Goal: Task Accomplishment & Management: Use online tool/utility

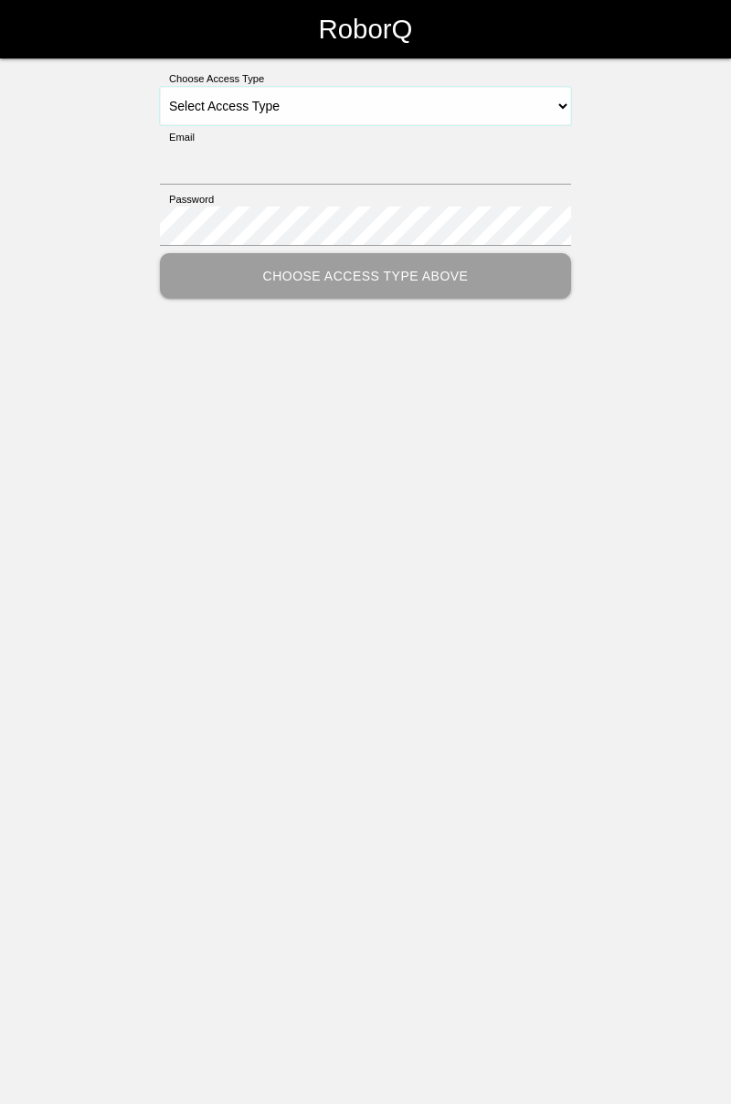
click at [570, 112] on select "Select Access Type Admin Customer Supervisor Worker" at bounding box center [365, 106] width 411 height 38
click at [567, 112] on select "Select Access Type Admin Customer Supervisor Worker" at bounding box center [365, 106] width 411 height 38
select select "Worker"
click at [160, 87] on select "Select Access Type Admin Customer Supervisor Worker" at bounding box center [365, 106] width 411 height 38
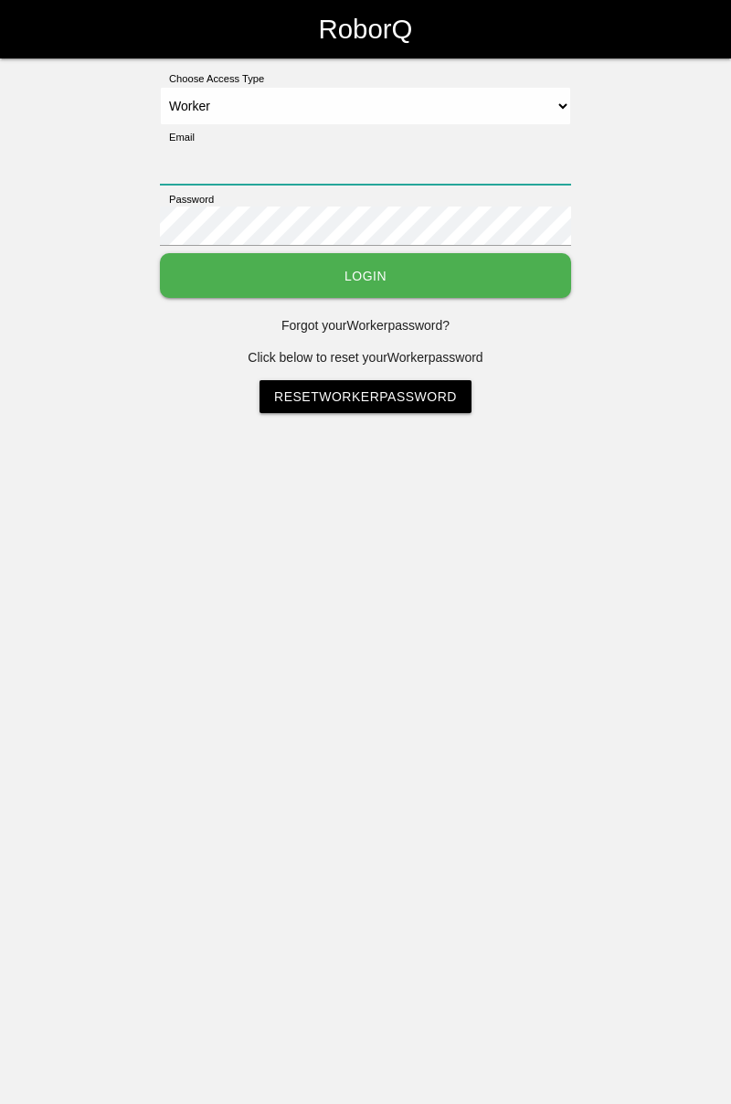
click at [383, 155] on input "Email" at bounding box center [365, 164] width 411 height 39
type input "cedric.prestigeqrt@gmail.com"
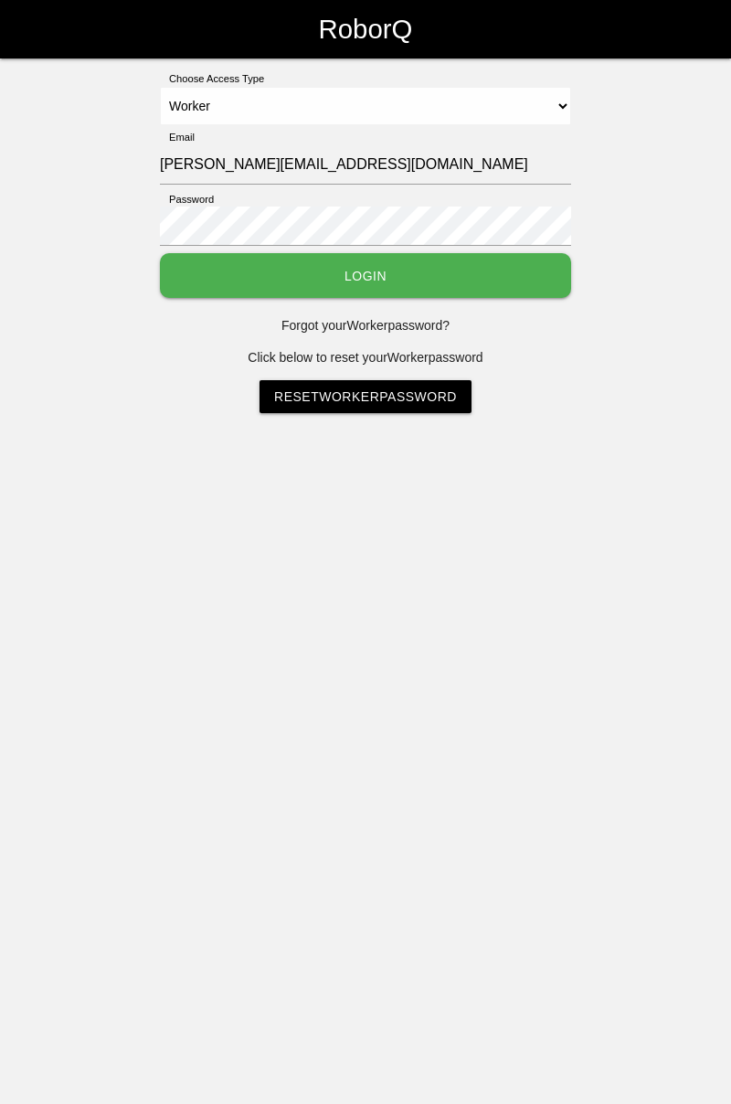
click at [160, 253] on button "Login" at bounding box center [365, 275] width 411 height 45
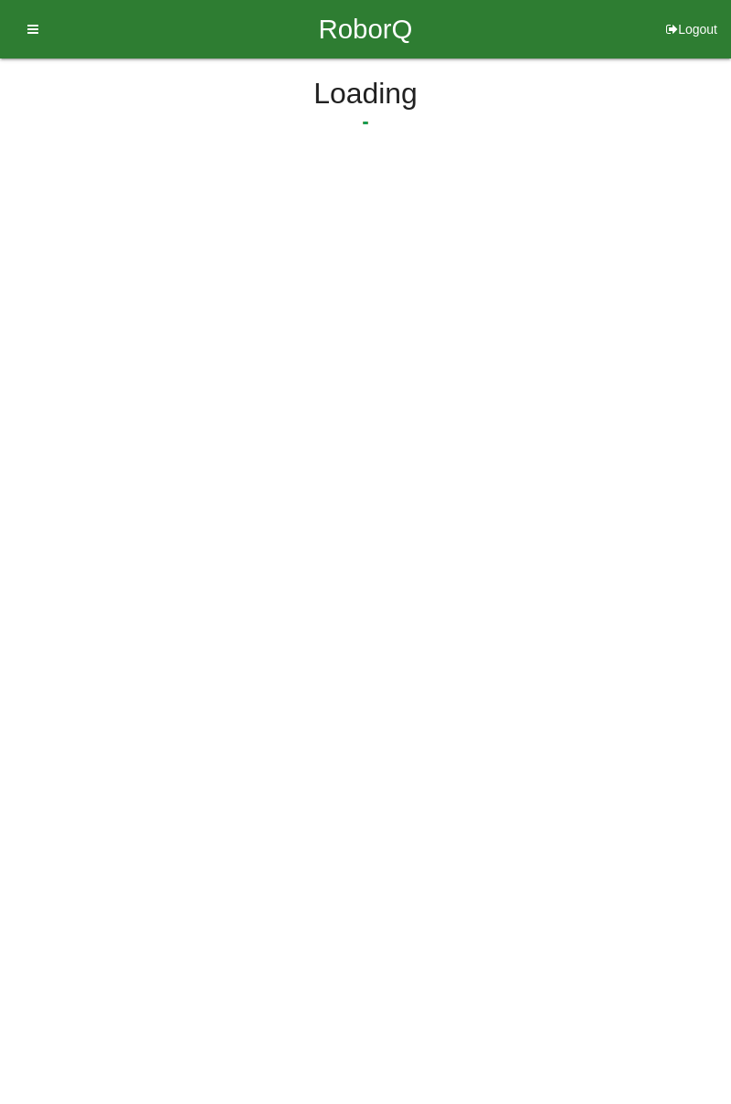
click at [446, 264] on html "RoborQ Logout Loading Dashboard Profile Add Companions Work Instructions Knowle…" at bounding box center [365, 132] width 731 height 264
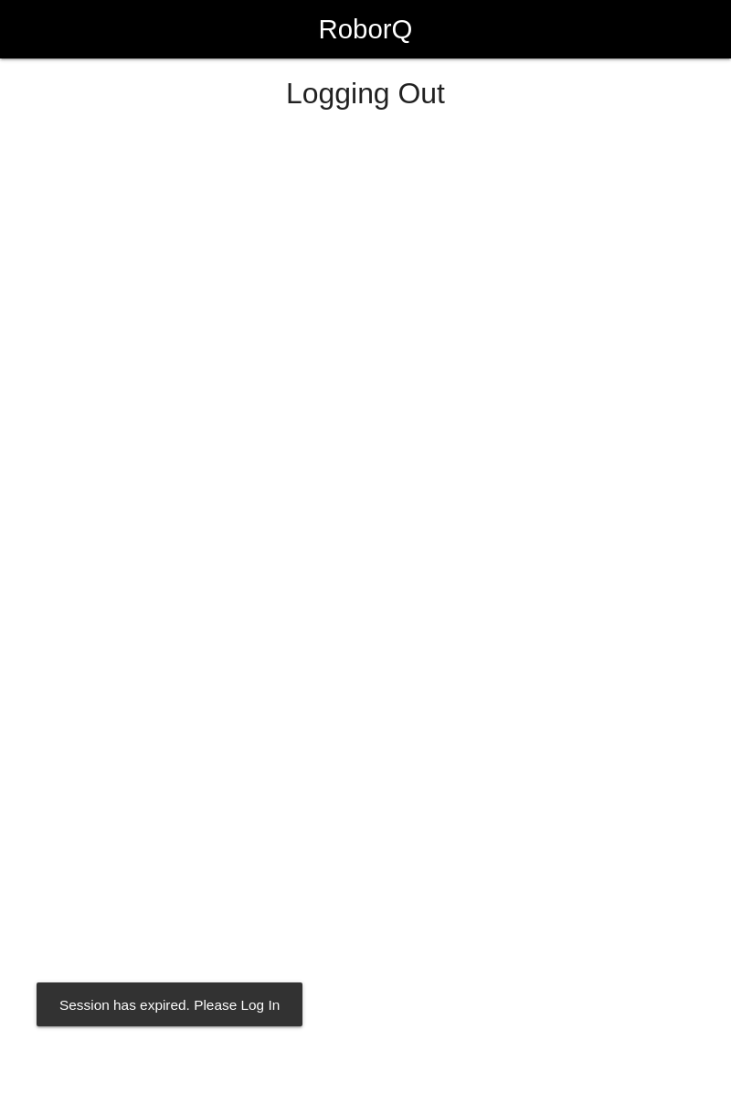
select select "Worker"
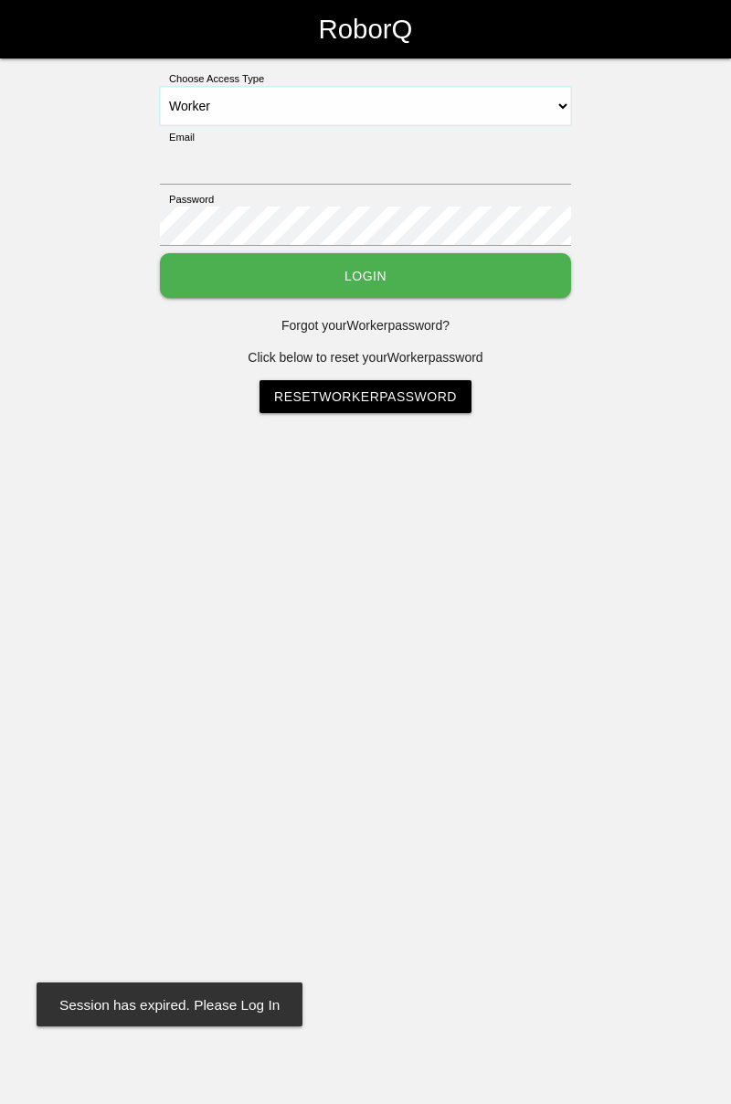
click at [560, 105] on select "Select Access Type Admin Customer Supervisor Worker" at bounding box center [365, 106] width 411 height 38
click at [160, 87] on select "Select Access Type Admin Customer Supervisor Worker" at bounding box center [365, 106] width 411 height 38
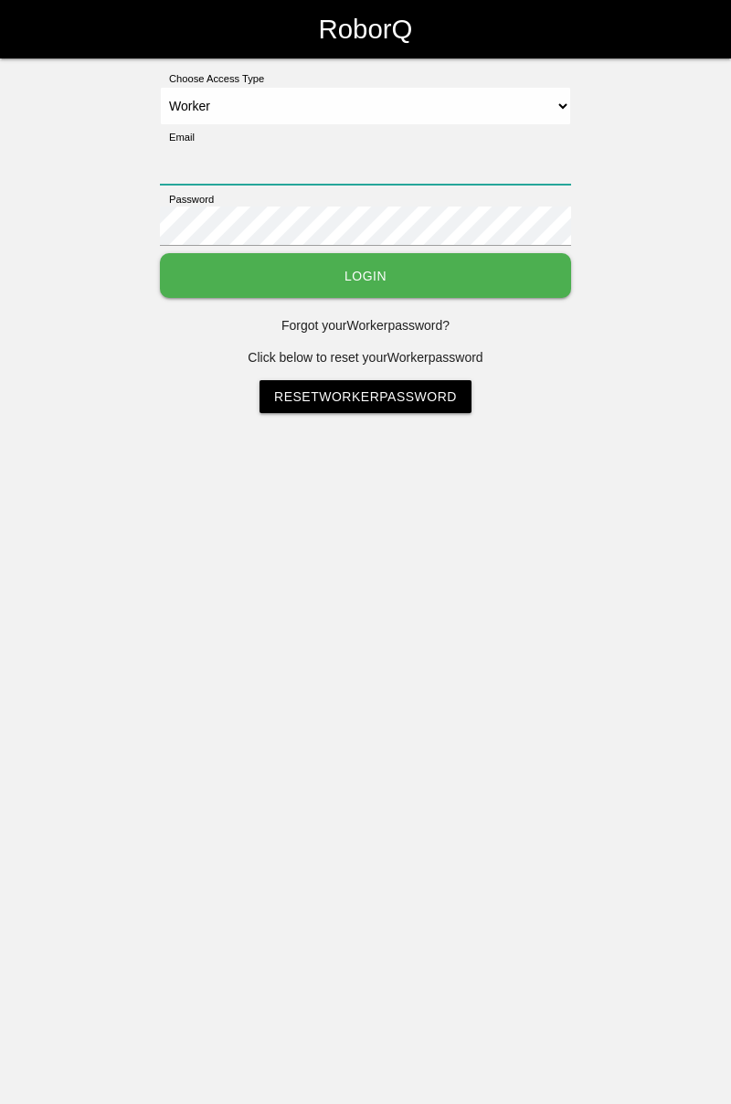
click at [361, 155] on input "Email" at bounding box center [365, 164] width 411 height 39
type input "[PERSON_NAME][EMAIL_ADDRESS][DOMAIN_NAME]"
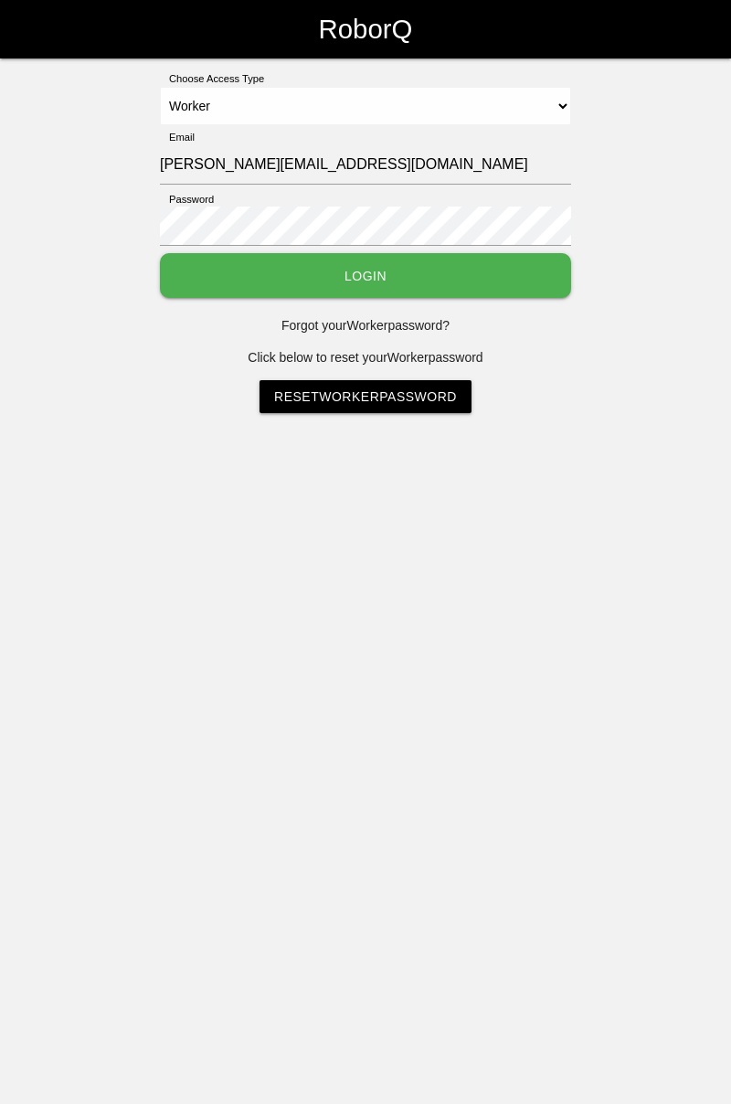
click at [160, 253] on button "Login" at bounding box center [365, 275] width 411 height 45
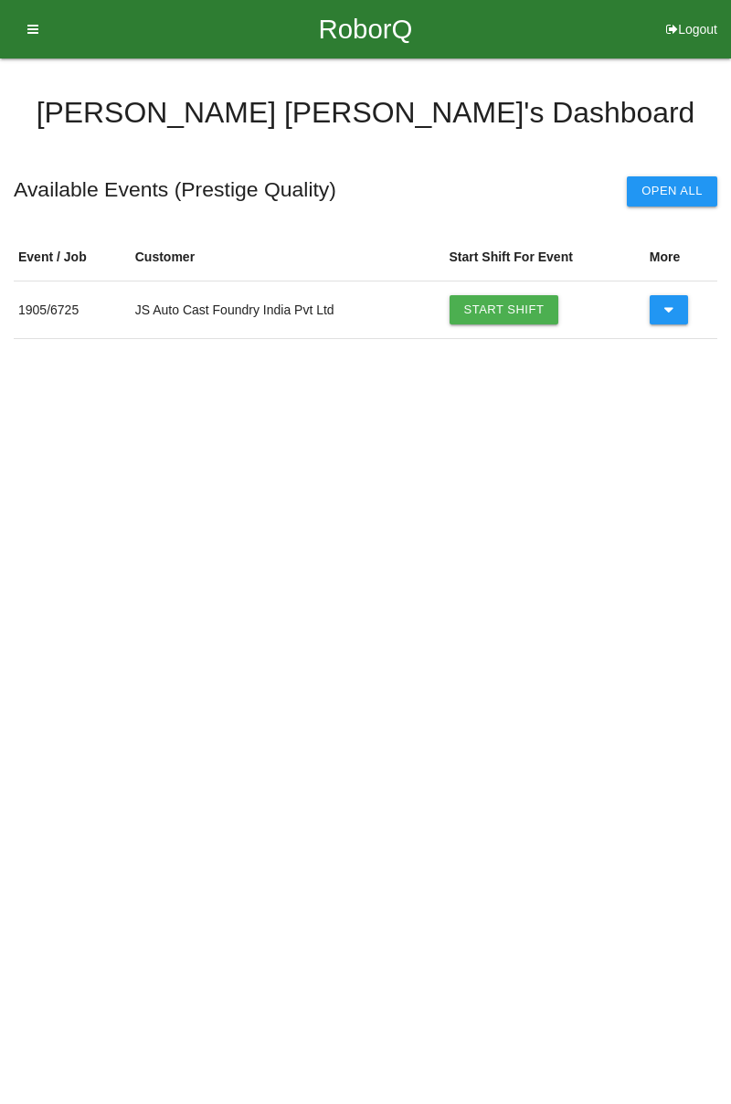
click at [507, 304] on link "Start Shift" at bounding box center [505, 309] width 110 height 29
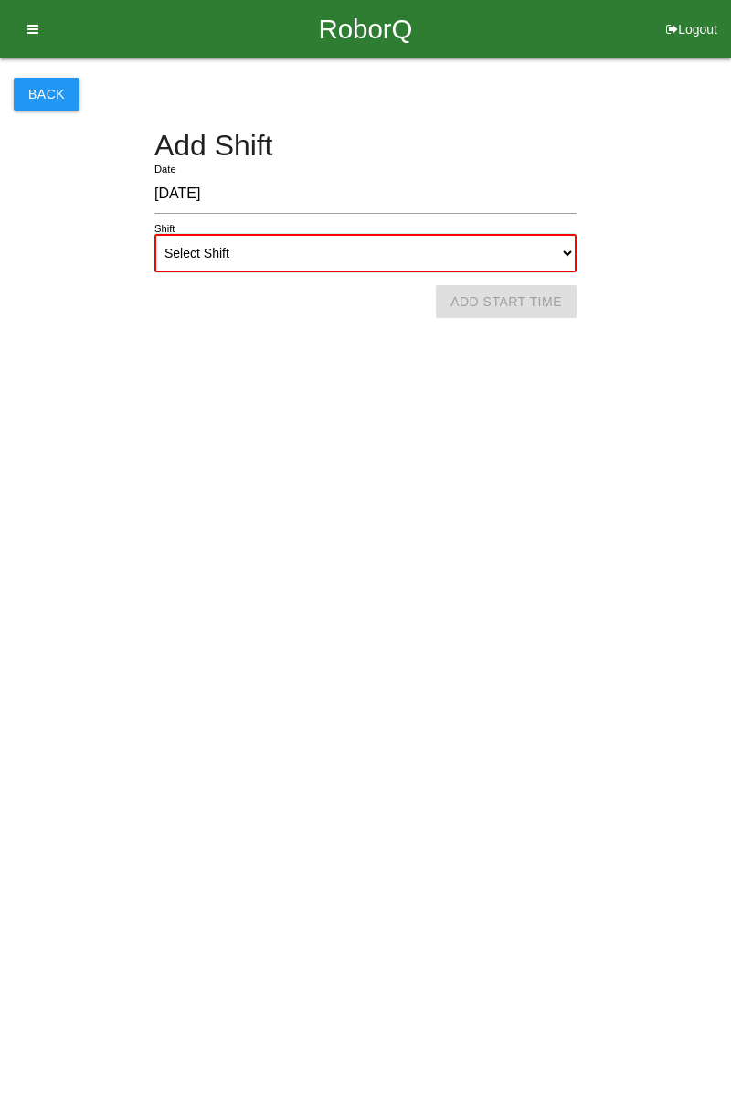
click at [572, 254] on select "Select Shift 1st Shift 2nd Shift 3rd Shift 4th Shift" at bounding box center [365, 253] width 422 height 38
select select "1"
click at [154, 234] on select "Select Shift 1st Shift 2nd Shift 3rd Shift 4th Shift" at bounding box center [365, 253] width 422 height 38
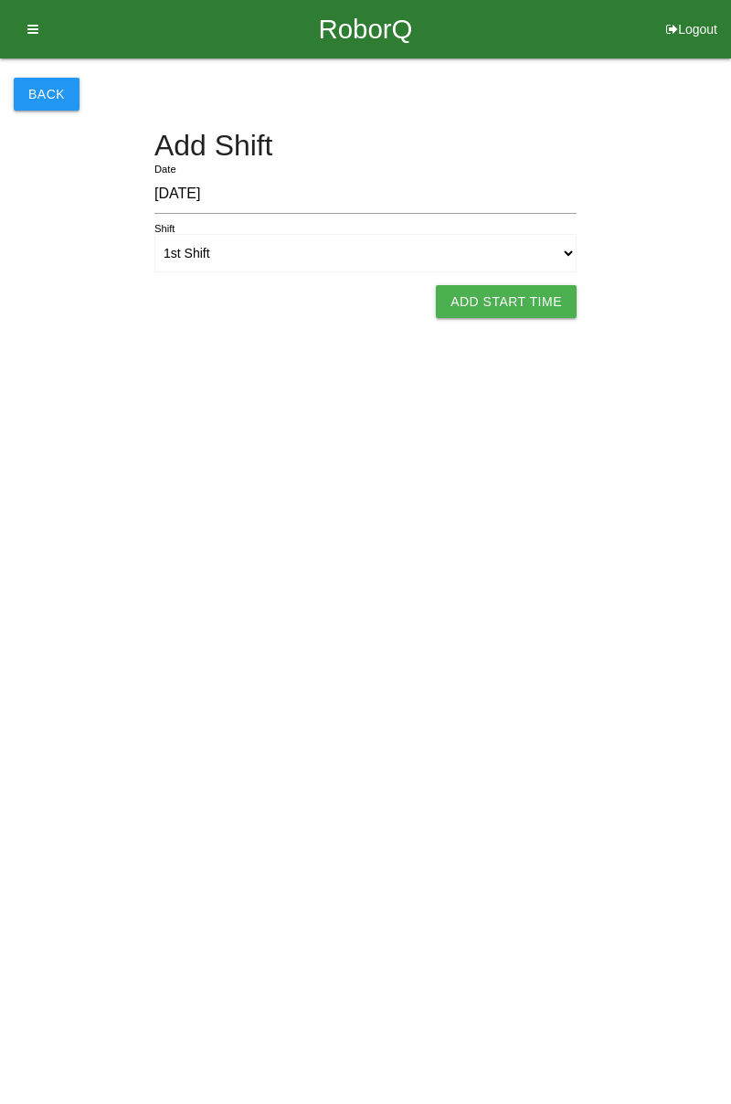
click at [529, 298] on button "Add Start Time" at bounding box center [506, 301] width 141 height 33
select select "7"
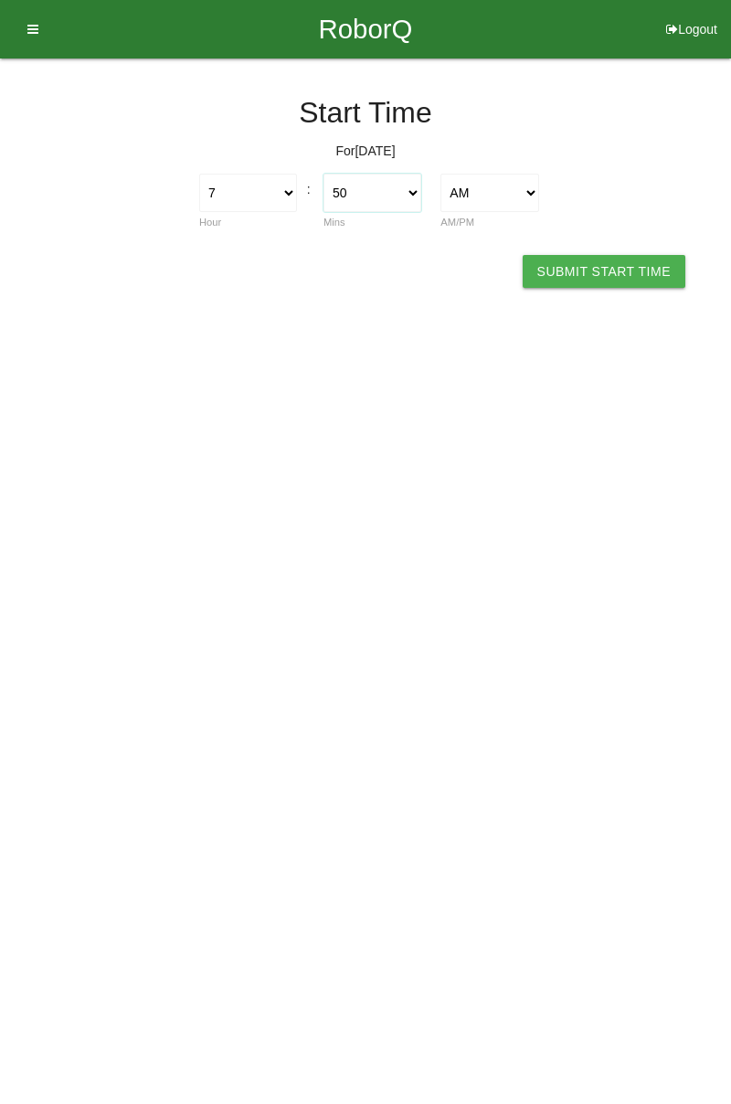
click at [411, 188] on select "00 01 02 03 04 05 06 07 08 09 10 11 12 13 14 15 16 17 18 19 20 21 22 23 24 25 2…" at bounding box center [373, 193] width 98 height 38
select select "0"
click at [324, 174] on select "00 01 02 03 04 05 06 07 08 09 10 11 12 13 14 15 16 17 18 19 20 21 22 23 24 25 2…" at bounding box center [373, 193] width 98 height 38
click at [609, 270] on button "Submit Start Time" at bounding box center [604, 271] width 163 height 33
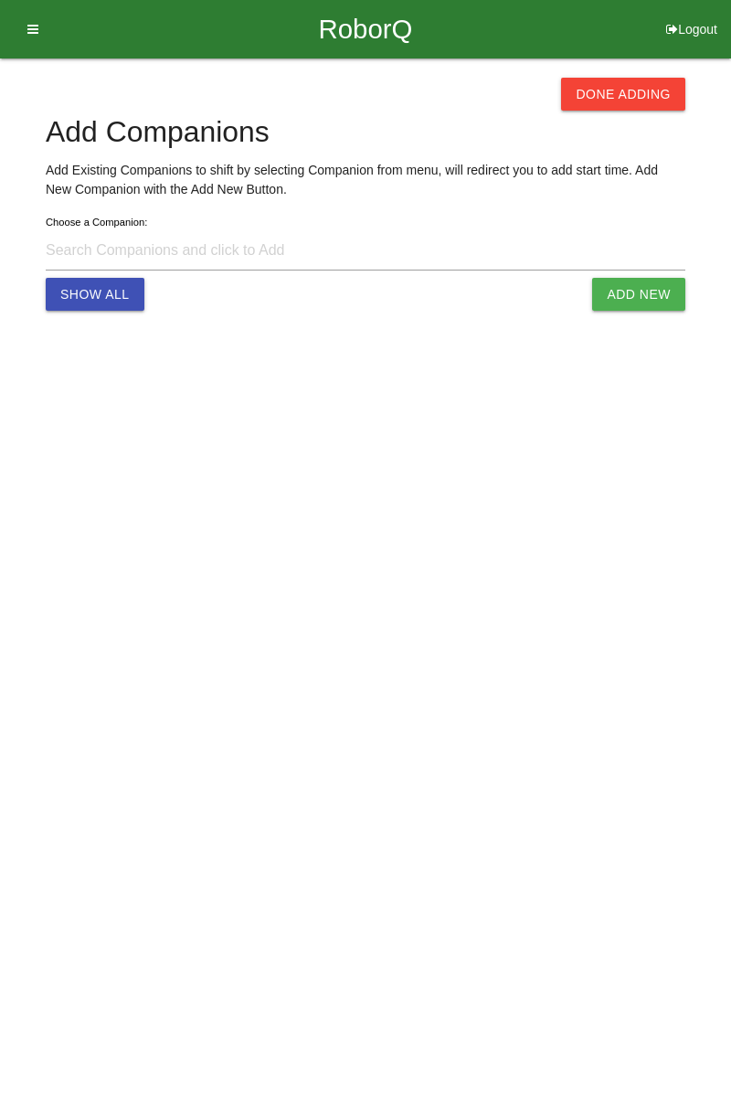
click at [637, 99] on button "Done Adding" at bounding box center [623, 94] width 124 height 33
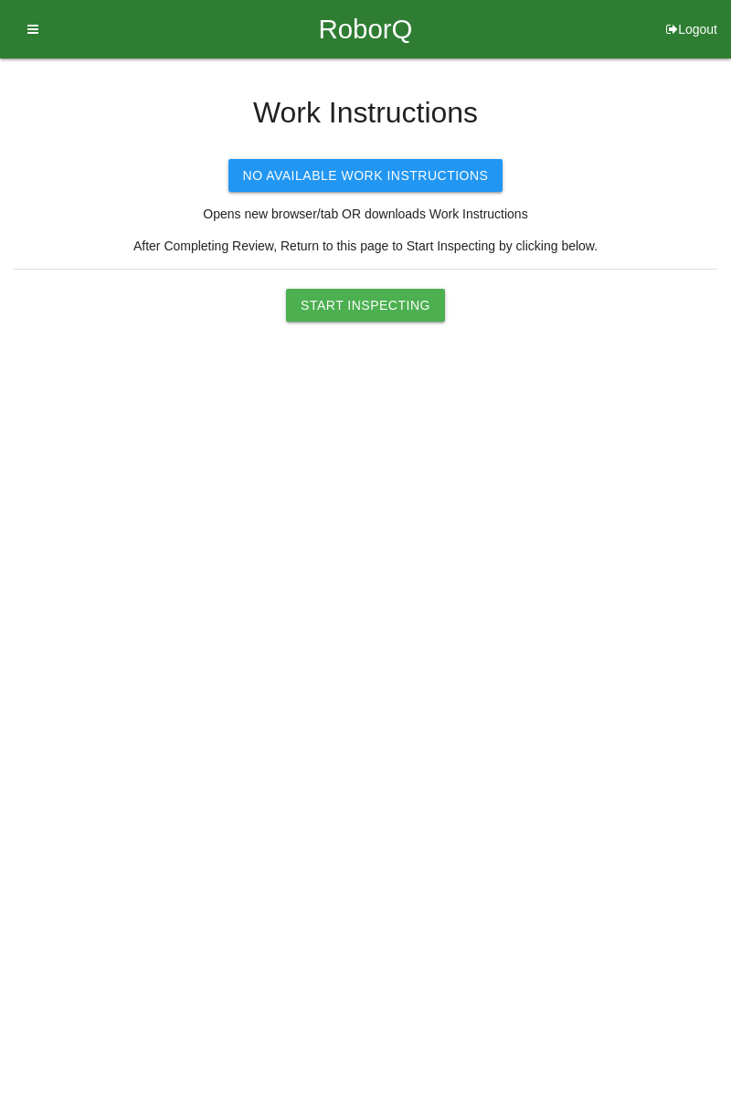
click at [400, 301] on button "Start Inspecting" at bounding box center [365, 305] width 159 height 33
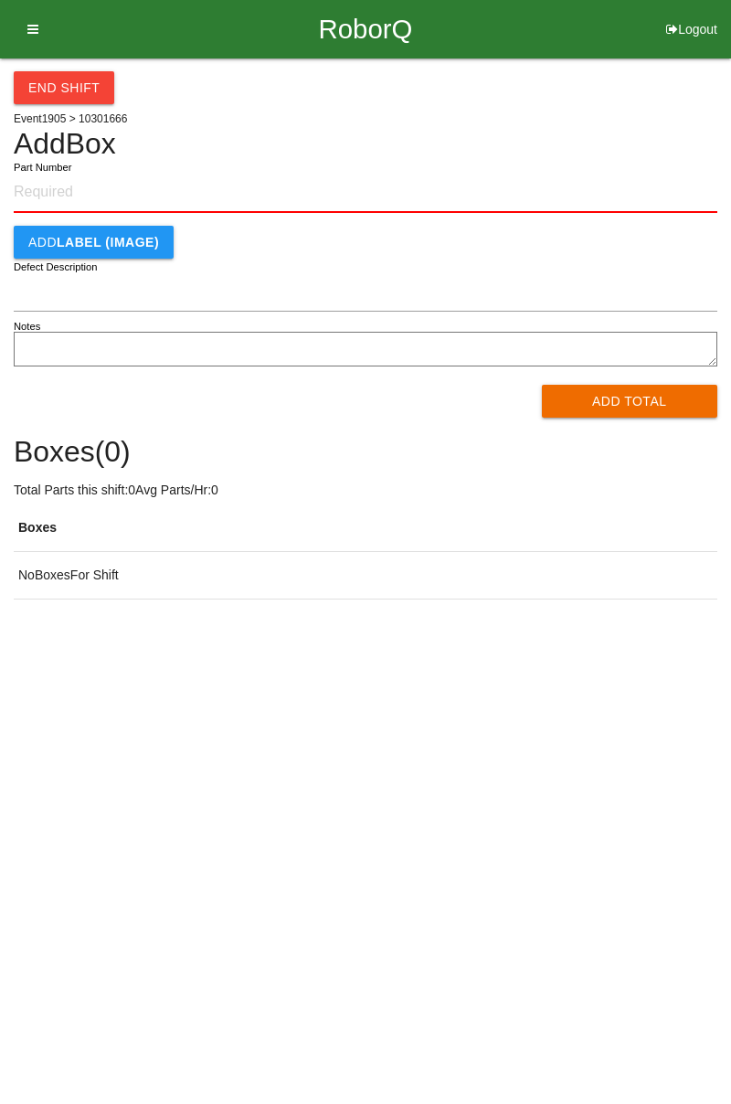
click at [69, 188] on input "Part Number" at bounding box center [366, 193] width 704 height 40
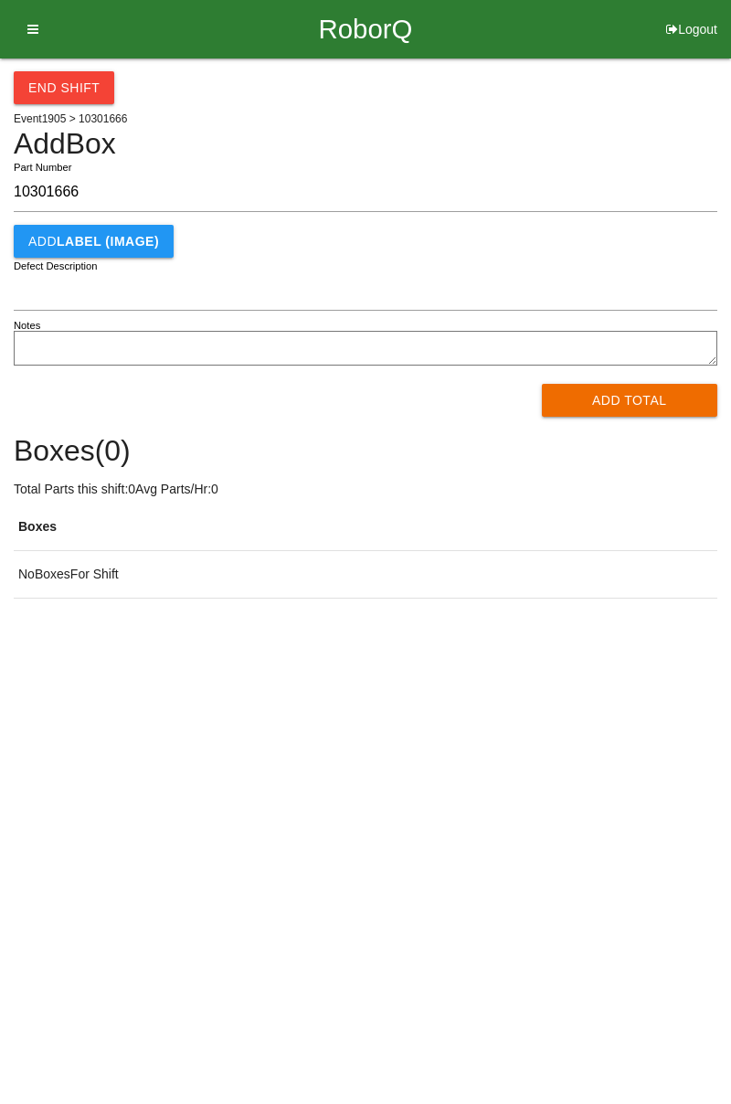
type input "10301666"
click at [431, 158] on h4 "Add Box" at bounding box center [366, 144] width 704 height 32
click at [627, 396] on button "Add Total" at bounding box center [630, 400] width 176 height 33
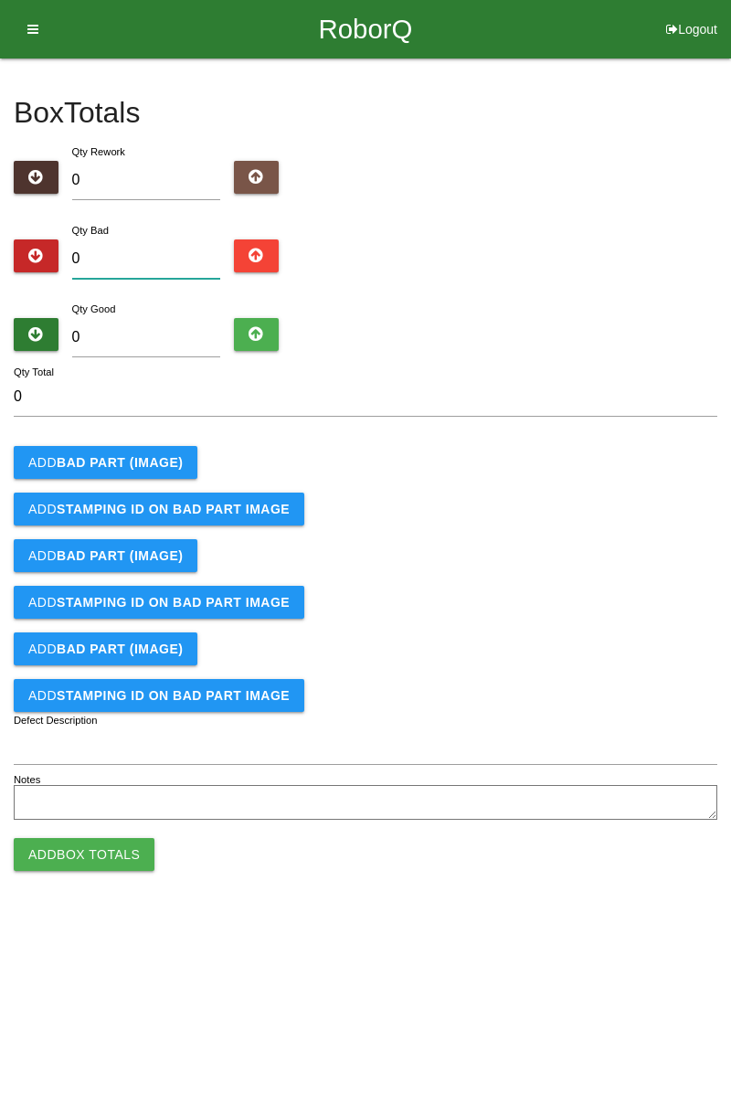
click at [164, 250] on input "0" at bounding box center [146, 259] width 149 height 39
type input "6"
click at [128, 465] on b "BAD PART (IMAGE)" at bounding box center [120, 462] width 126 height 15
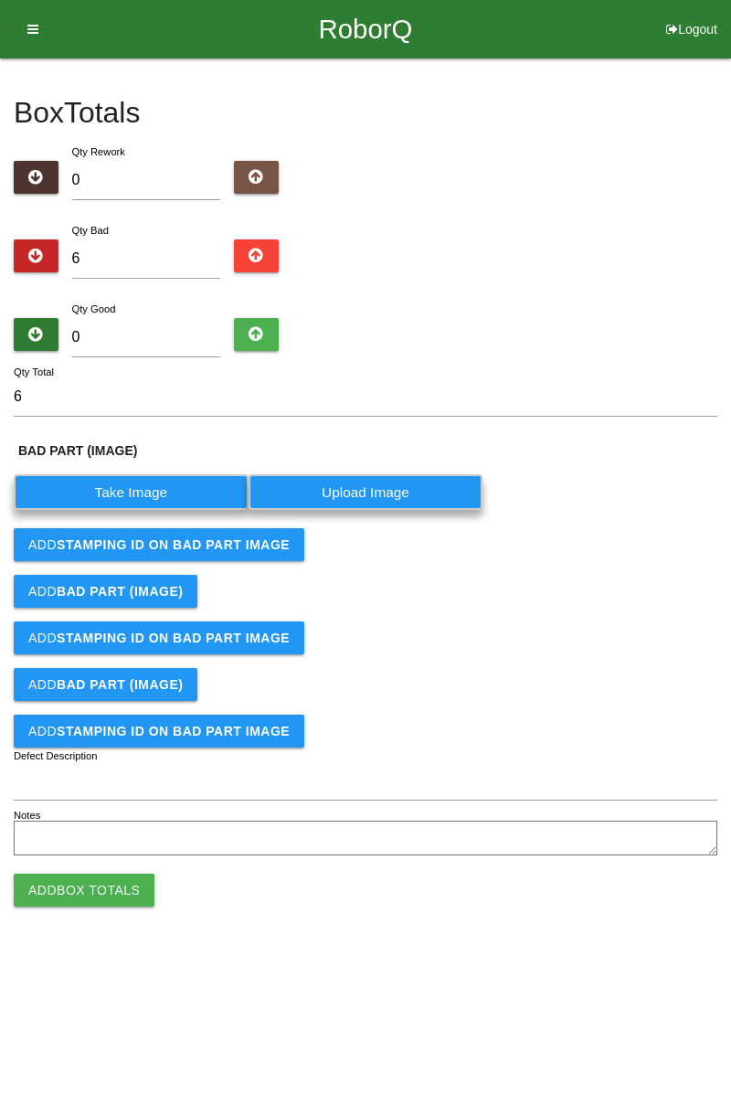
click at [166, 493] on label "Take Image" at bounding box center [131, 492] width 235 height 36
click at [0, 0] on \(IMAGE\) "Take Image" at bounding box center [0, 0] width 0 height 0
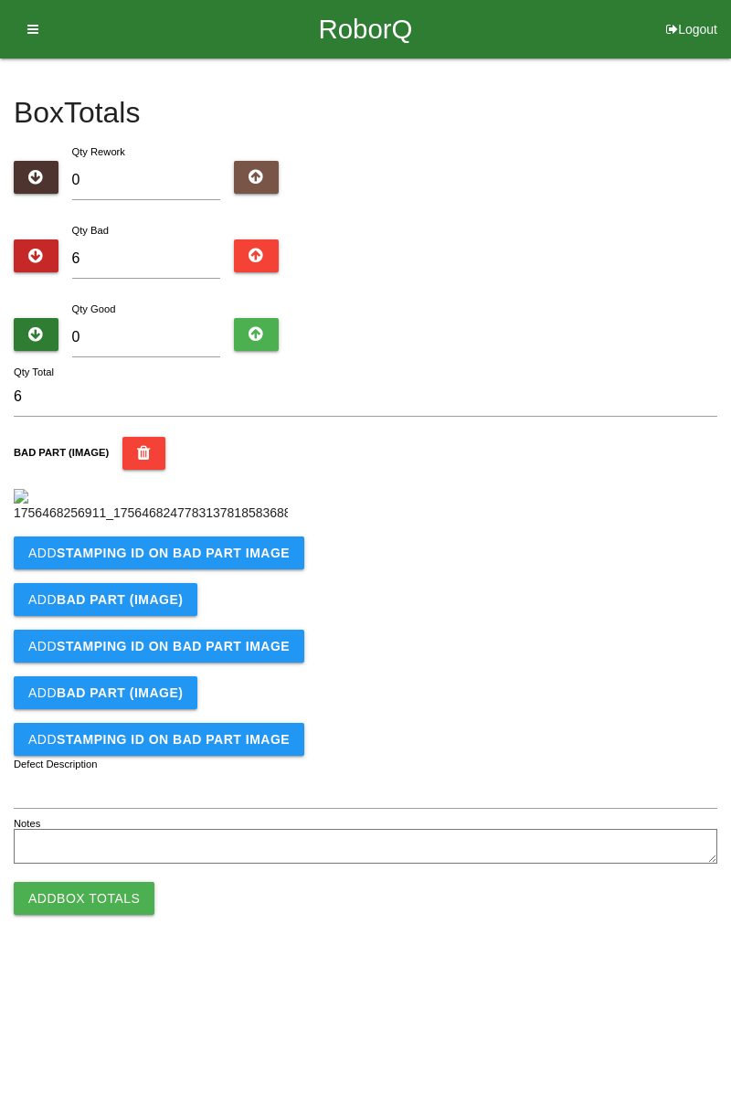
click at [199, 570] on button "Add STAMPING ID on BAD PART Image" at bounding box center [159, 553] width 291 height 33
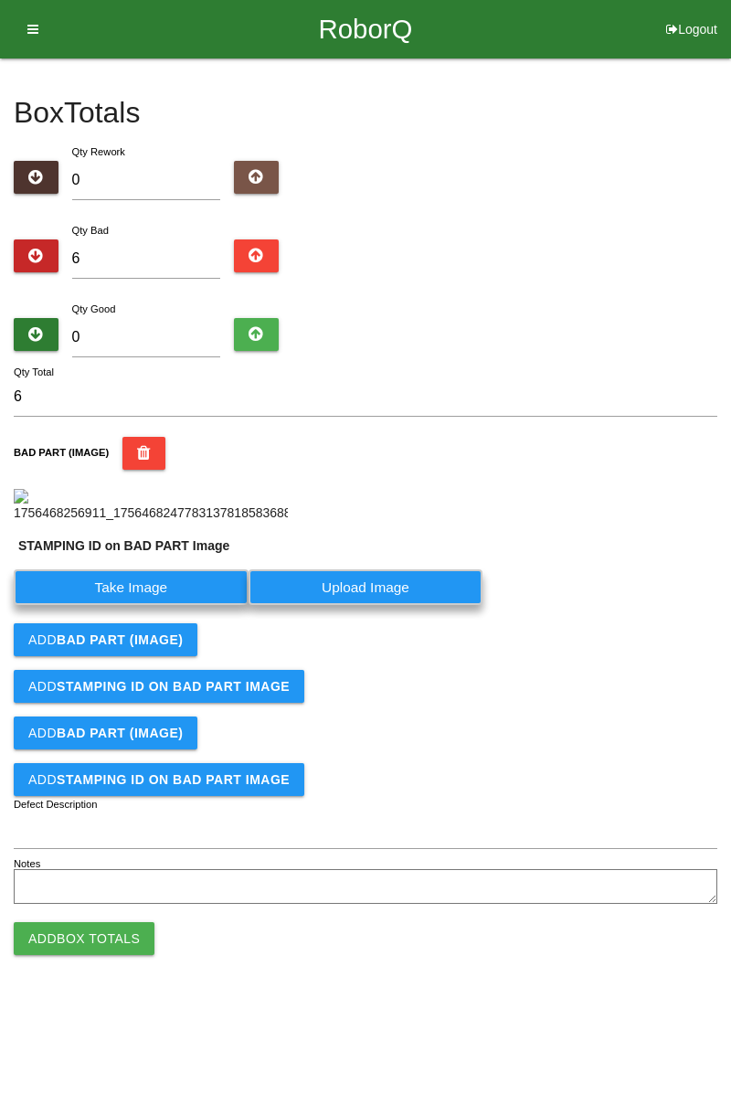
click at [157, 605] on label "Take Image" at bounding box center [131, 588] width 235 height 36
click at [0, 0] on PART "Take Image" at bounding box center [0, 0] width 0 height 0
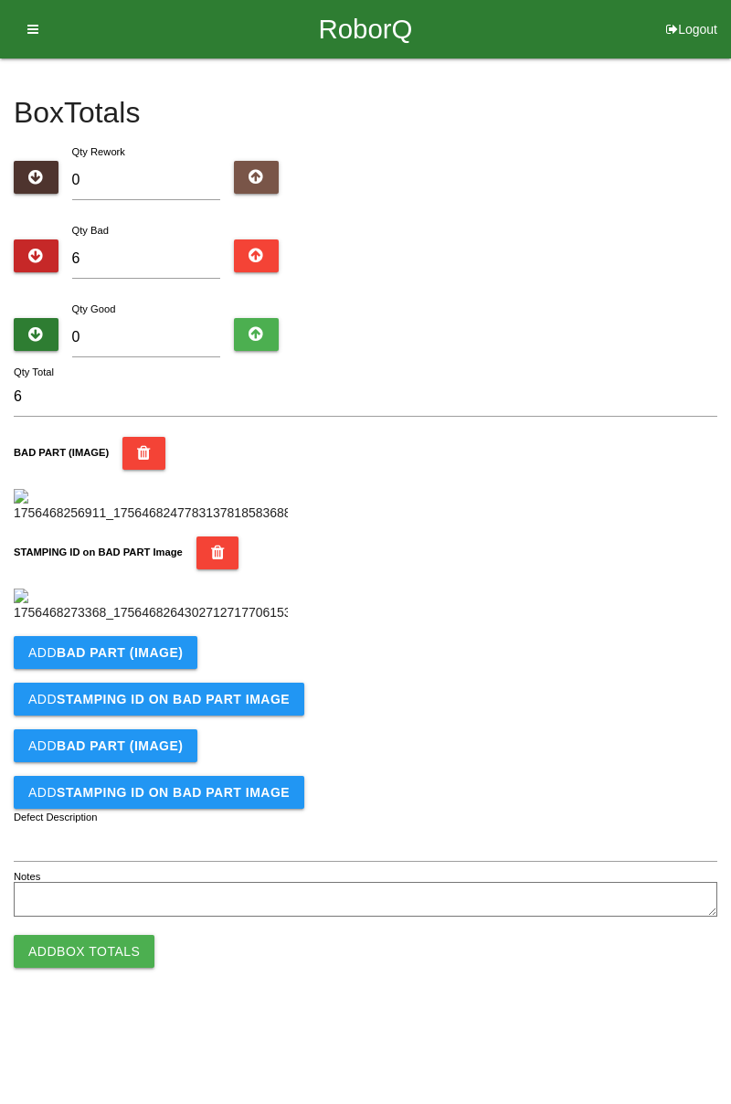
scroll to position [402, 0]
click at [179, 669] on button "Add BAD PART (IMAGE)" at bounding box center [106, 652] width 184 height 33
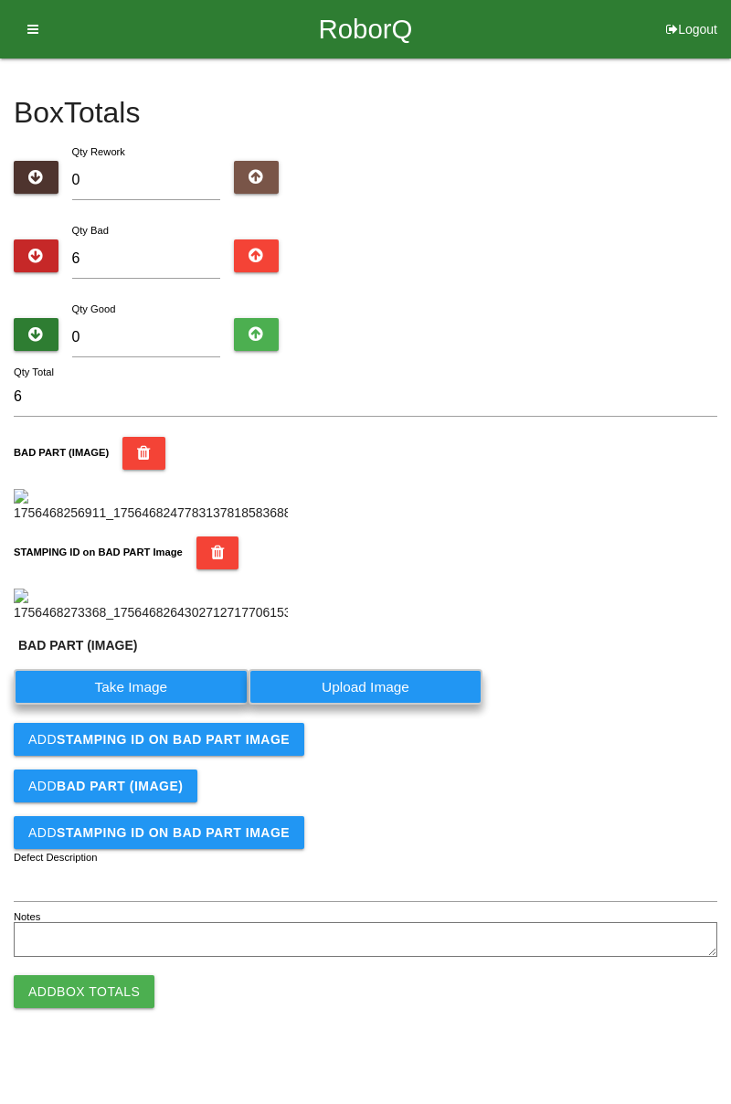
click at [148, 705] on label "Take Image" at bounding box center [131, 687] width 235 height 36
click at [0, 0] on \(IMAGE\) "Take Image" at bounding box center [0, 0] width 0 height 0
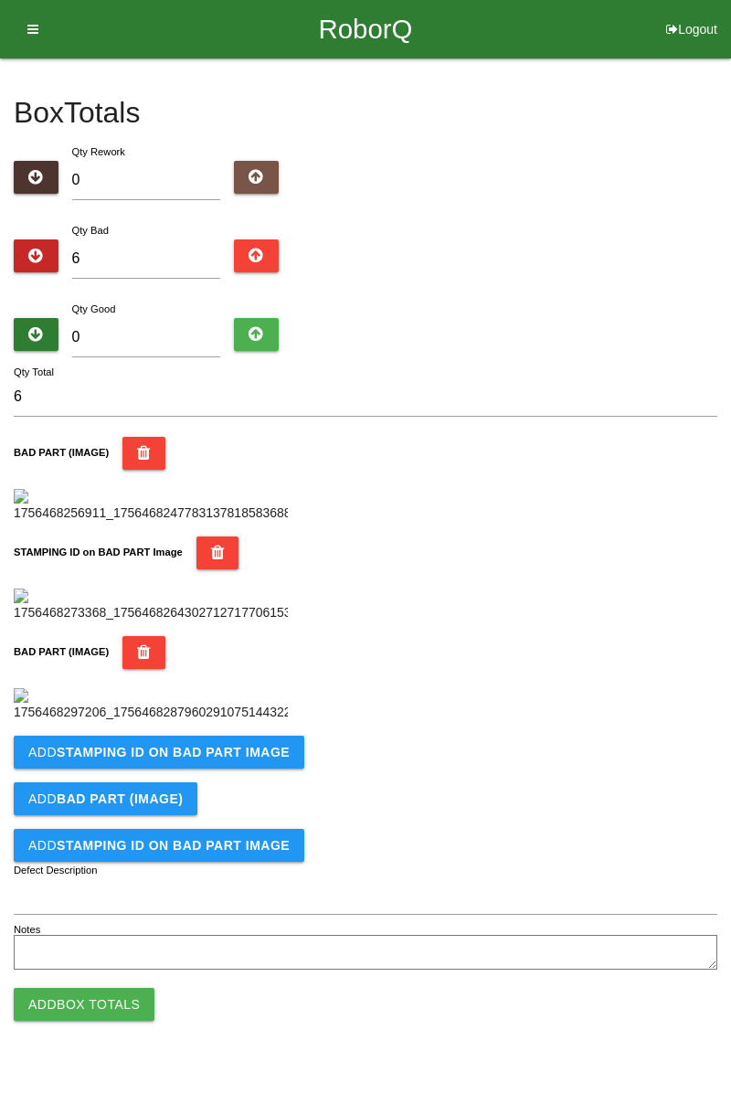
scroll to position [702, 0]
click at [243, 760] on b "STAMPING ID on BAD PART Image" at bounding box center [173, 752] width 233 height 15
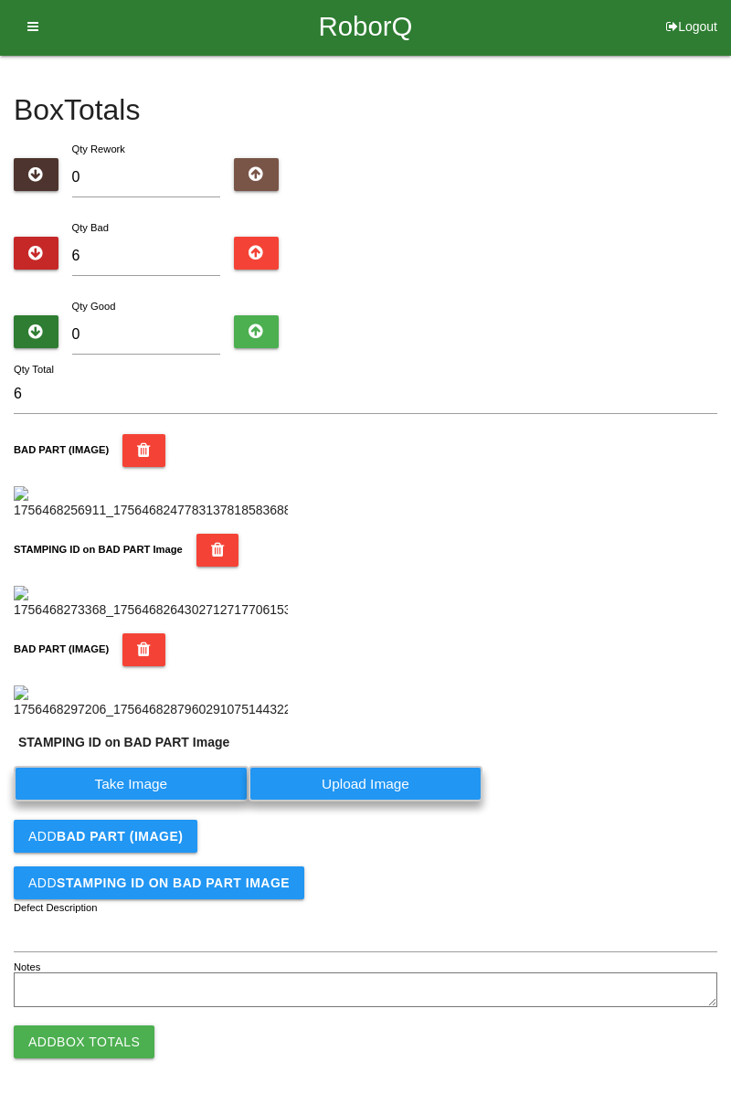
click at [157, 802] on label "Take Image" at bounding box center [131, 784] width 235 height 36
click at [0, 0] on PART "Take Image" at bounding box center [0, 0] width 0 height 0
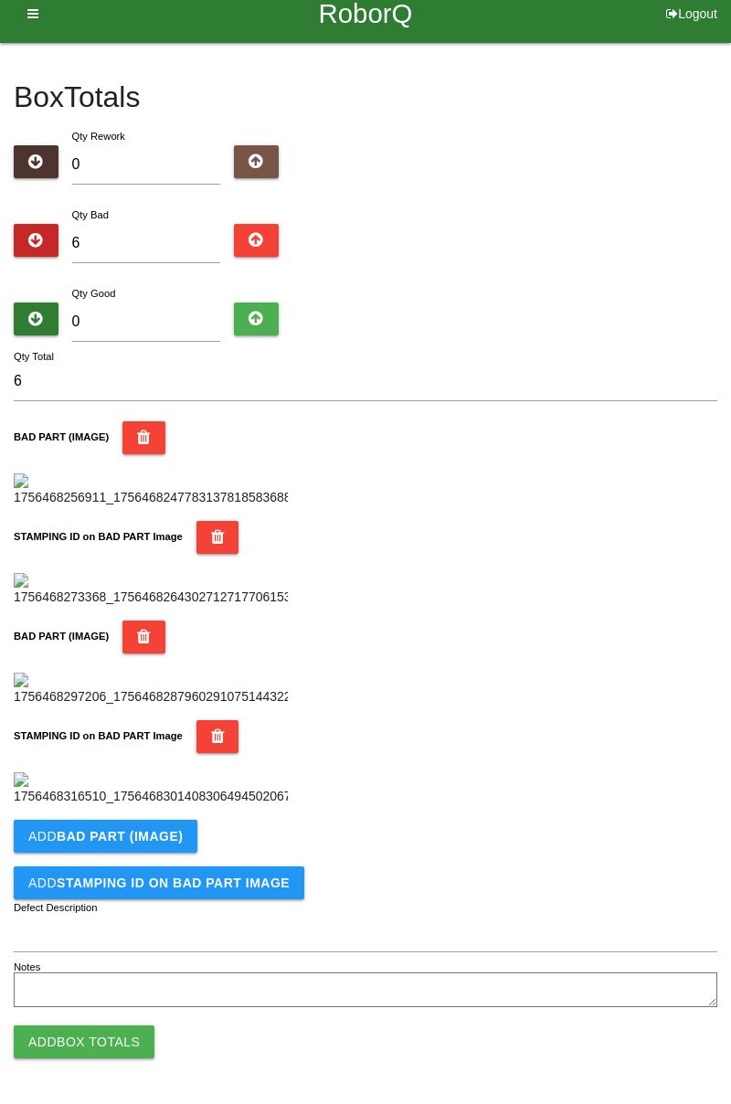
scroll to position [1002, 0]
click at [167, 830] on b "BAD PART (IMAGE)" at bounding box center [120, 836] width 126 height 15
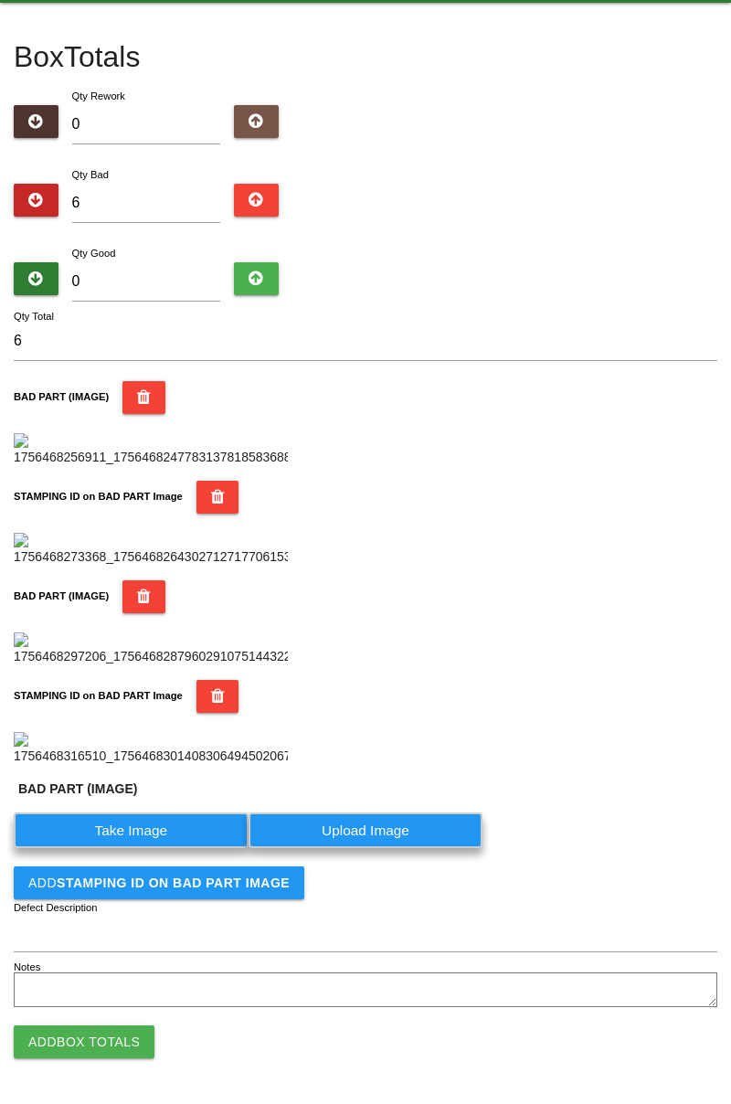
click at [148, 848] on label "Take Image" at bounding box center [131, 831] width 235 height 36
click at [0, 0] on \(IMAGE\) "Take Image" at bounding box center [0, 0] width 0 height 0
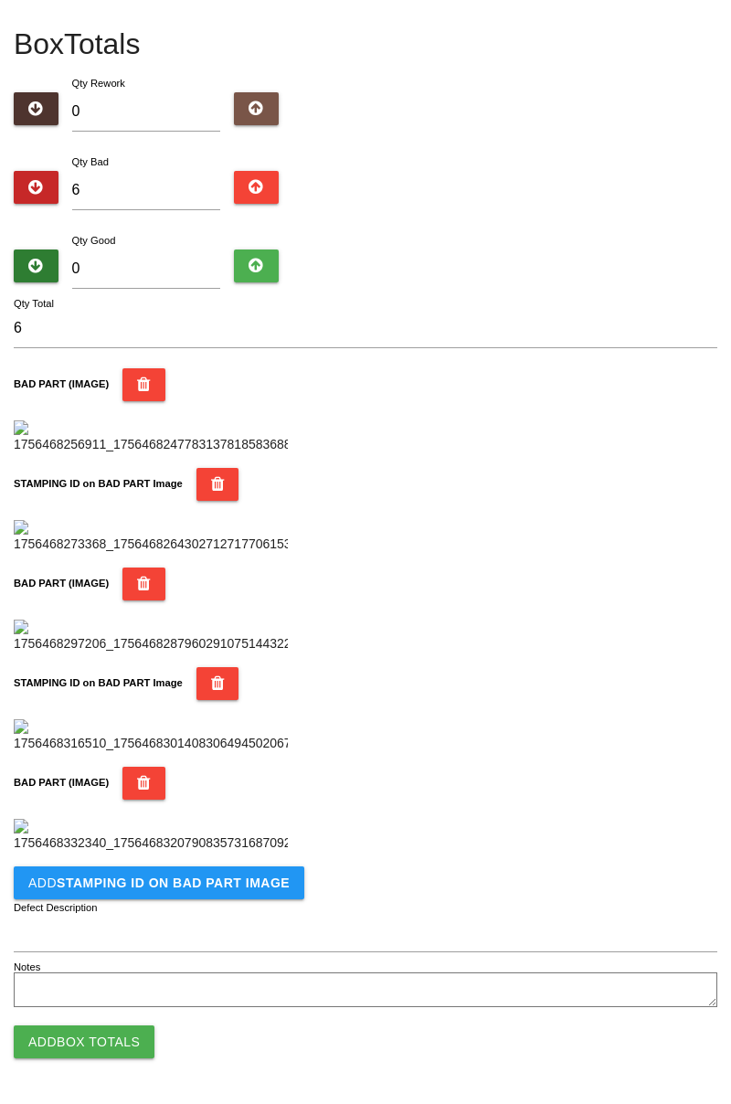
scroll to position [1302, 0]
click at [244, 889] on b "STAMPING ID on BAD PART Image" at bounding box center [173, 883] width 233 height 15
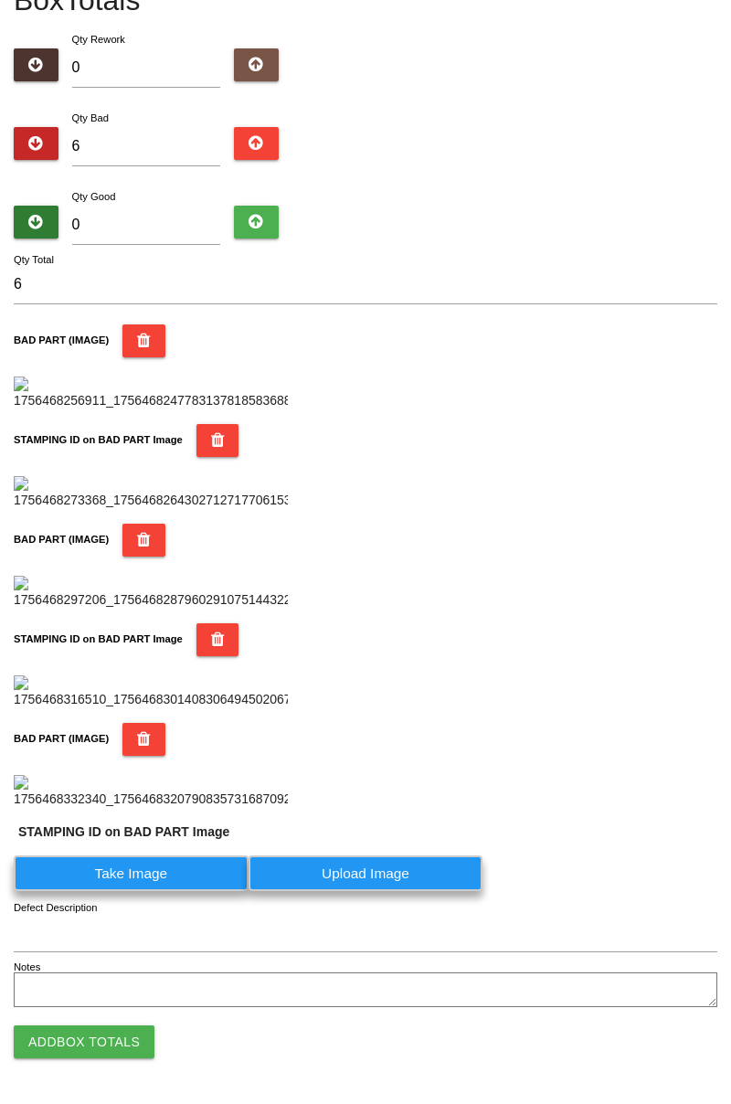
click at [170, 891] on label "Take Image" at bounding box center [131, 874] width 235 height 36
click at [0, 0] on PART "Take Image" at bounding box center [0, 0] width 0 height 0
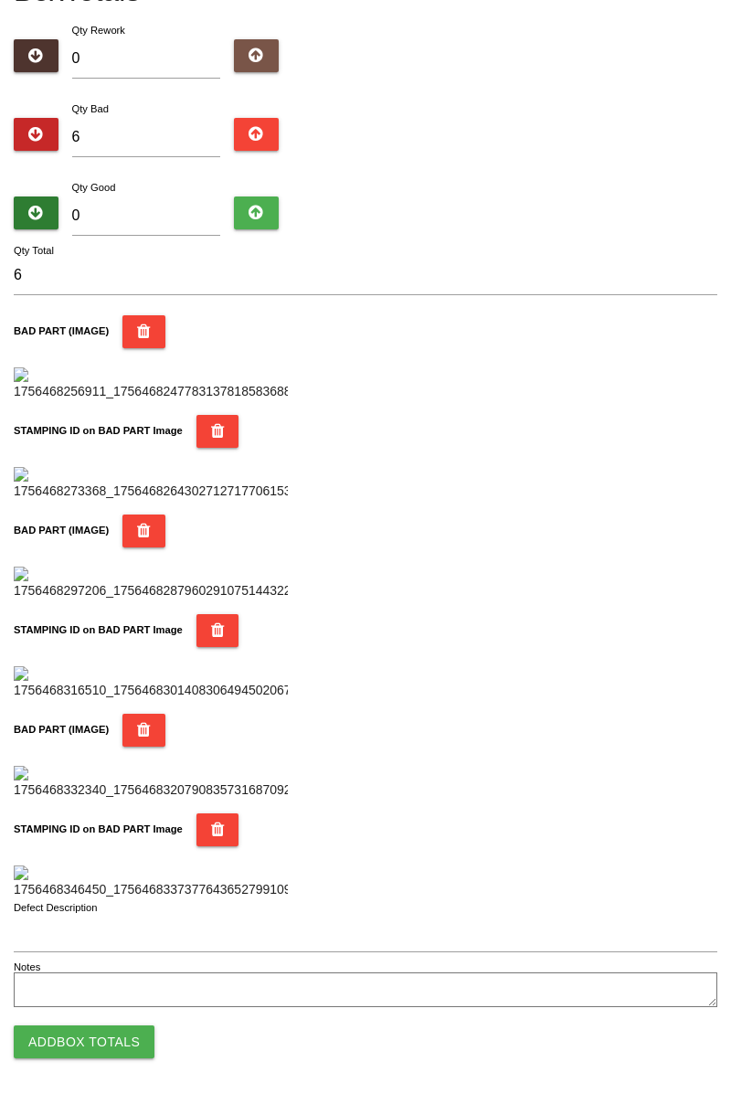
scroll to position [1602, 0]
click at [104, 1044] on button "Add Box Totals" at bounding box center [84, 1042] width 141 height 33
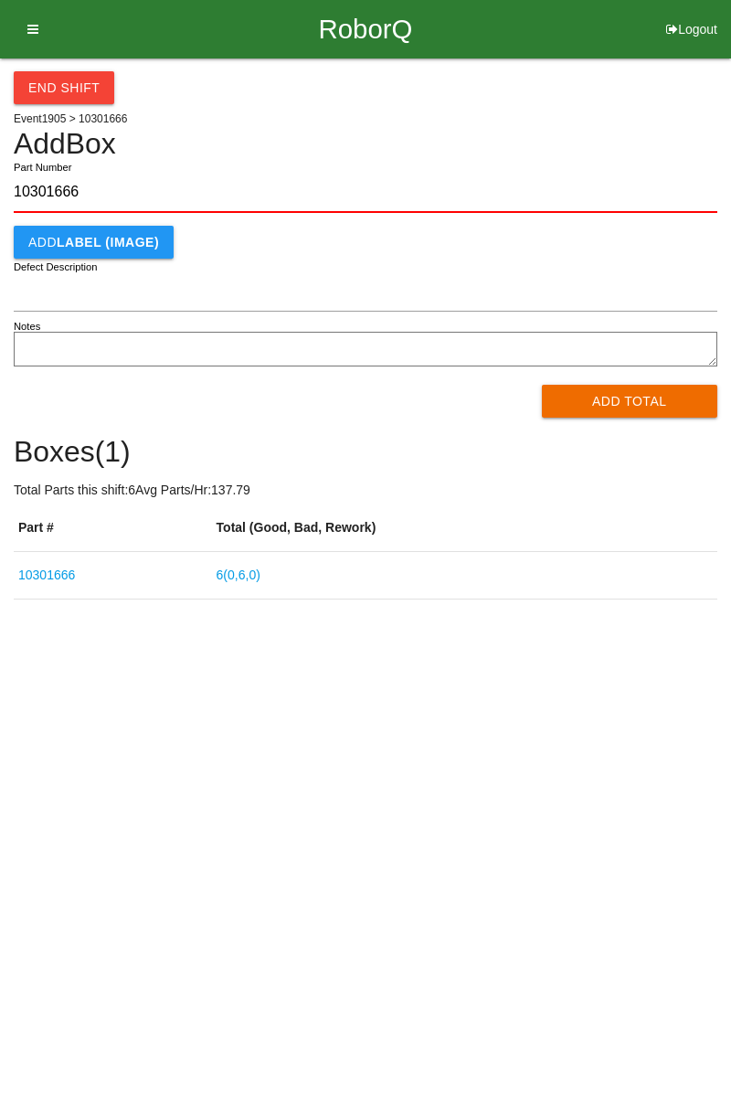
type input "10301666"
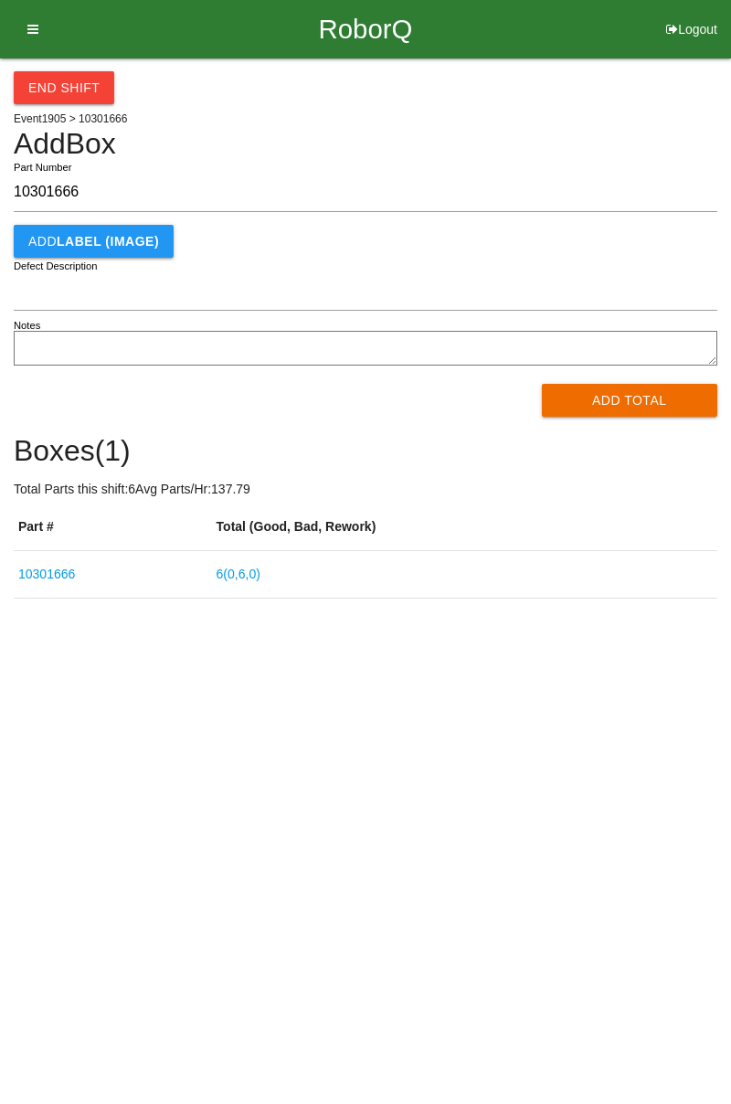
click at [258, 570] on link "6 ( 0 , 6 , 0 )" at bounding box center [239, 574] width 44 height 15
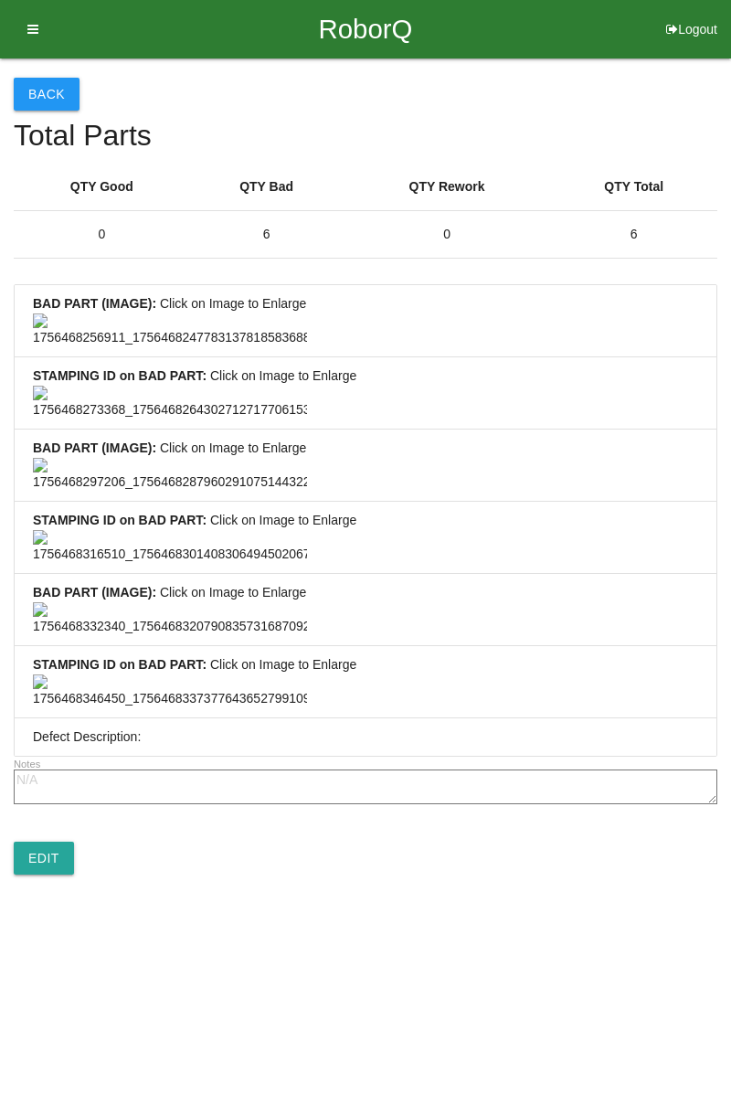
scroll to position [1359, 0]
click at [57, 875] on link "Edit" at bounding box center [44, 858] width 60 height 33
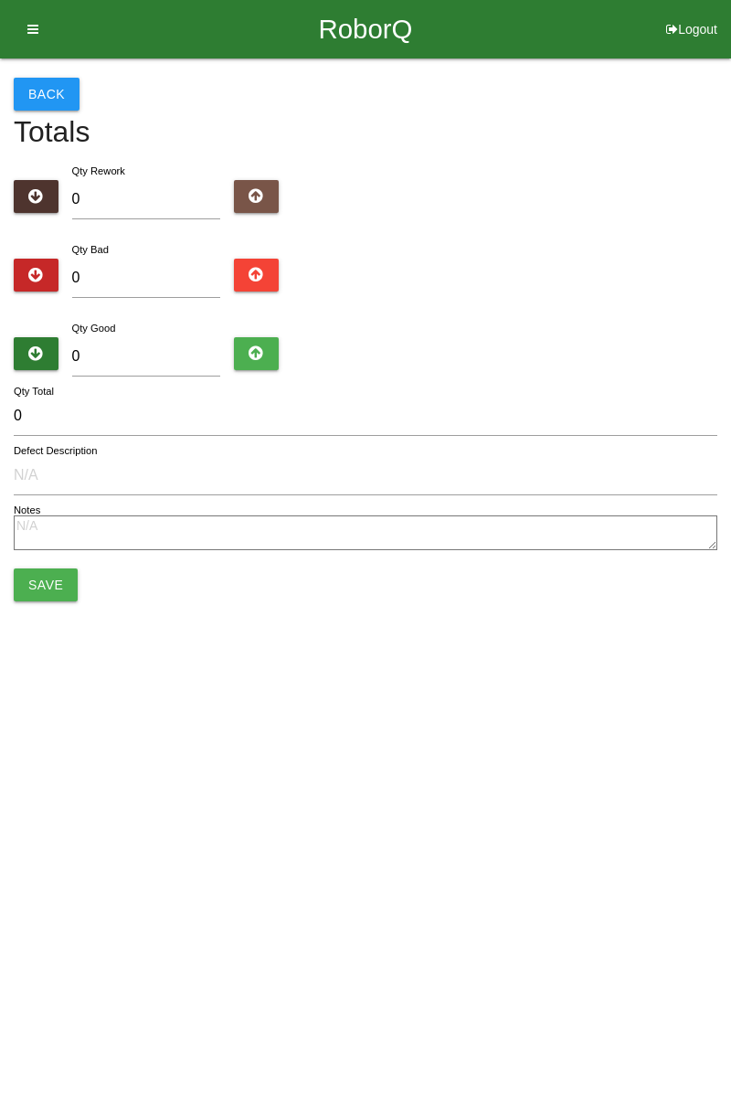
type input "6"
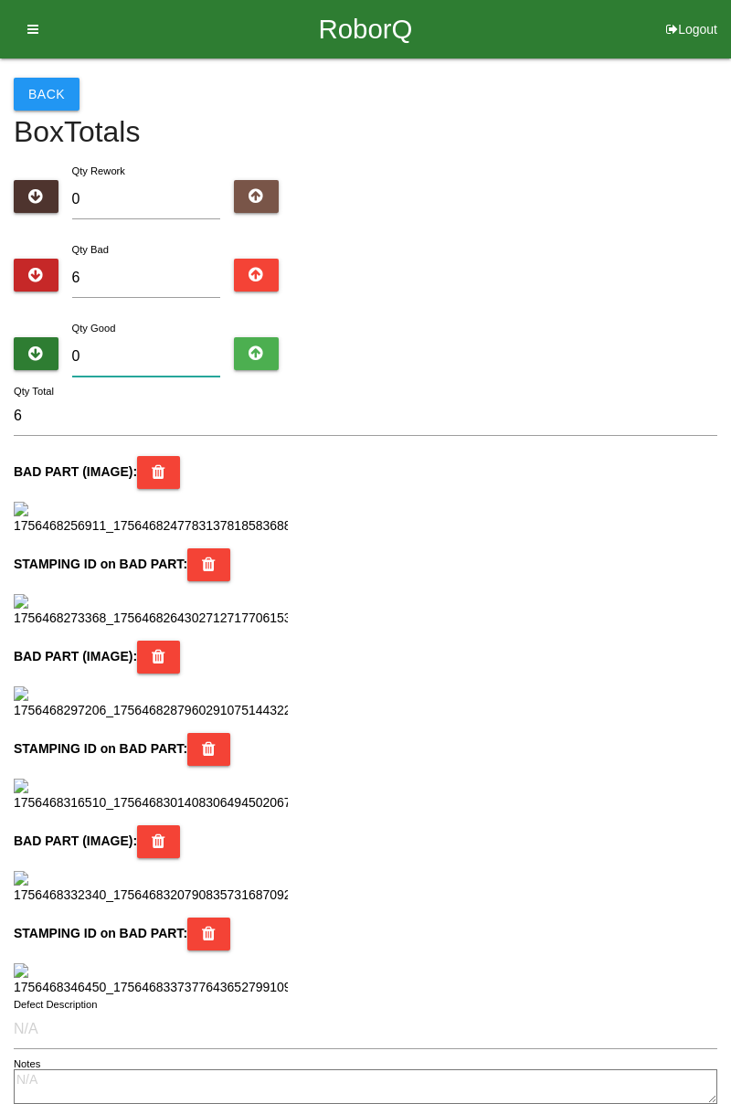
click at [153, 354] on input "0" at bounding box center [146, 356] width 149 height 39
type input "7"
type input "13"
type input "78"
type input "84"
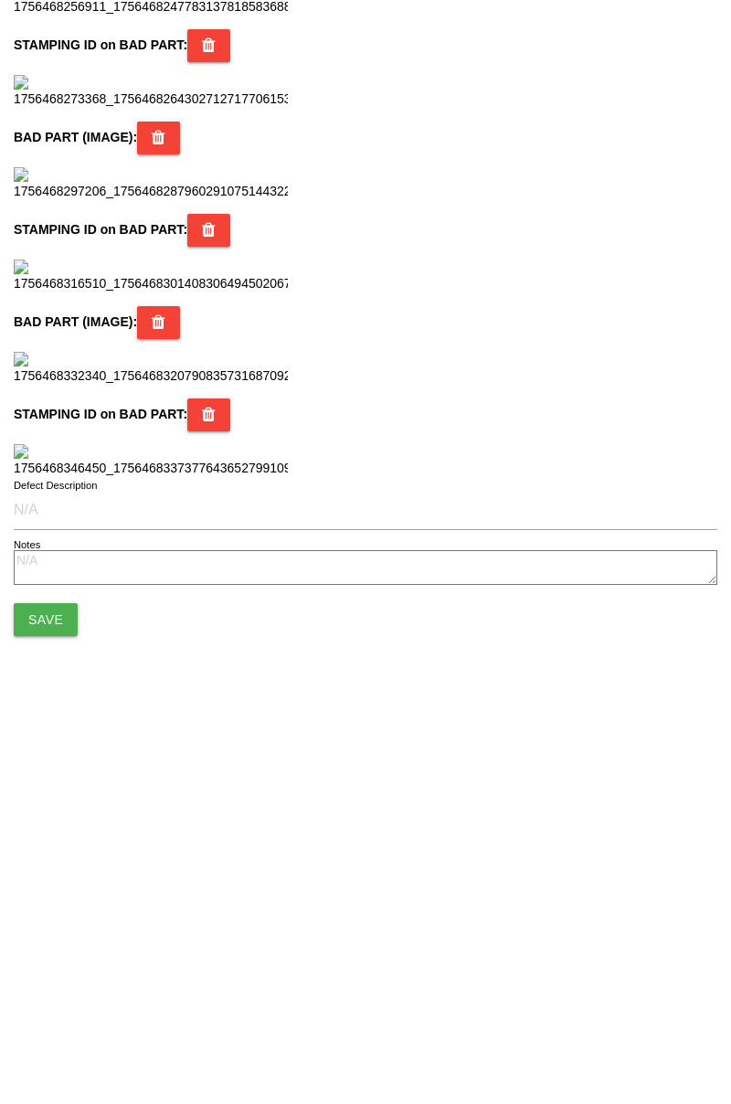
scroll to position [1624, 0]
type input "78"
click at [65, 990] on button "Save" at bounding box center [46, 996] width 64 height 33
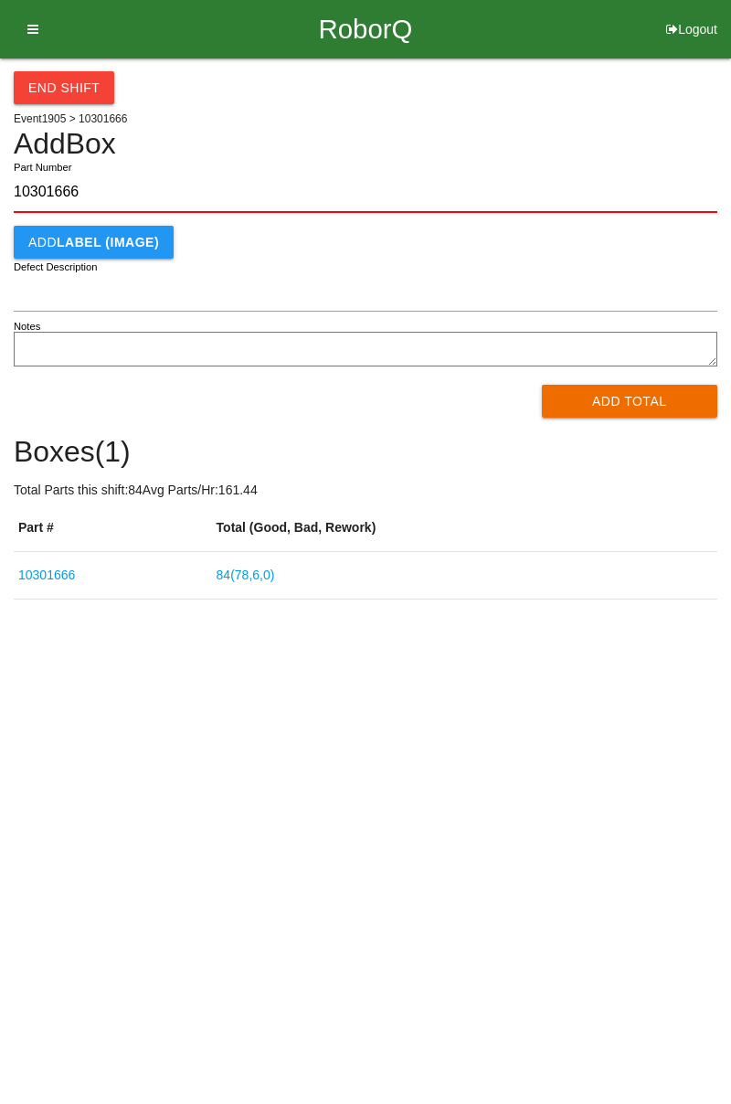
type input "10301666"
click at [659, 413] on button "Add Total" at bounding box center [630, 401] width 176 height 33
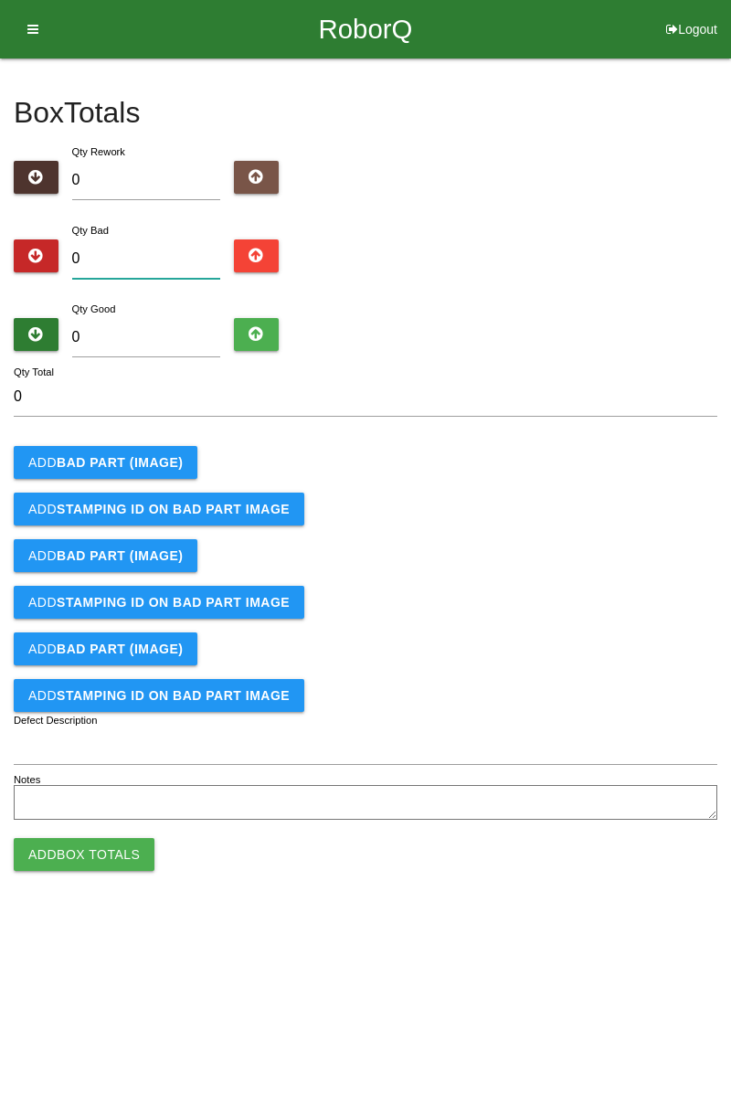
click at [174, 260] on input "0" at bounding box center [146, 259] width 149 height 39
type input "9"
click at [152, 329] on input "0" at bounding box center [146, 337] width 149 height 39
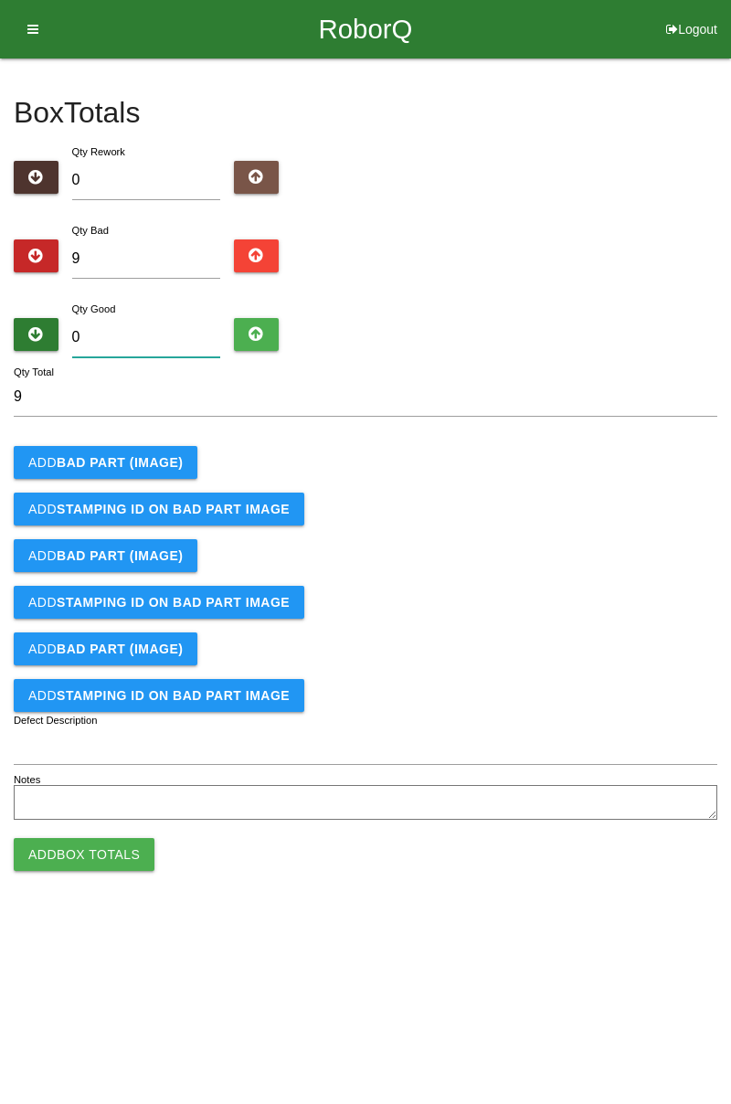
type input "7"
type input "16"
type input "77"
type input "86"
type input "7"
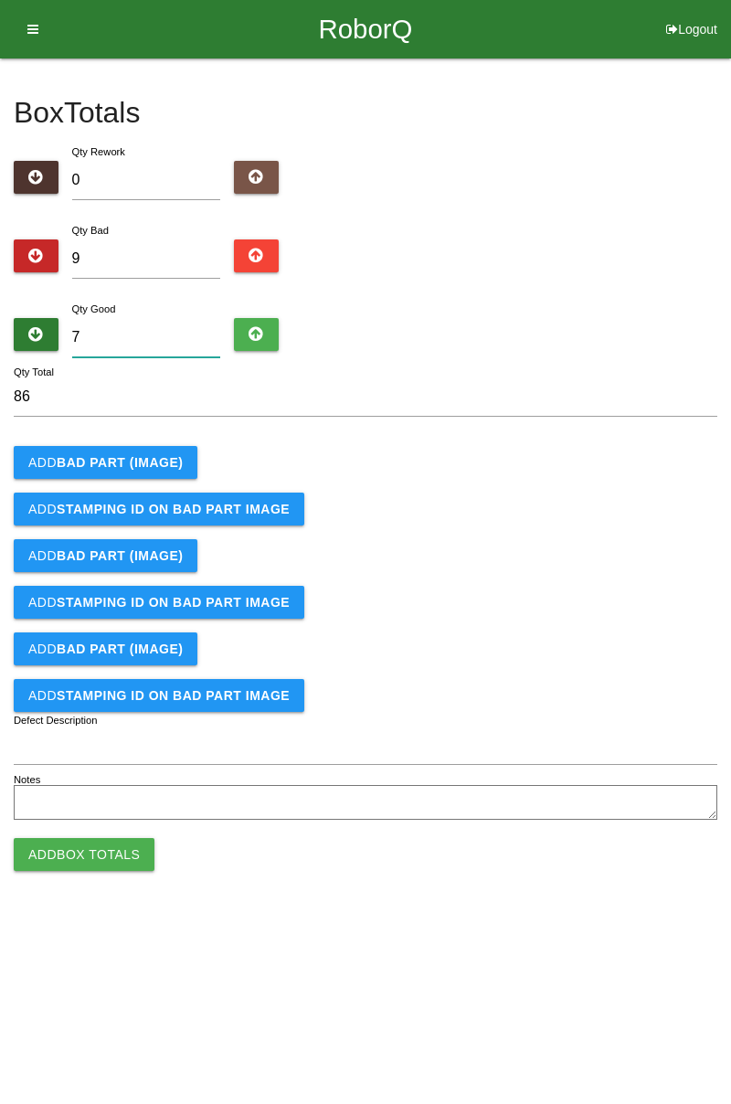
type input "16"
type input "75"
type input "84"
type input "75"
click at [133, 455] on b "BAD PART (IMAGE)" at bounding box center [120, 462] width 126 height 15
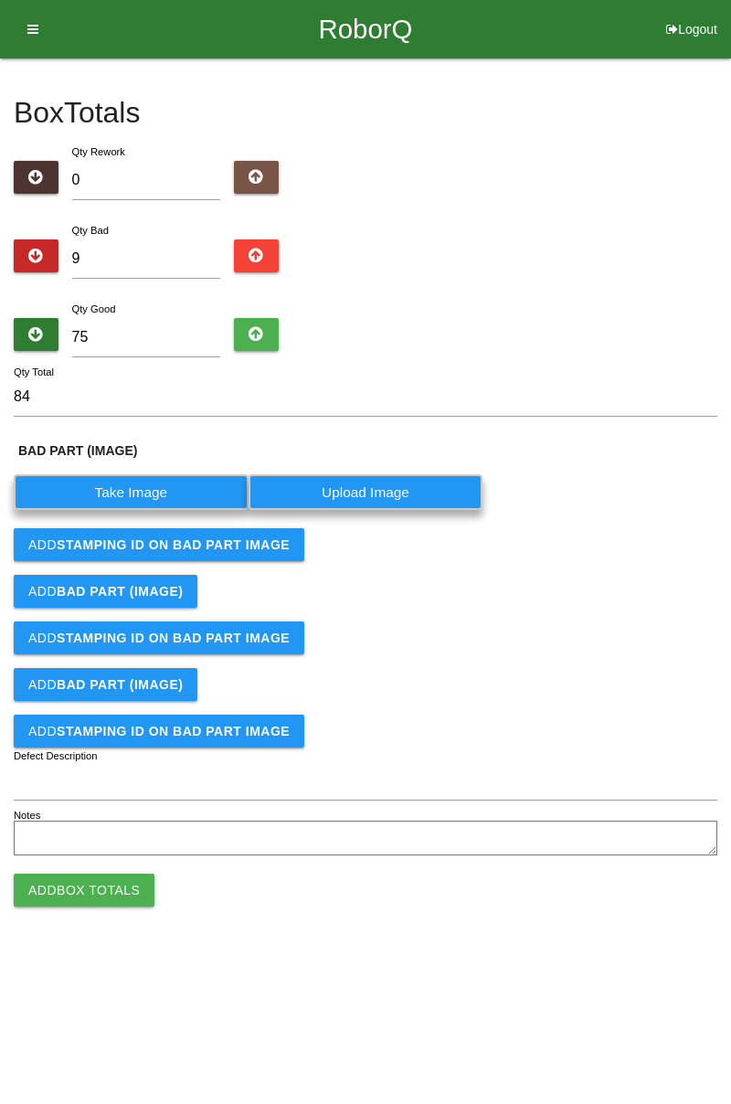
click at [122, 501] on label "Take Image" at bounding box center [131, 492] width 235 height 36
click at [0, 0] on \(IMAGE\) "Take Image" at bounding box center [0, 0] width 0 height 0
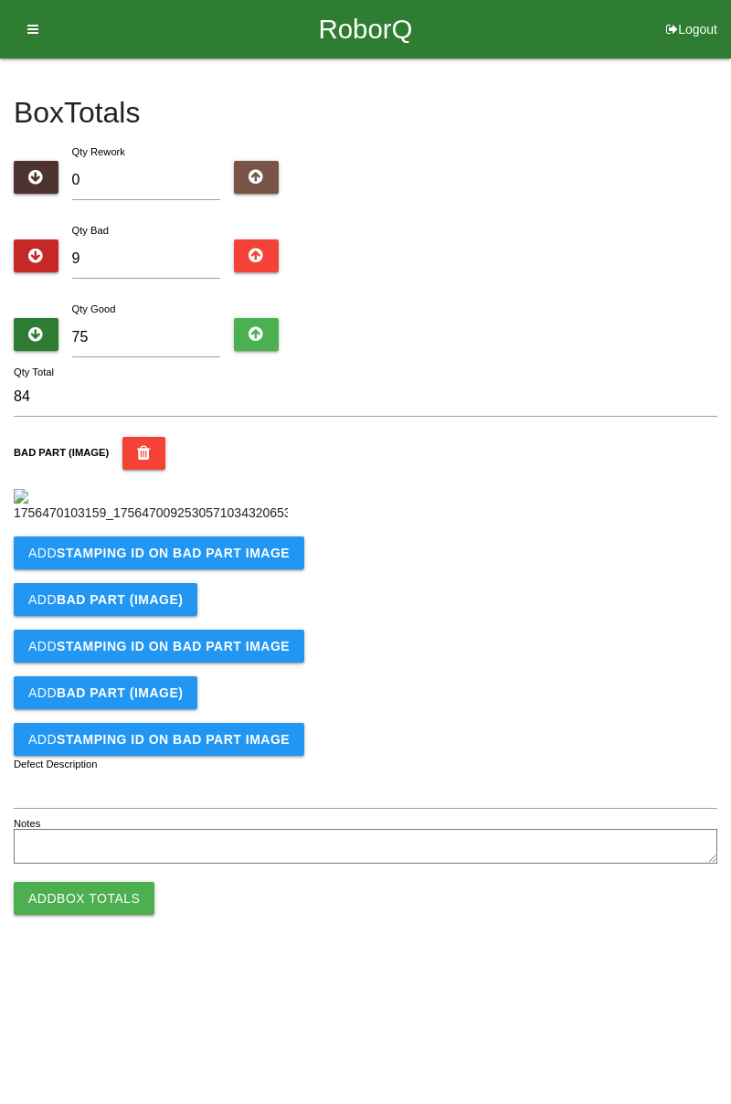
click at [194, 560] on b "STAMPING ID on BAD PART Image" at bounding box center [173, 553] width 233 height 15
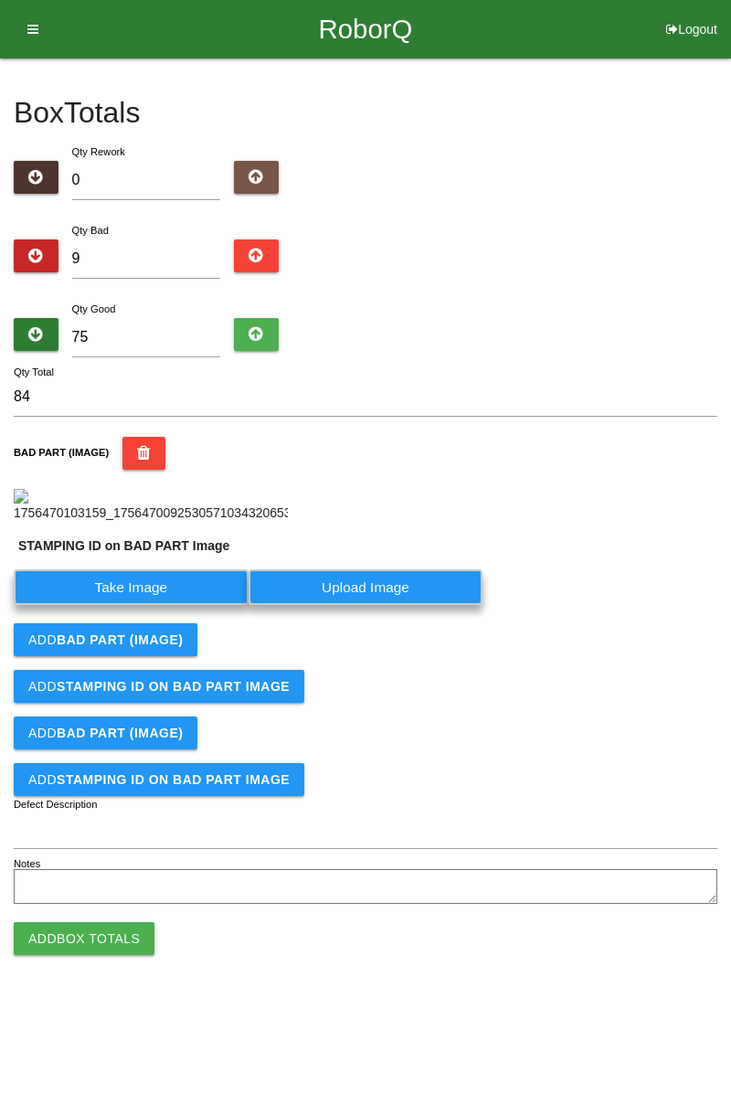
click at [143, 605] on label "Take Image" at bounding box center [131, 588] width 235 height 36
click at [0, 0] on PART "Take Image" at bounding box center [0, 0] width 0 height 0
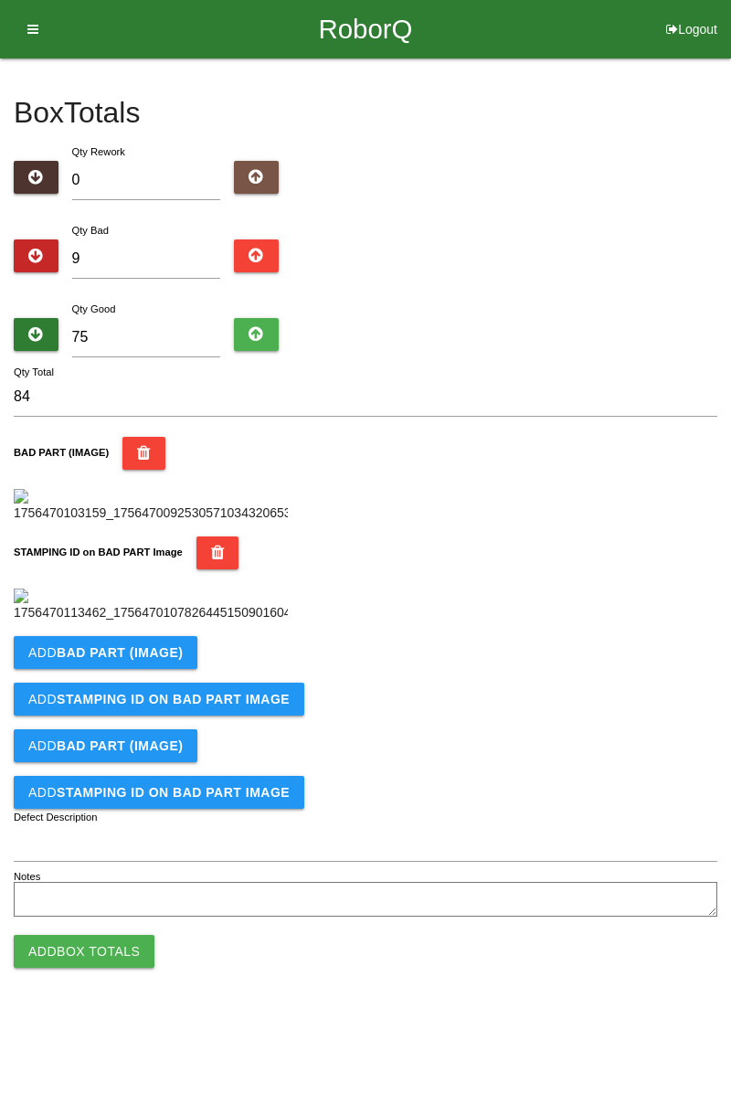
scroll to position [402, 0]
click at [176, 660] on b "BAD PART (IMAGE)" at bounding box center [120, 652] width 126 height 15
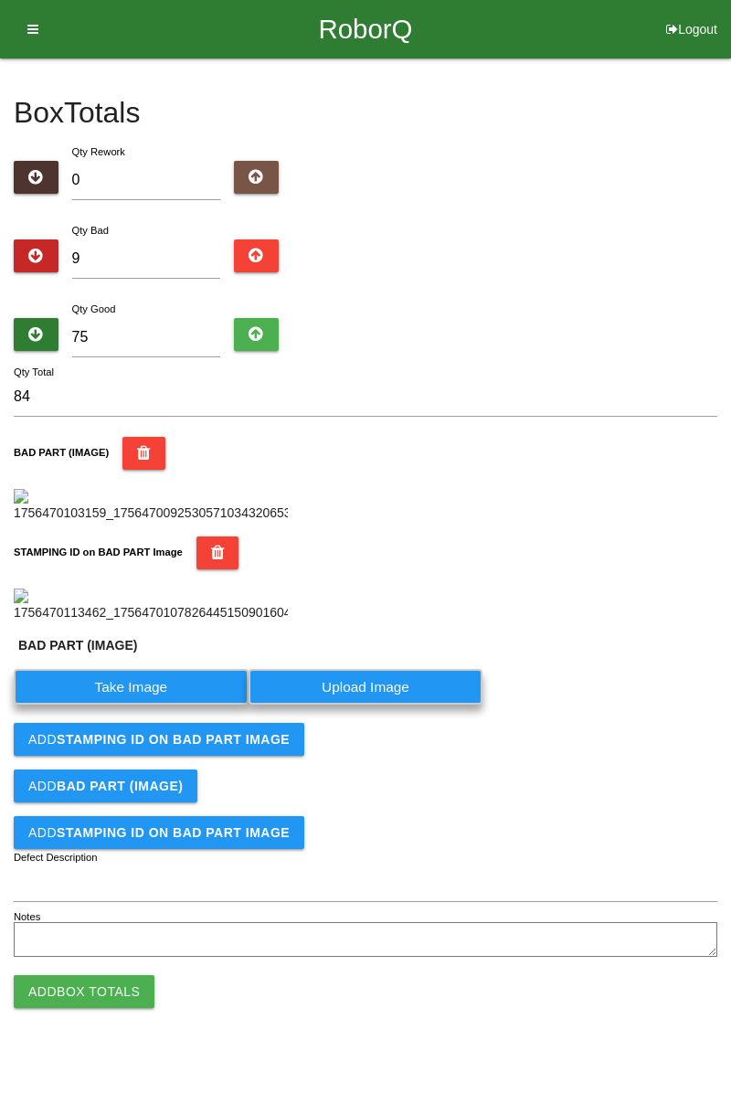
click at [151, 705] on label "Take Image" at bounding box center [131, 687] width 235 height 36
click at [0, 0] on \(IMAGE\) "Take Image" at bounding box center [0, 0] width 0 height 0
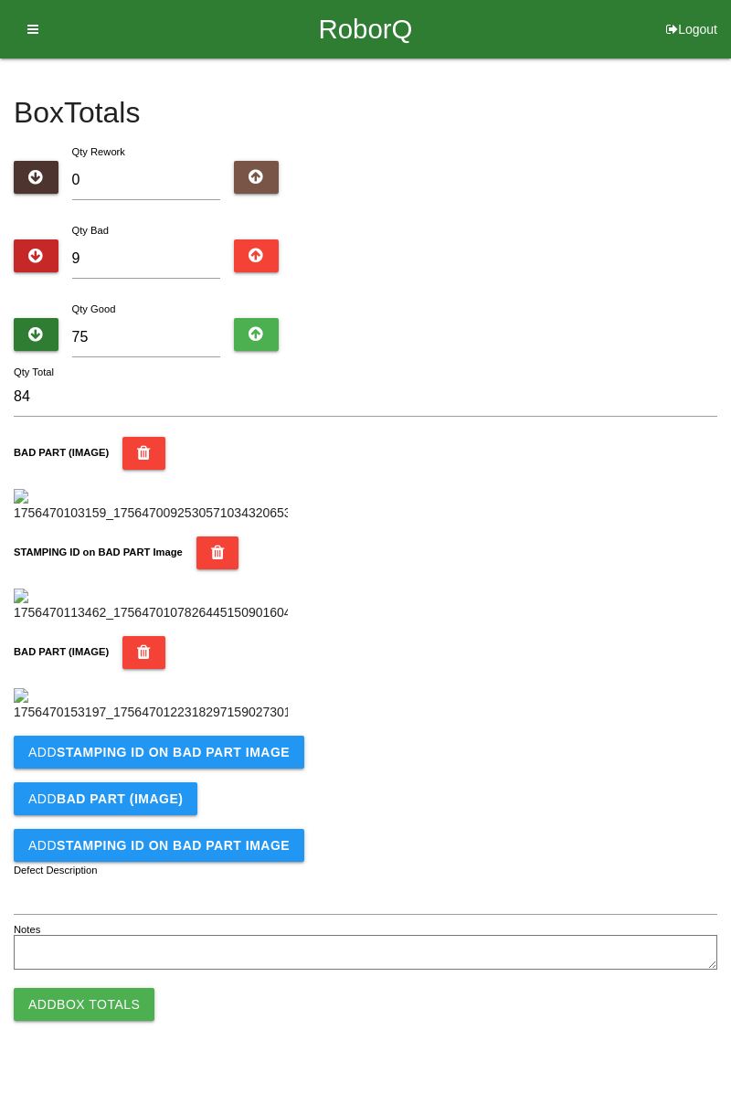
scroll to position [702, 0]
click at [267, 760] on b "STAMPING ID on BAD PART Image" at bounding box center [173, 752] width 233 height 15
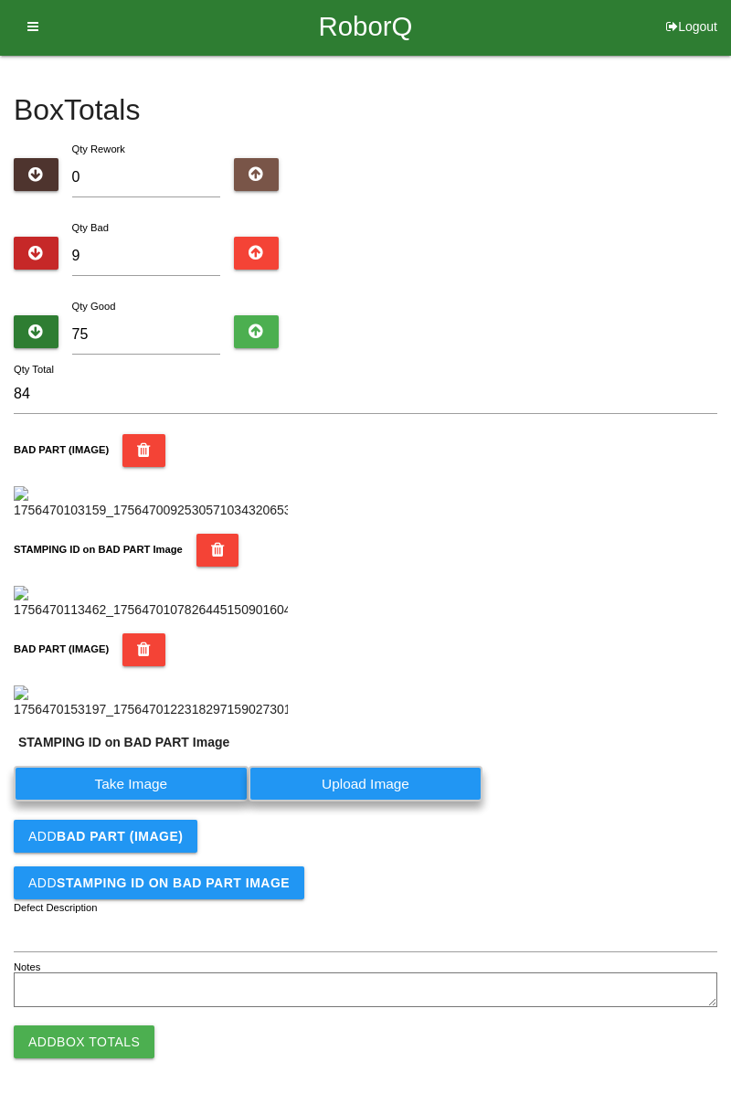
click at [176, 802] on label "Take Image" at bounding box center [131, 784] width 235 height 36
click at [0, 0] on PART "Take Image" at bounding box center [0, 0] width 0 height 0
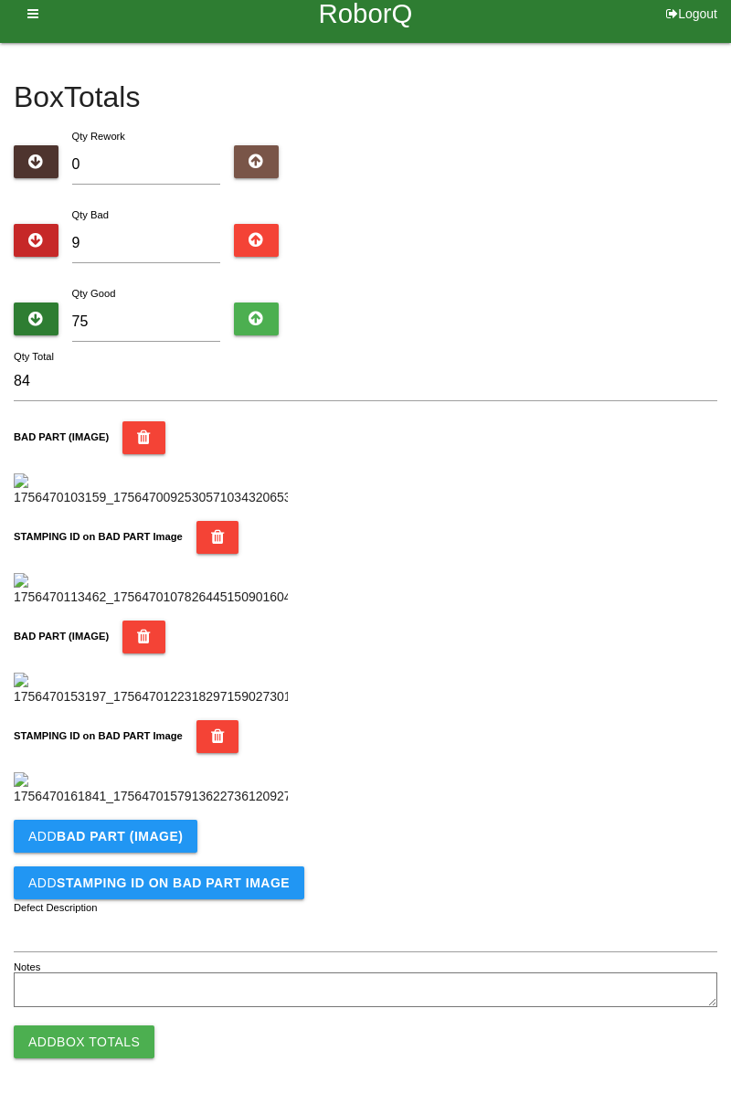
scroll to position [1002, 0]
click at [161, 834] on b "BAD PART (IMAGE)" at bounding box center [120, 836] width 126 height 15
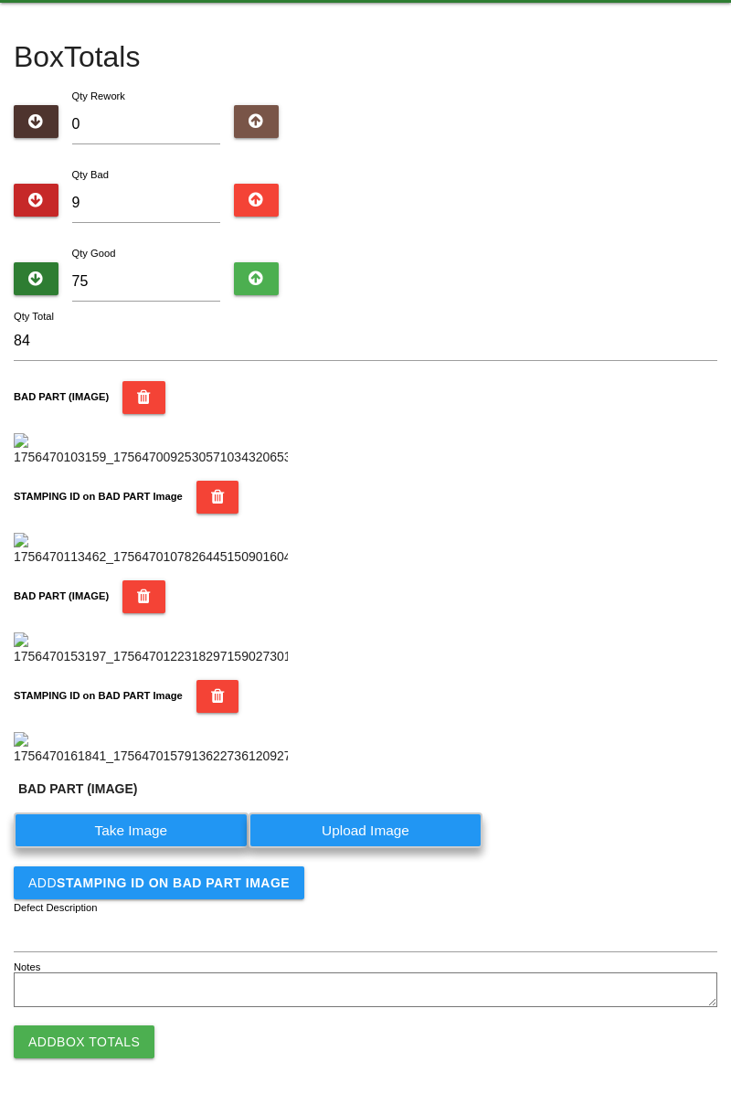
click at [154, 848] on label "Take Image" at bounding box center [131, 831] width 235 height 36
click at [0, 0] on \(IMAGE\) "Take Image" at bounding box center [0, 0] width 0 height 0
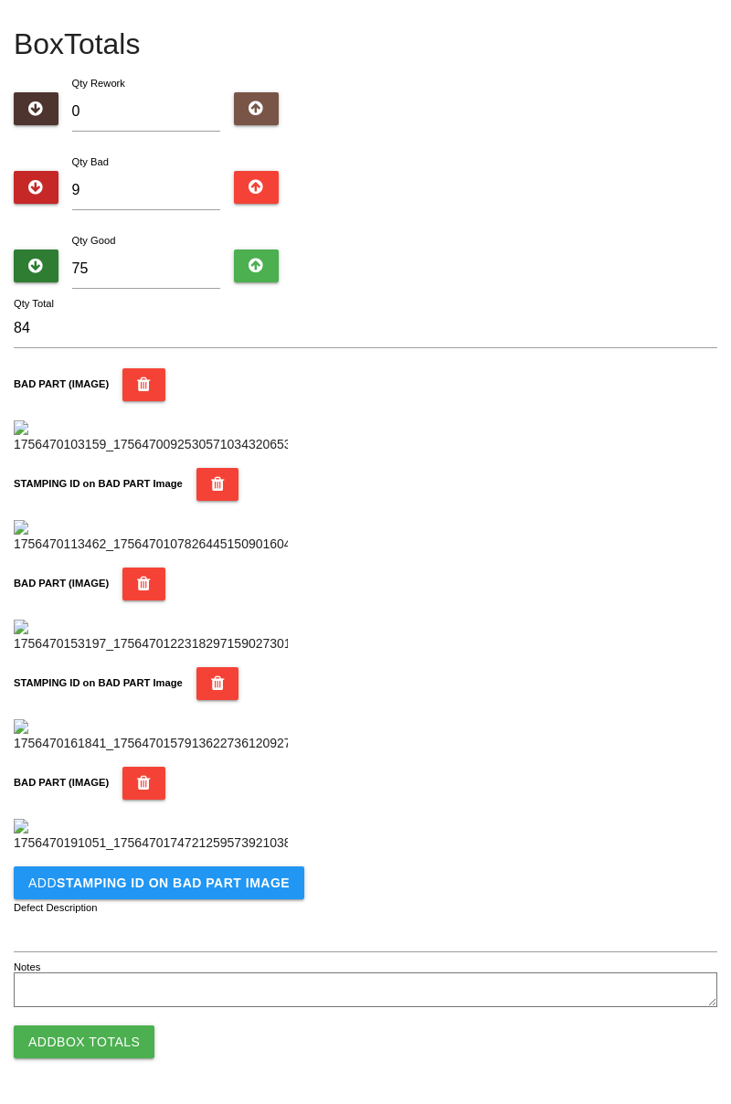
scroll to position [1055, 0]
click at [271, 891] on button "Add STAMPING ID on BAD PART Image" at bounding box center [159, 883] width 291 height 33
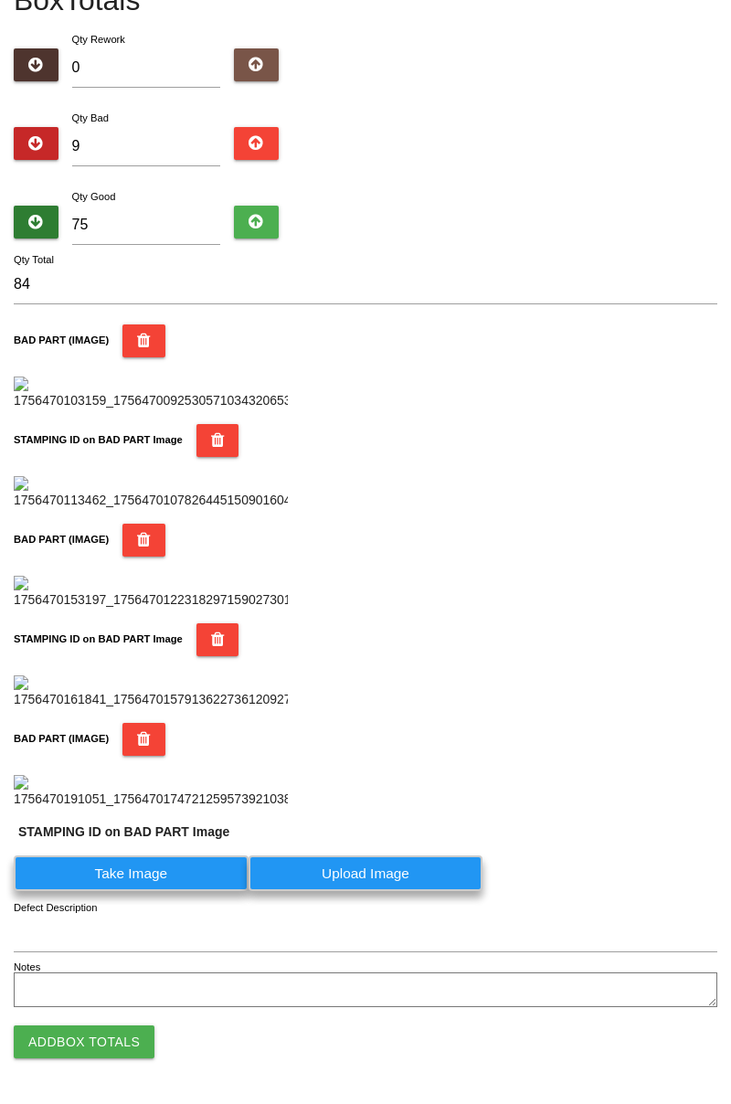
click at [186, 891] on label "Take Image" at bounding box center [131, 874] width 235 height 36
click at [0, 0] on PART "Take Image" at bounding box center [0, 0] width 0 height 0
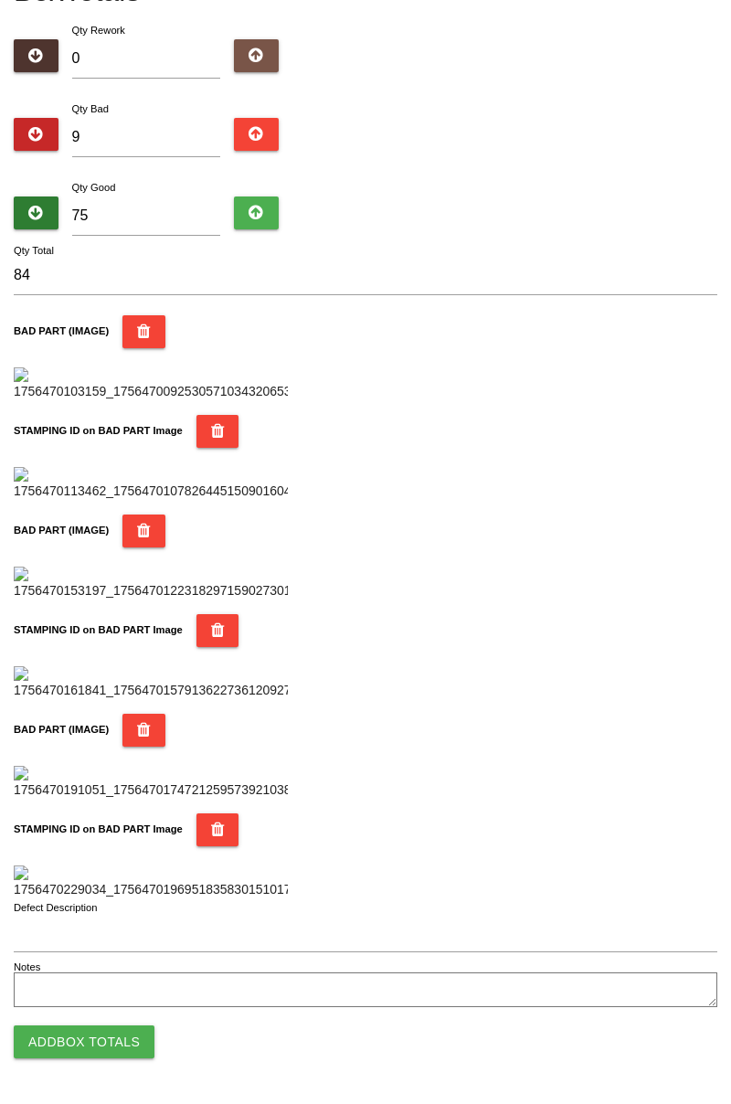
scroll to position [1040, 0]
click at [137, 747] on icon "button" at bounding box center [144, 730] width 14 height 33
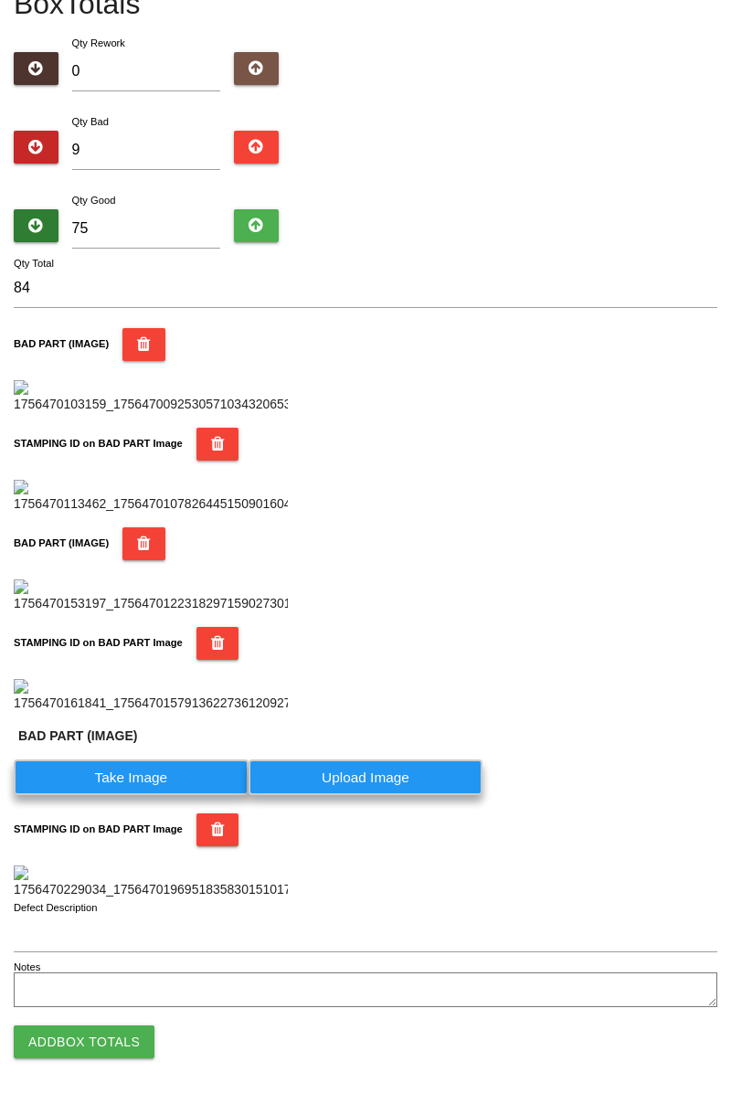
click at [133, 795] on label "Take Image" at bounding box center [131, 778] width 235 height 36
click at [0, 0] on \(IMAGE\) "Take Image" at bounding box center [0, 0] width 0 height 0
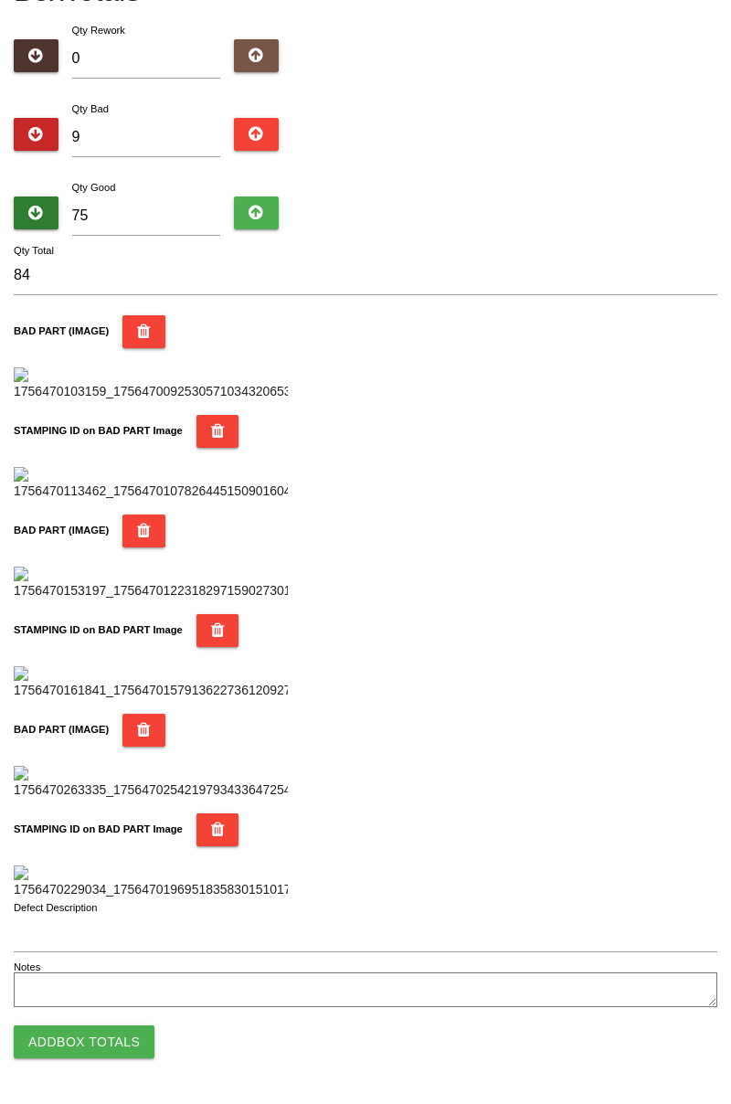
scroll to position [1602, 0]
click at [128, 1049] on button "Add Box Totals" at bounding box center [84, 1042] width 141 height 33
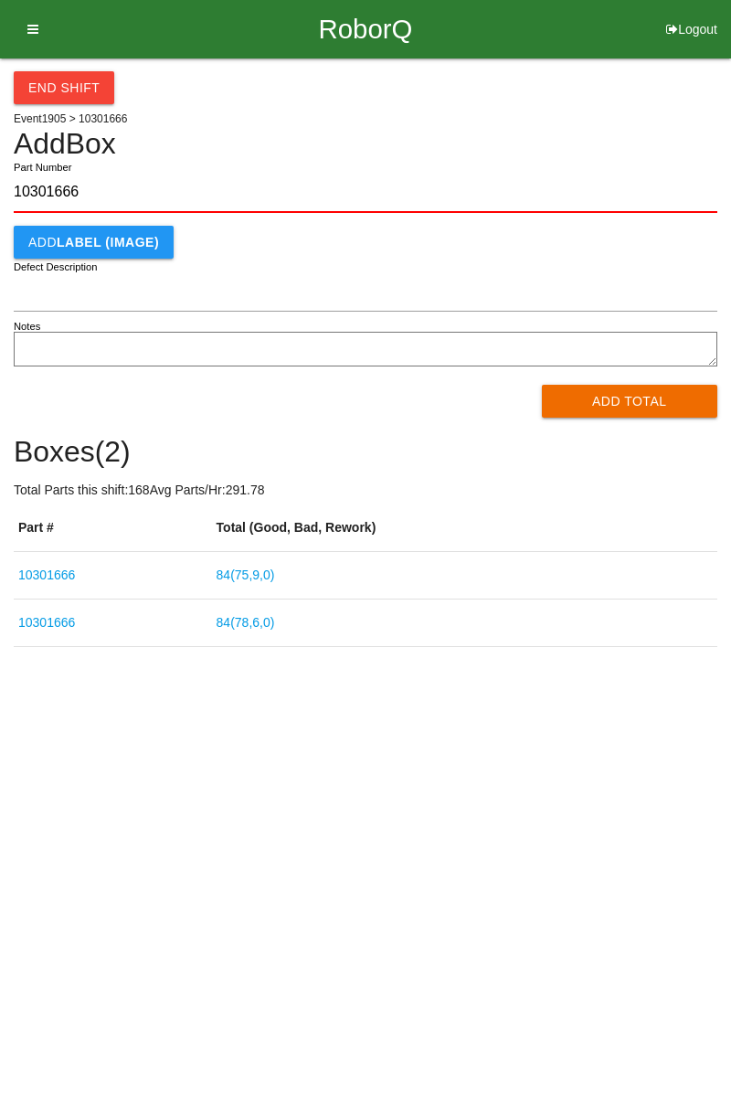
type input "10301666"
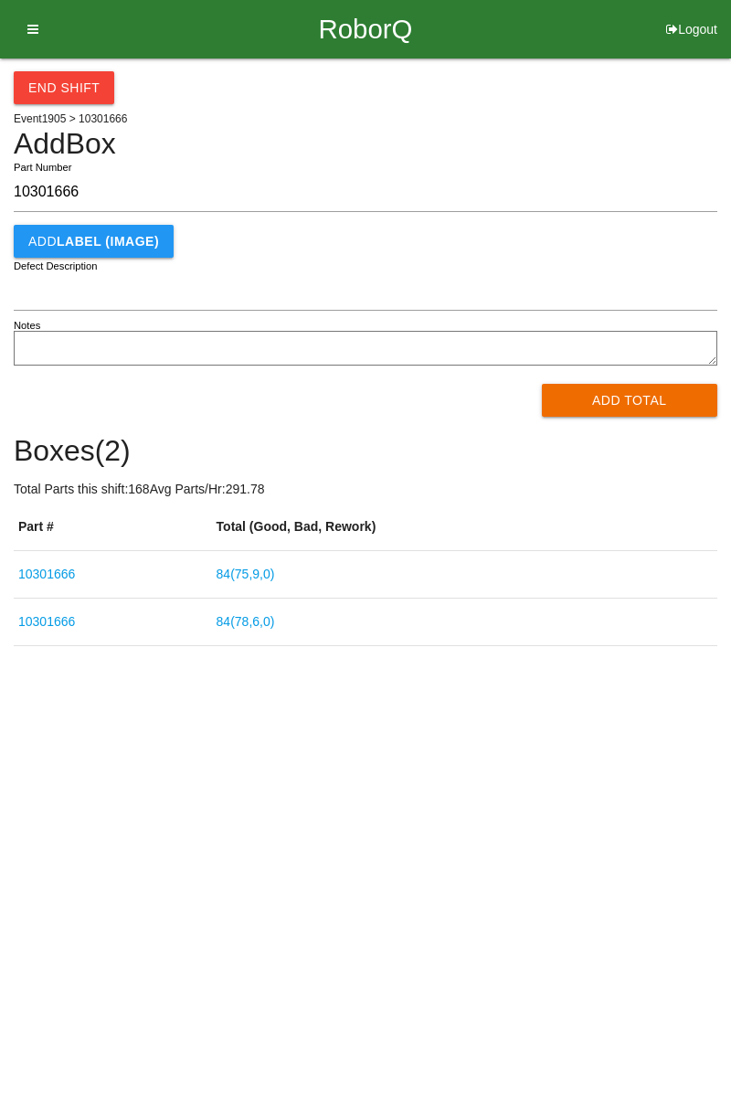
click at [658, 399] on button "Add Total" at bounding box center [630, 400] width 176 height 33
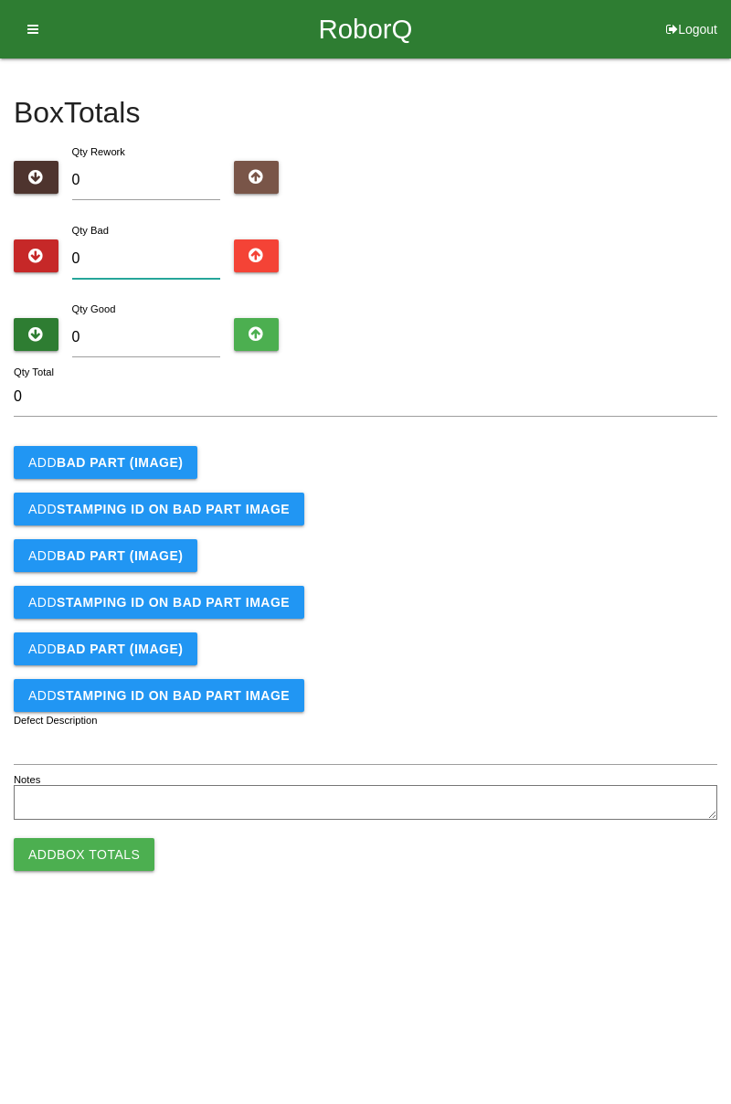
click at [172, 251] on input "0" at bounding box center [146, 259] width 149 height 39
type input "8"
click at [140, 459] on b "BAD PART (IMAGE)" at bounding box center [120, 462] width 126 height 15
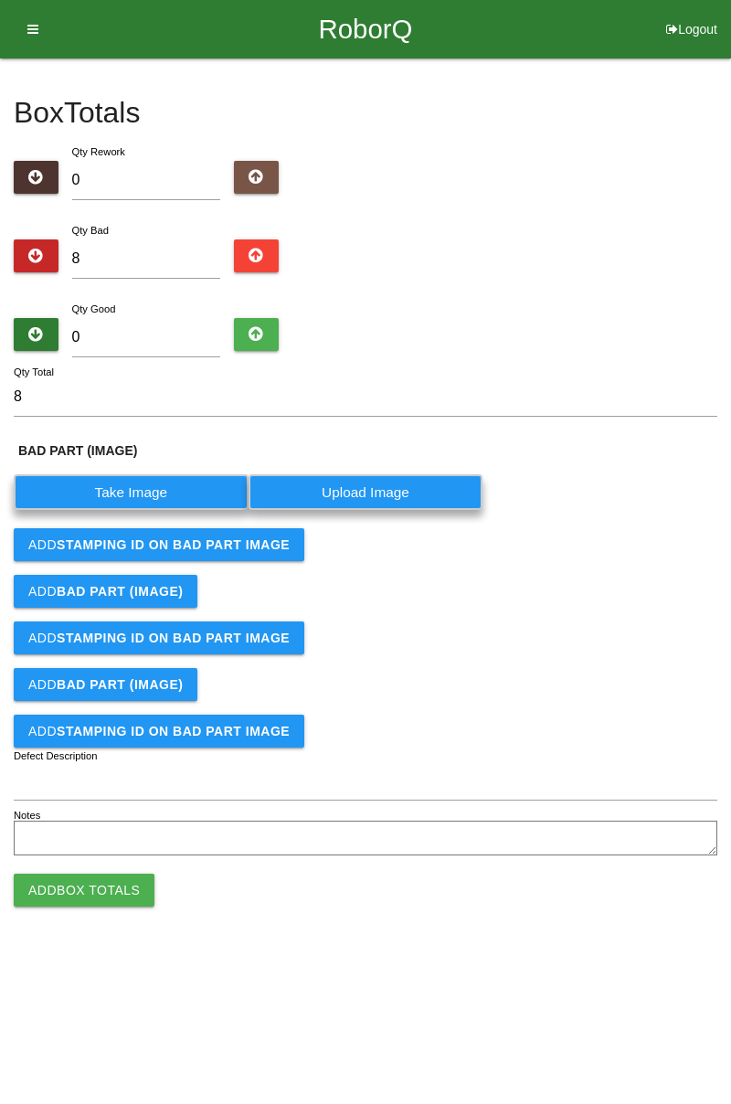
click at [133, 497] on label "Take Image" at bounding box center [131, 492] width 235 height 36
click at [0, 0] on \(IMAGE\) "Take Image" at bounding box center [0, 0] width 0 height 0
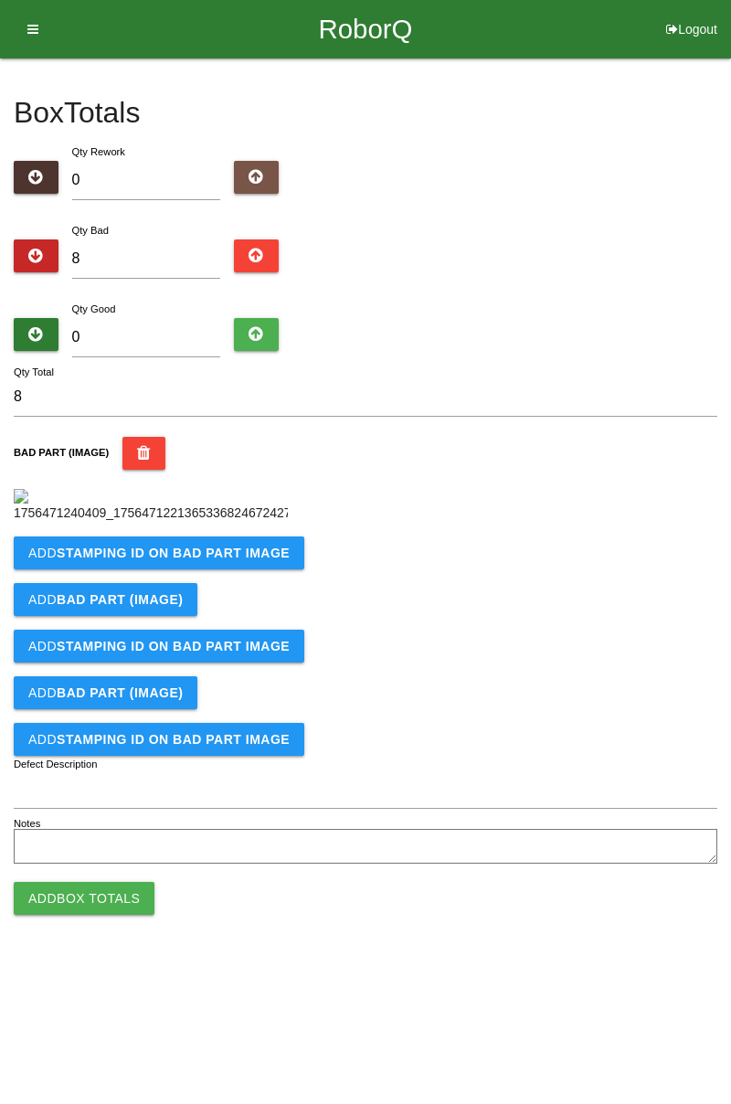
click at [239, 560] on b "STAMPING ID on BAD PART Image" at bounding box center [173, 553] width 233 height 15
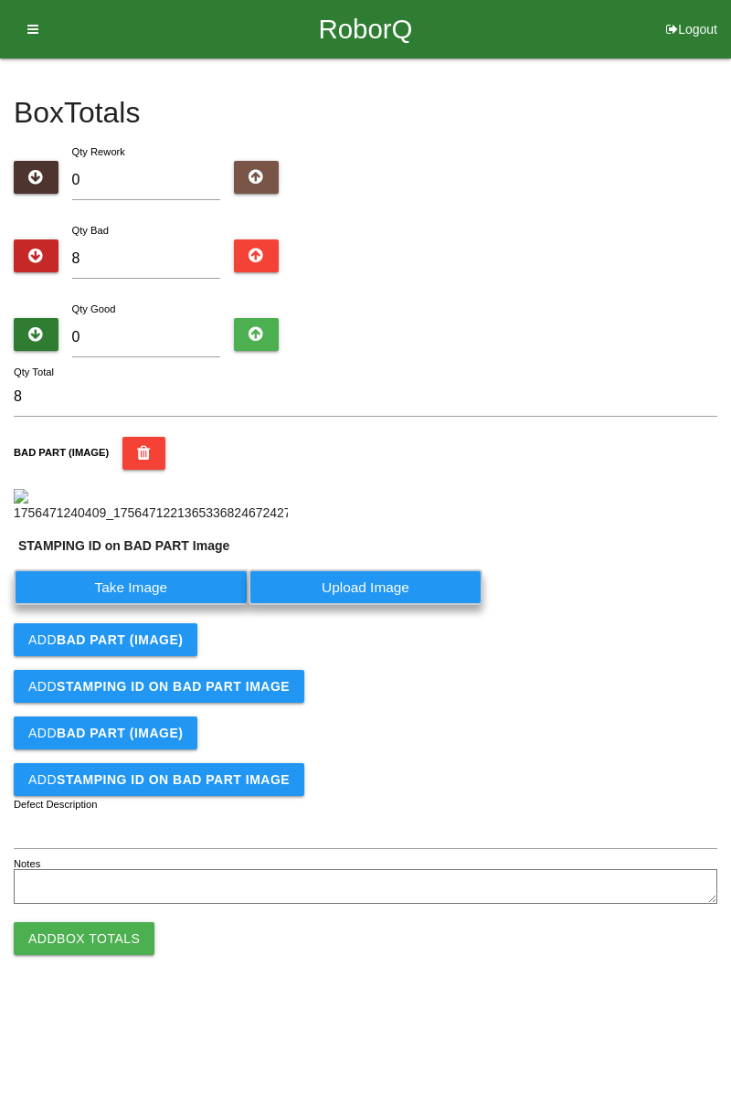
click at [163, 605] on label "Take Image" at bounding box center [131, 588] width 235 height 36
click at [0, 0] on PART "Take Image" at bounding box center [0, 0] width 0 height 0
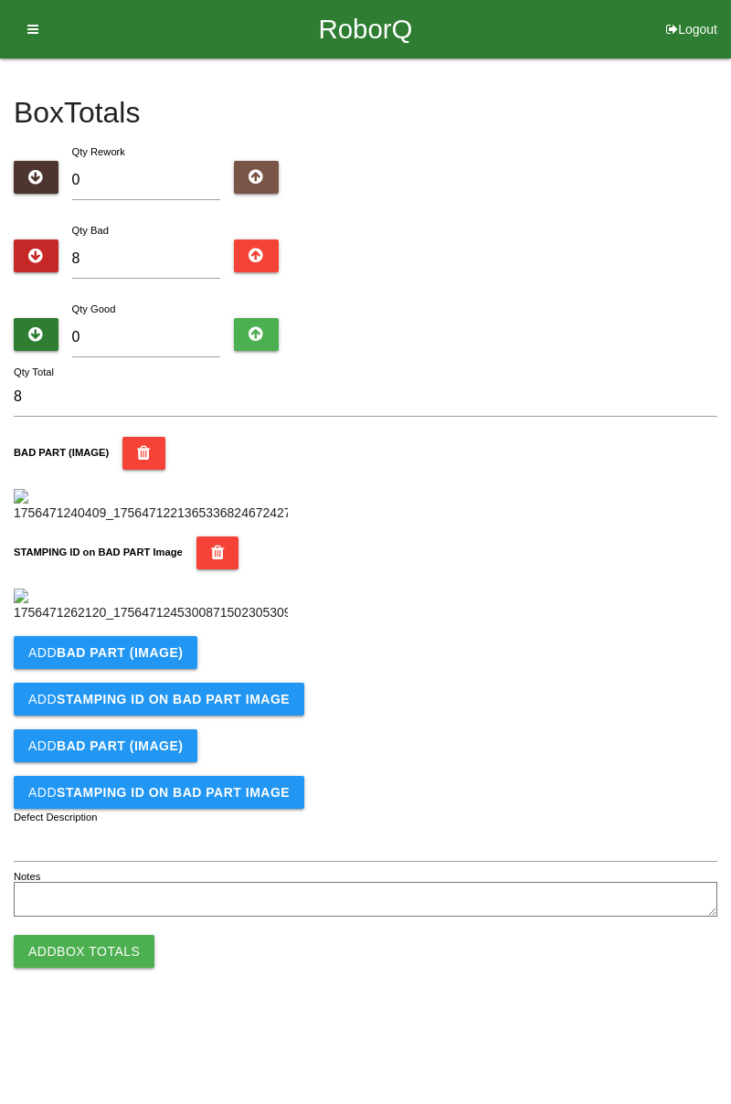
scroll to position [402, 0]
click at [181, 669] on button "Add BAD PART (IMAGE)" at bounding box center [106, 652] width 184 height 33
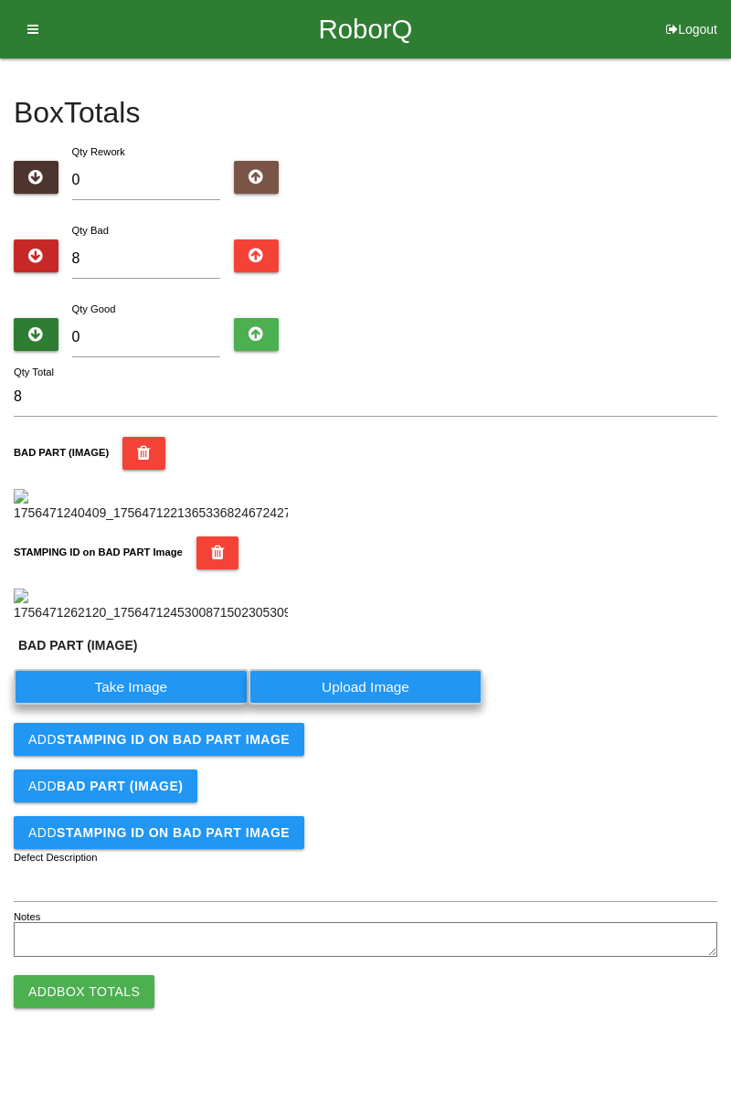
click at [148, 705] on label "Take Image" at bounding box center [131, 687] width 235 height 36
click at [0, 0] on \(IMAGE\) "Take Image" at bounding box center [0, 0] width 0 height 0
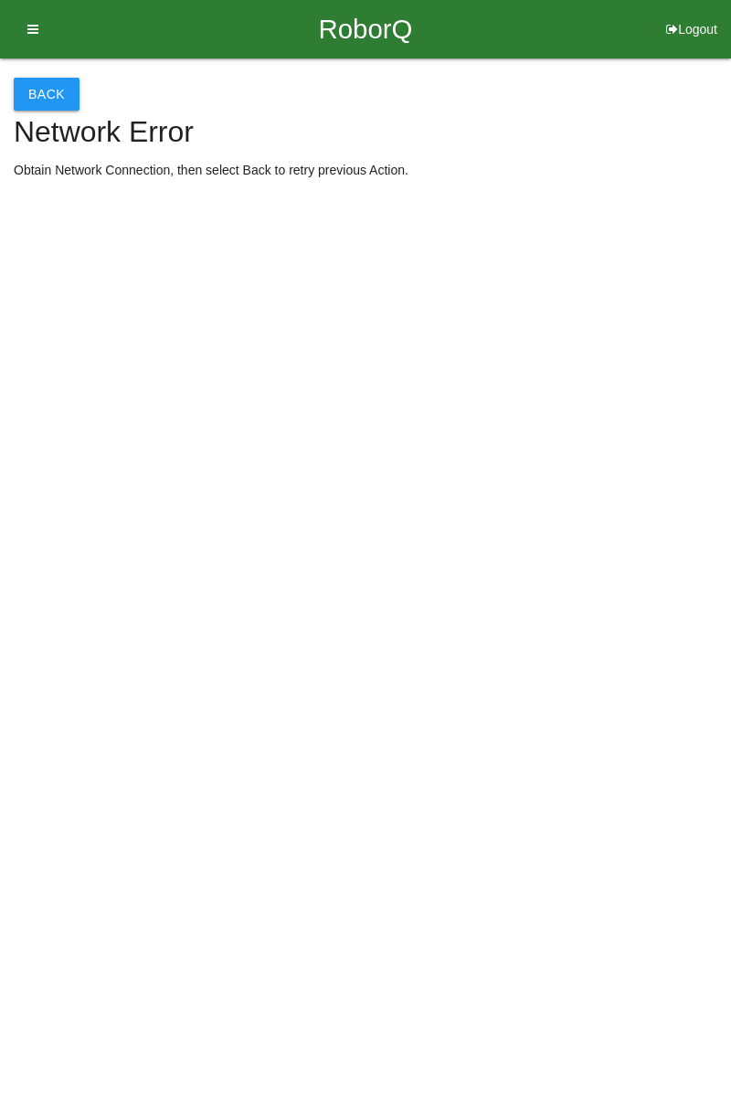
click at [59, 95] on button "Back" at bounding box center [47, 94] width 66 height 33
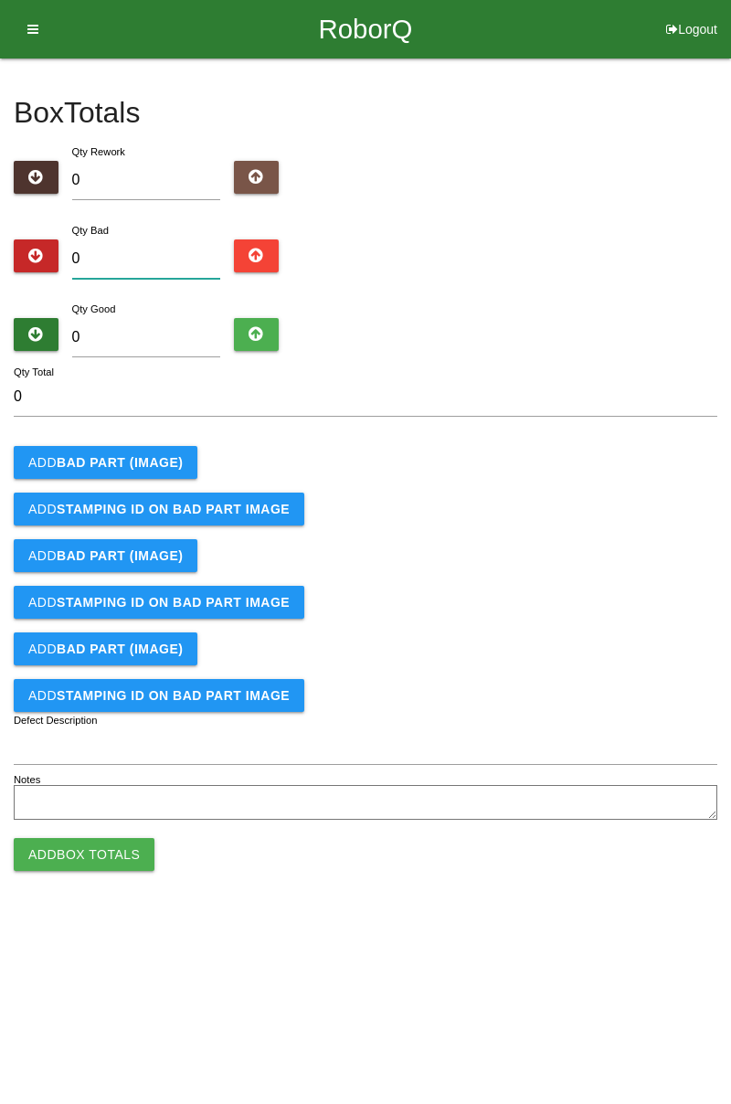
click at [133, 258] on input "0" at bounding box center [146, 259] width 149 height 39
type input "9"
click at [158, 463] on b "BAD PART (IMAGE)" at bounding box center [120, 462] width 126 height 15
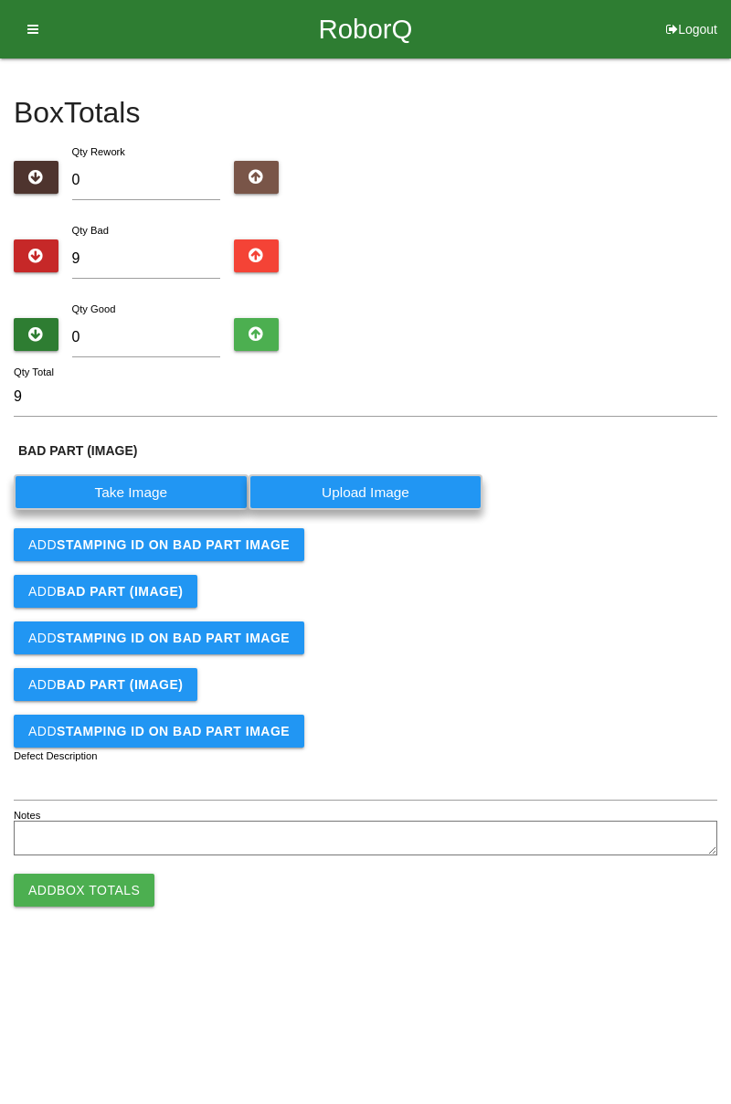
click at [165, 495] on label "Take Image" at bounding box center [131, 492] width 235 height 36
click at [0, 0] on \(IMAGE\) "Take Image" at bounding box center [0, 0] width 0 height 0
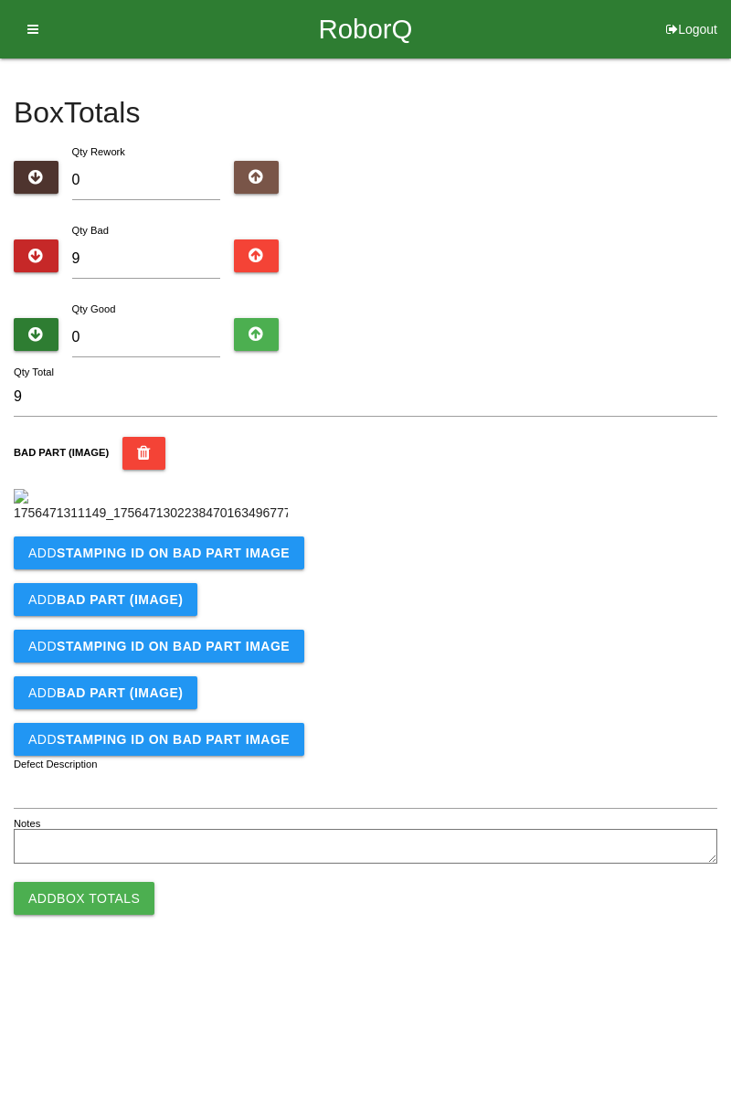
click at [234, 560] on b "STAMPING ID on BAD PART Image" at bounding box center [173, 553] width 233 height 15
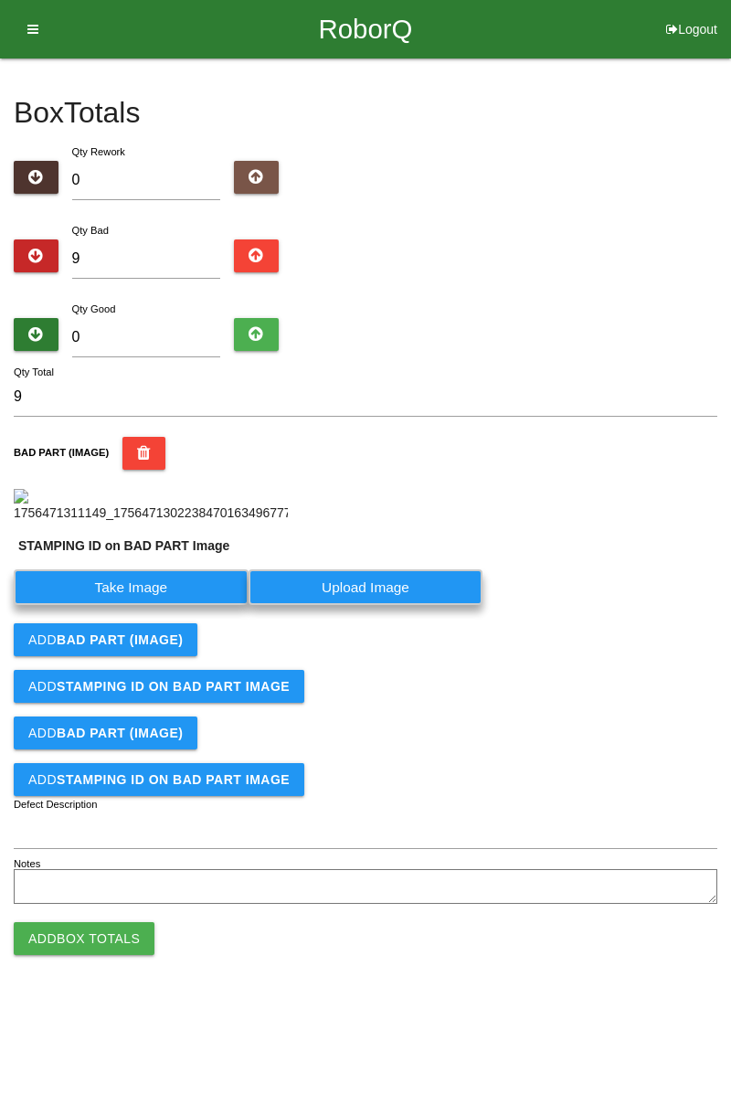
click at [184, 605] on label "Take Image" at bounding box center [131, 588] width 235 height 36
click at [0, 0] on PART "Take Image" at bounding box center [0, 0] width 0 height 0
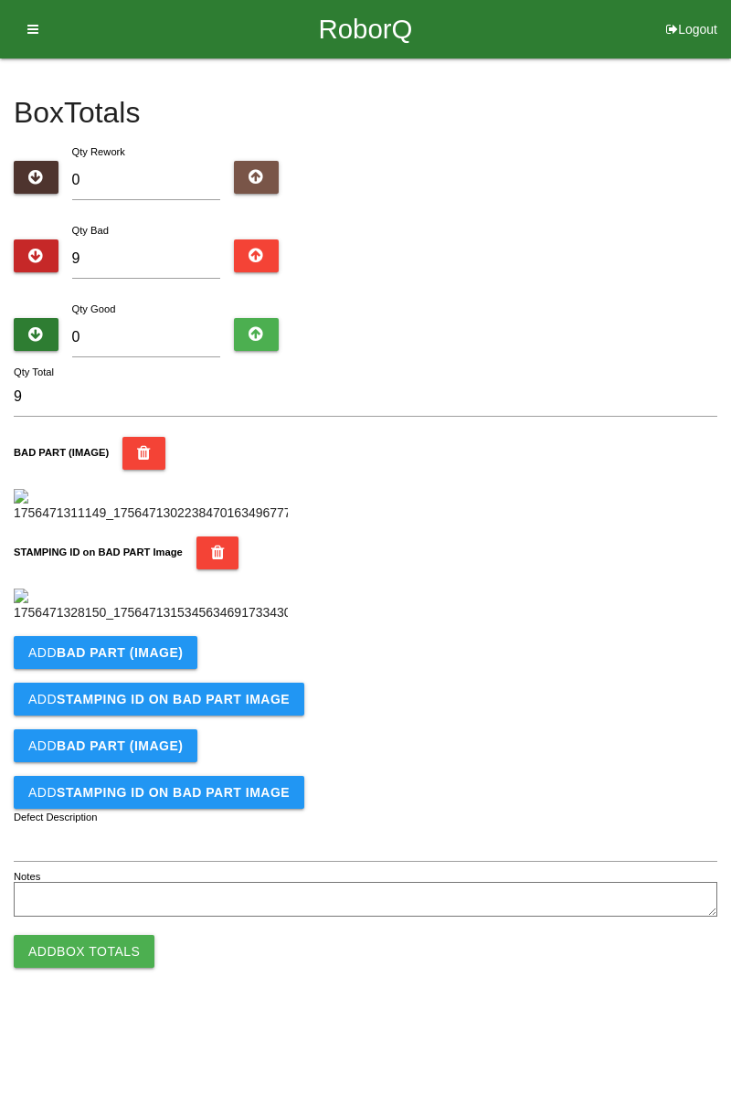
scroll to position [402, 0]
click at [158, 660] on b "BAD PART (IMAGE)" at bounding box center [120, 652] width 126 height 15
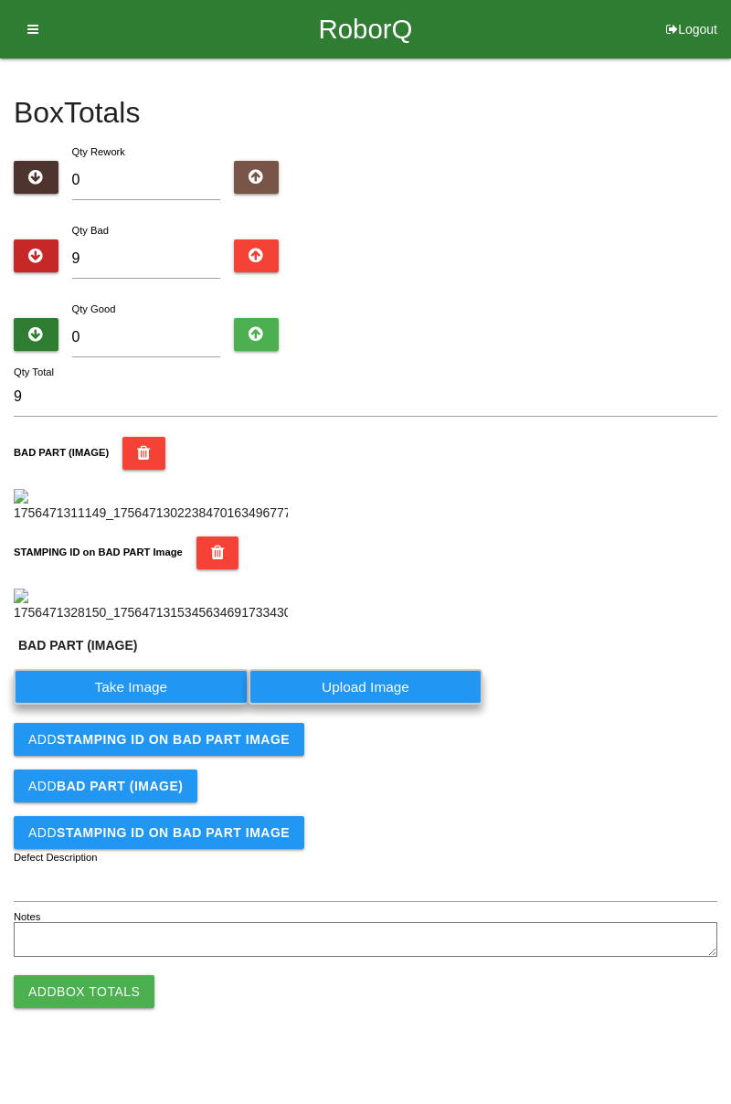
click at [163, 705] on label "Take Image" at bounding box center [131, 687] width 235 height 36
click at [0, 0] on \(IMAGE\) "Take Image" at bounding box center [0, 0] width 0 height 0
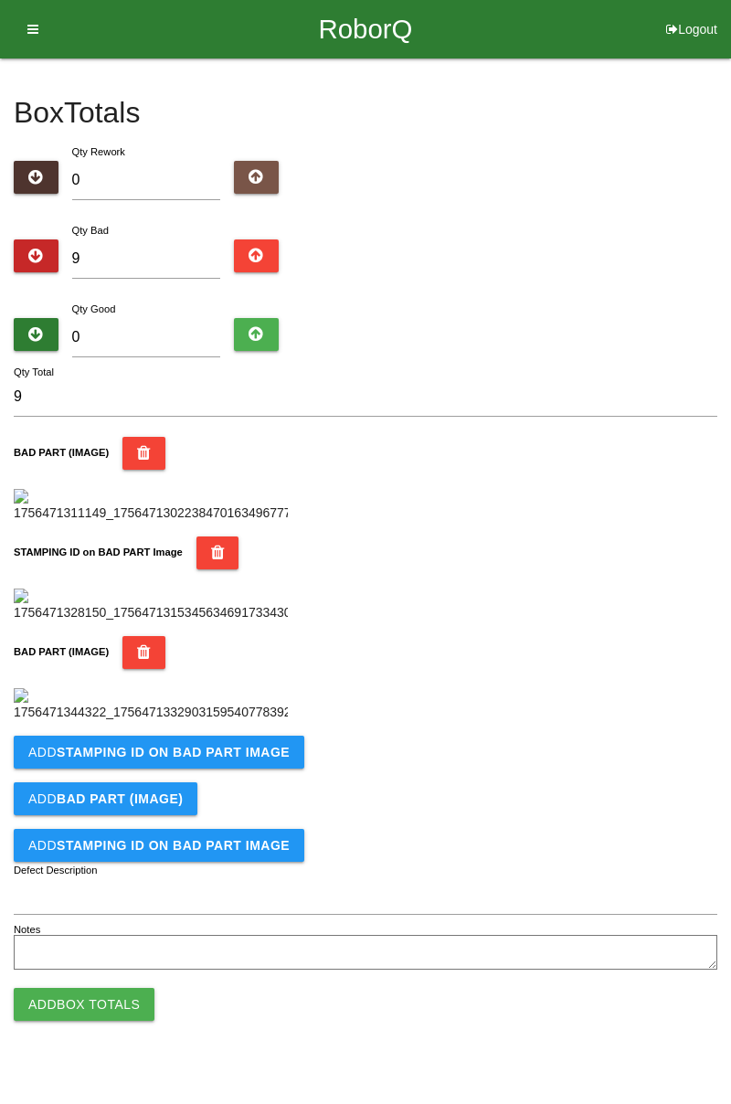
scroll to position [702, 0]
click at [254, 760] on b "STAMPING ID on BAD PART Image" at bounding box center [173, 752] width 233 height 15
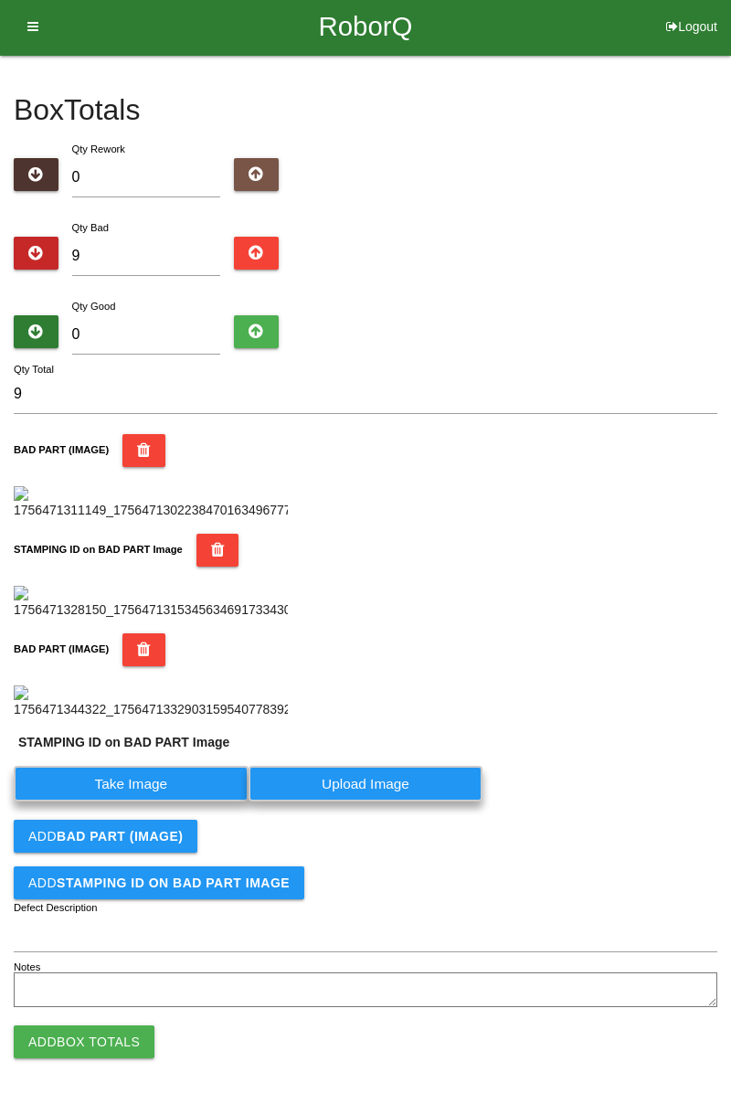
click at [170, 802] on label "Take Image" at bounding box center [131, 784] width 235 height 36
click at [0, 0] on PART "Take Image" at bounding box center [0, 0] width 0 height 0
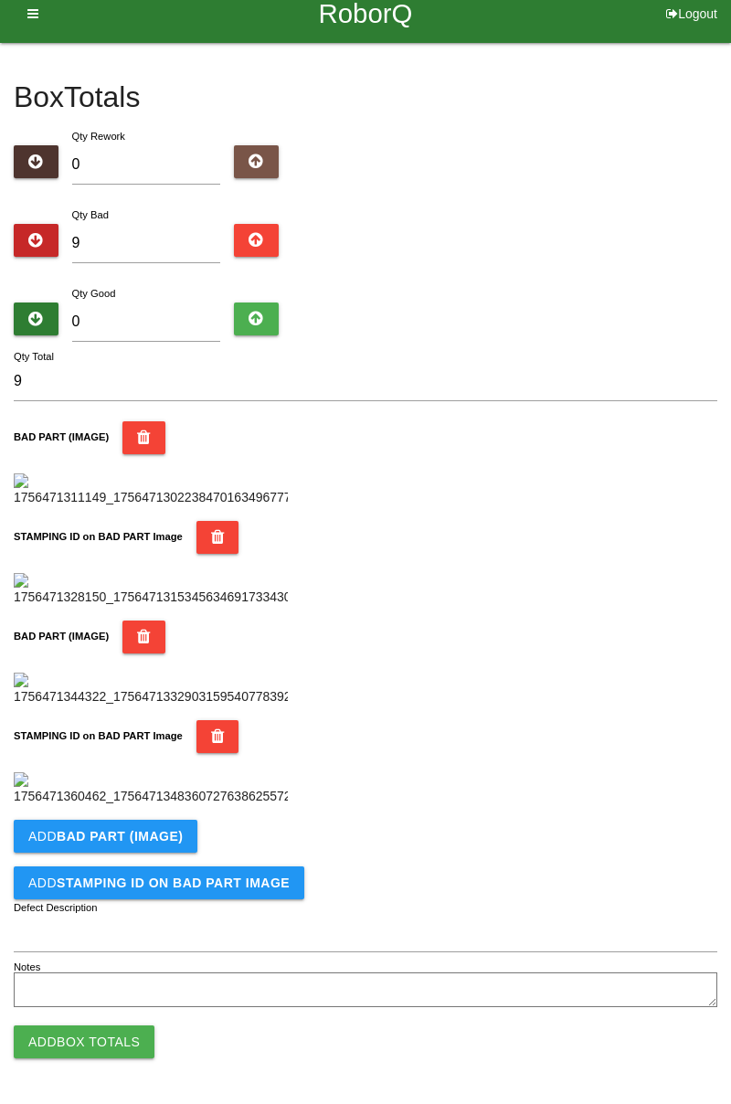
scroll to position [1002, 0]
click at [160, 825] on button "Add BAD PART (IMAGE)" at bounding box center [106, 836] width 184 height 33
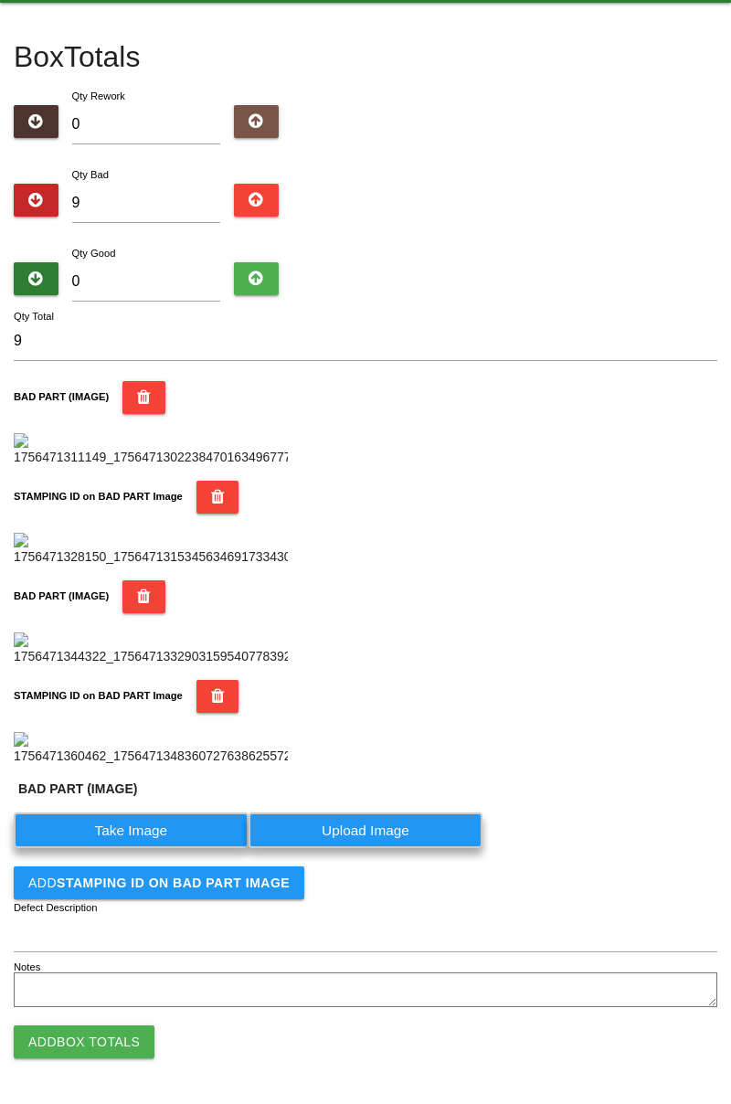
click at [154, 848] on label "Take Image" at bounding box center [131, 831] width 235 height 36
click at [0, 0] on \(IMAGE\) "Take Image" at bounding box center [0, 0] width 0 height 0
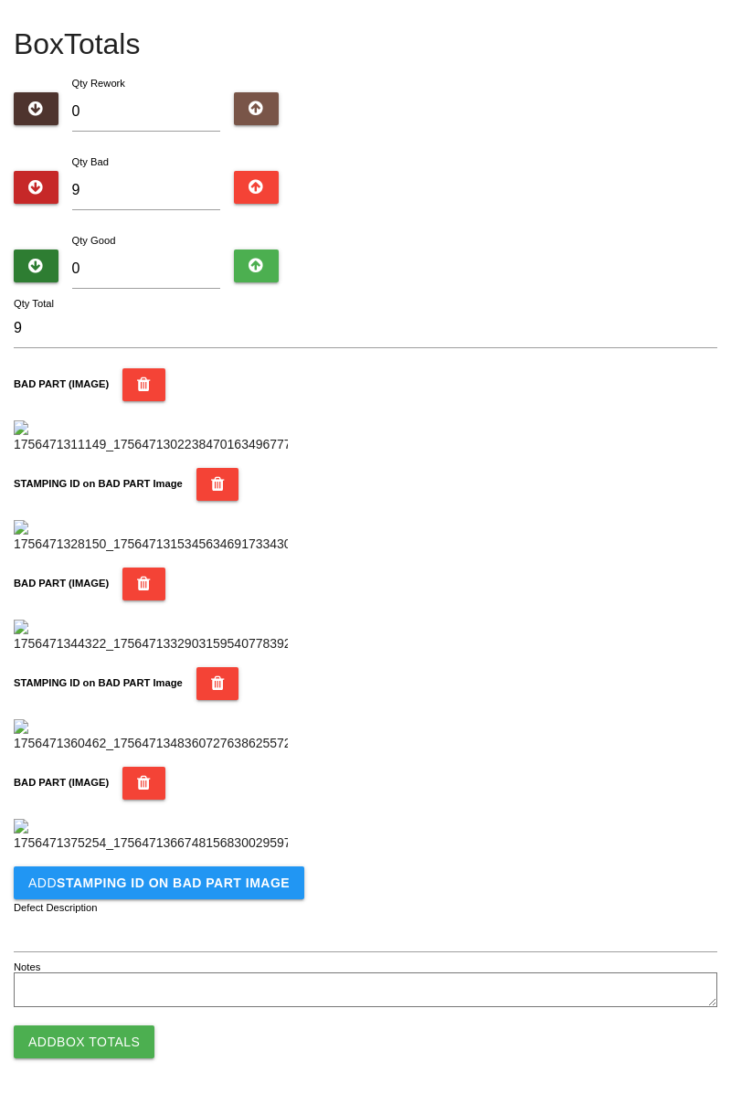
scroll to position [1302, 0]
click at [222, 880] on b "STAMPING ID on BAD PART Image" at bounding box center [173, 883] width 233 height 15
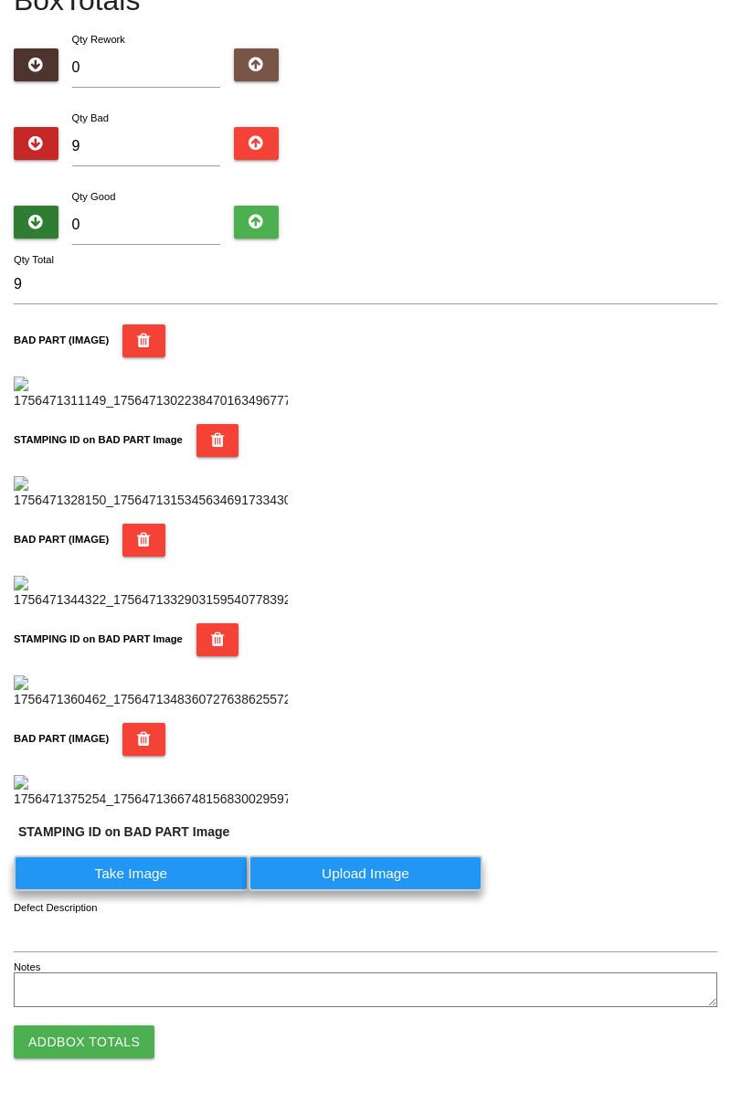
click at [180, 891] on label "Take Image" at bounding box center [131, 874] width 235 height 36
click at [0, 0] on PART "Take Image" at bounding box center [0, 0] width 0 height 0
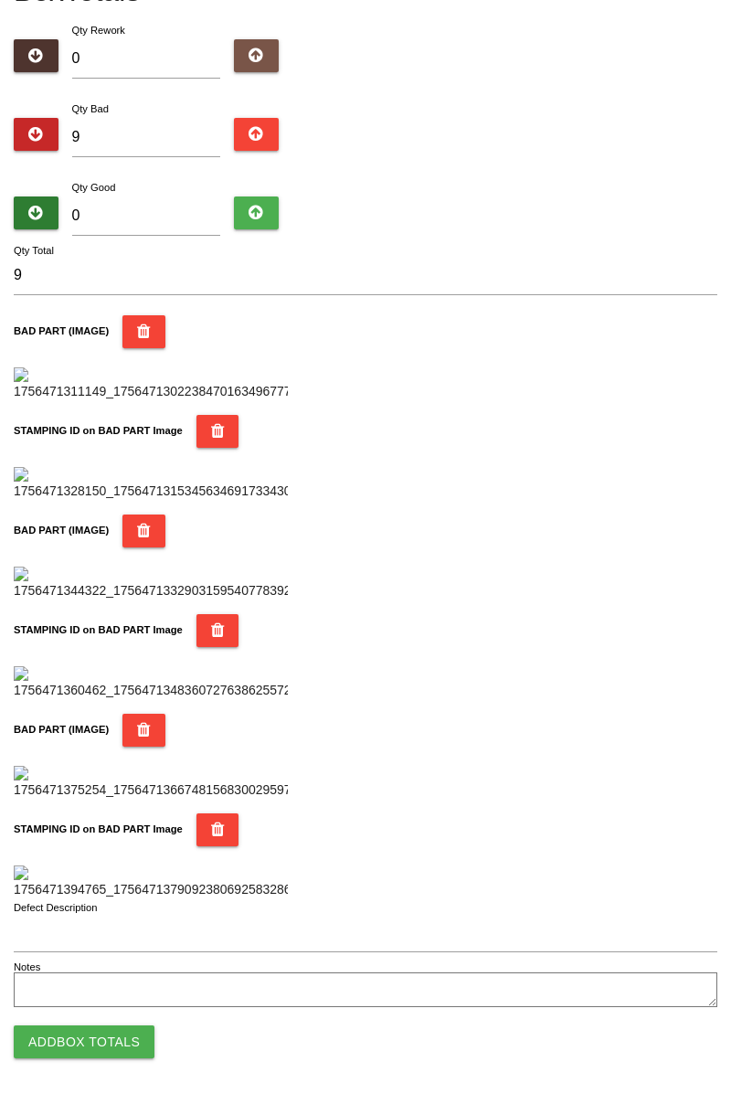
scroll to position [0, 0]
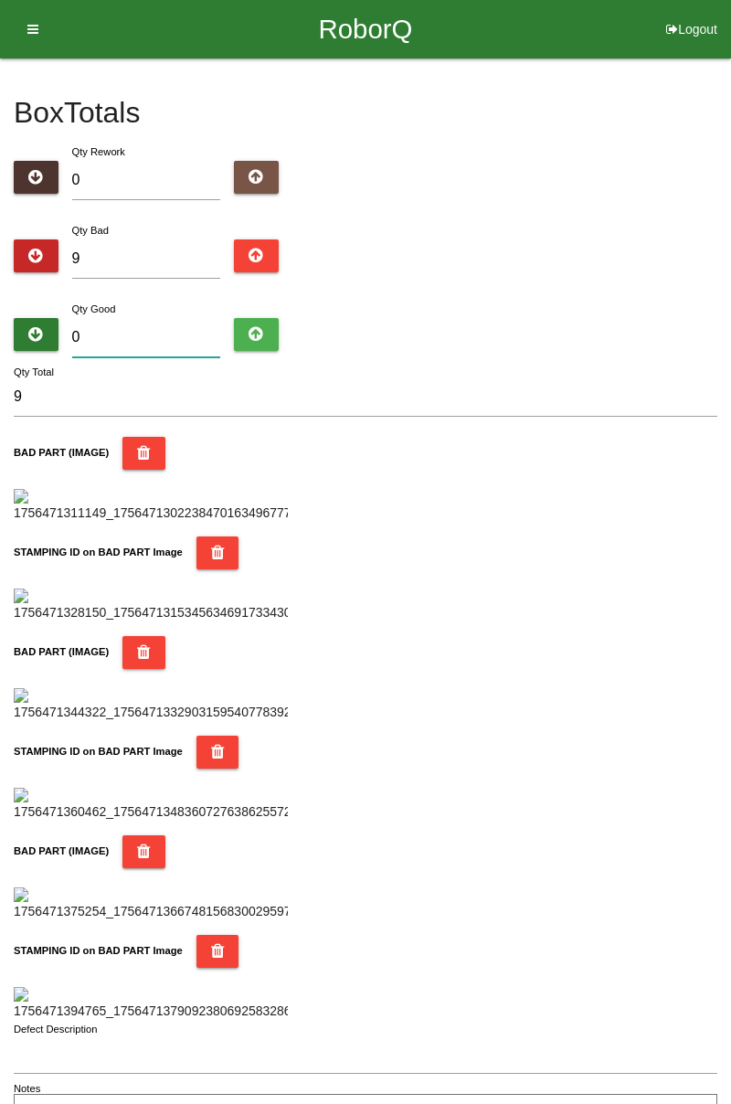
click at [143, 328] on input "0" at bounding box center [146, 337] width 149 height 39
type input "7"
type input "16"
type input "75"
type input "84"
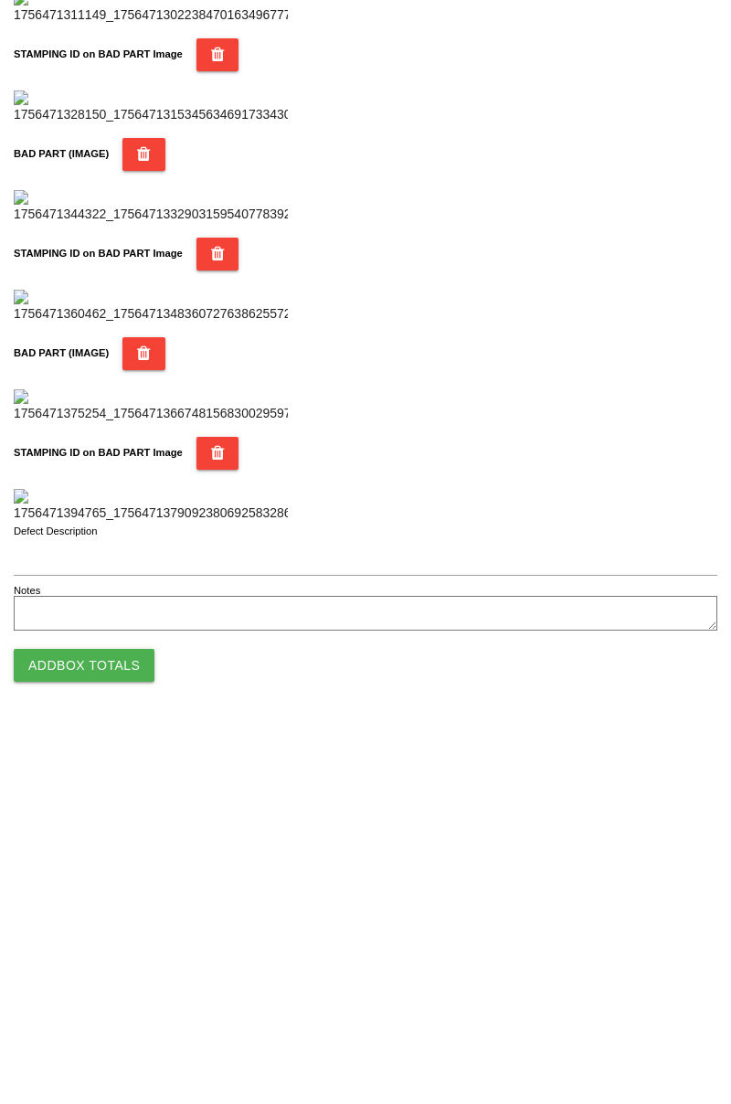
scroll to position [1602, 0]
type input "75"
click at [55, 1051] on button "Add Box Totals" at bounding box center [84, 1042] width 141 height 33
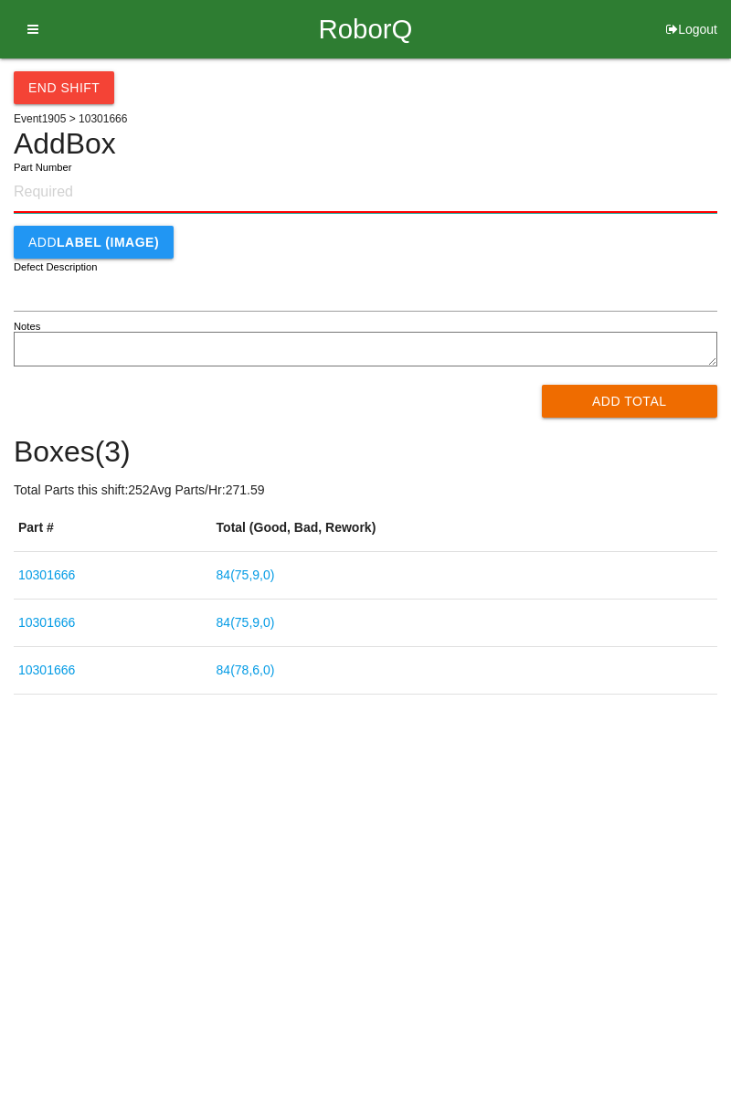
paste input "10301666"
type input "10301666"
click at [646, 411] on button "Add Total" at bounding box center [630, 401] width 176 height 33
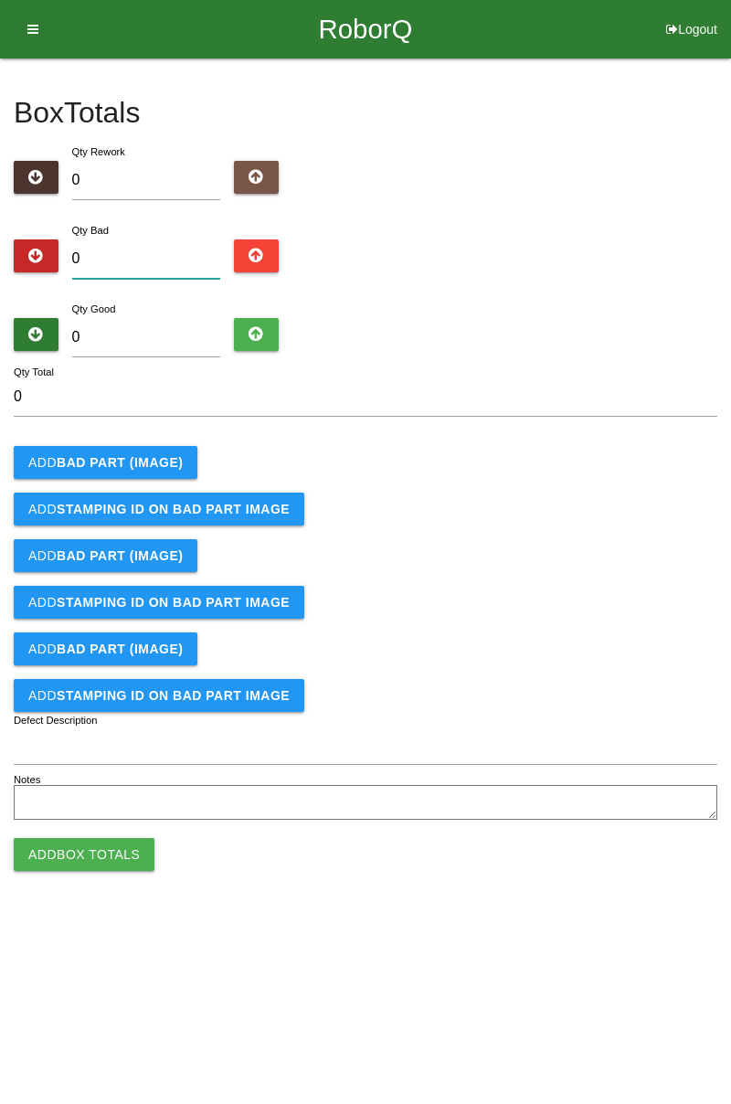
click at [174, 252] on input "0" at bounding box center [146, 259] width 149 height 39
type input "8"
click at [147, 461] on b "BAD PART (IMAGE)" at bounding box center [120, 462] width 126 height 15
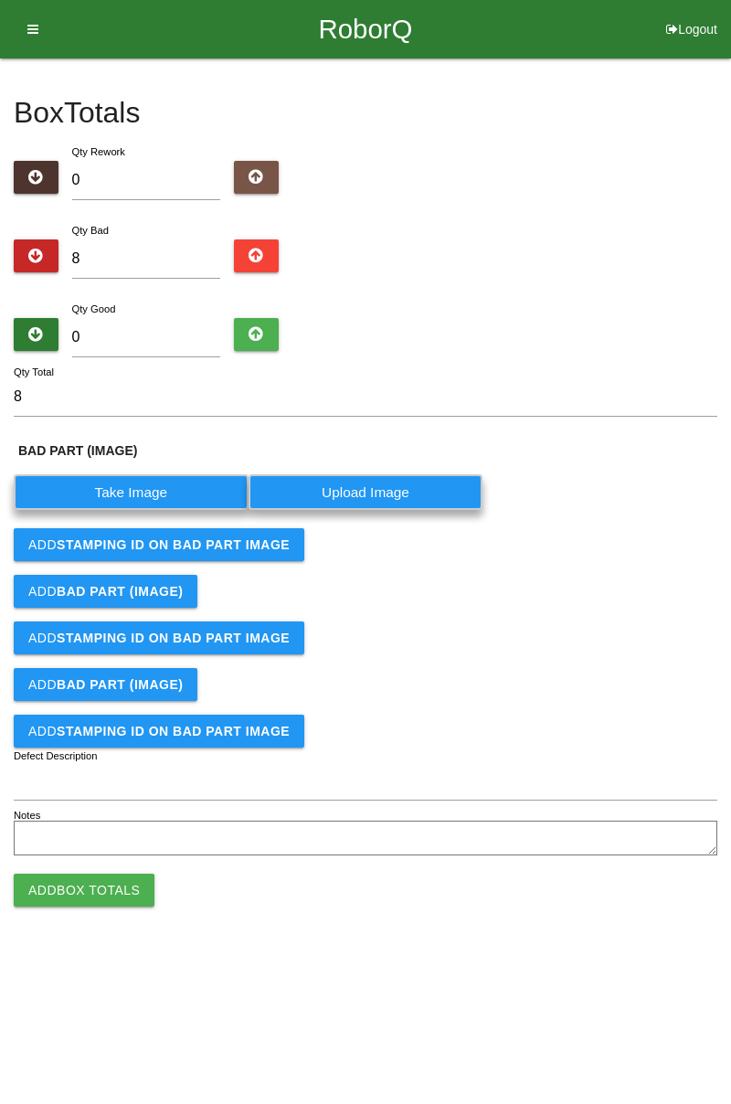
click at [146, 485] on label "Take Image" at bounding box center [131, 492] width 235 height 36
click at [0, 0] on \(IMAGE\) "Take Image" at bounding box center [0, 0] width 0 height 0
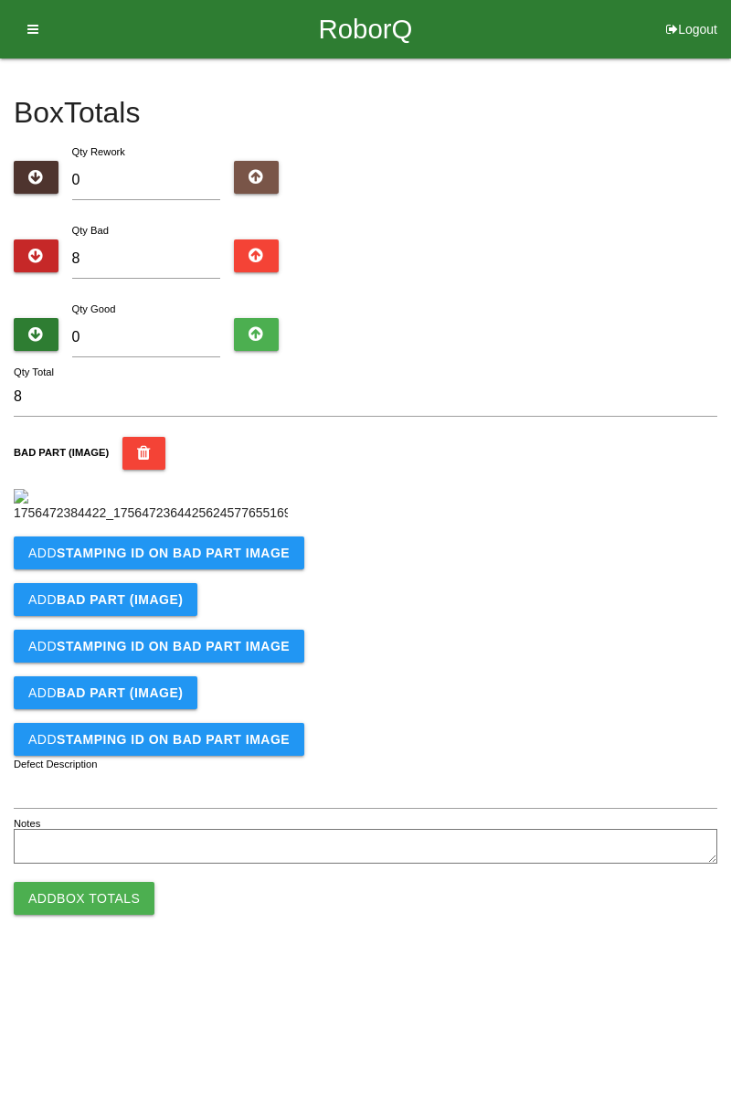
click at [210, 560] on b "STAMPING ID on BAD PART Image" at bounding box center [173, 553] width 233 height 15
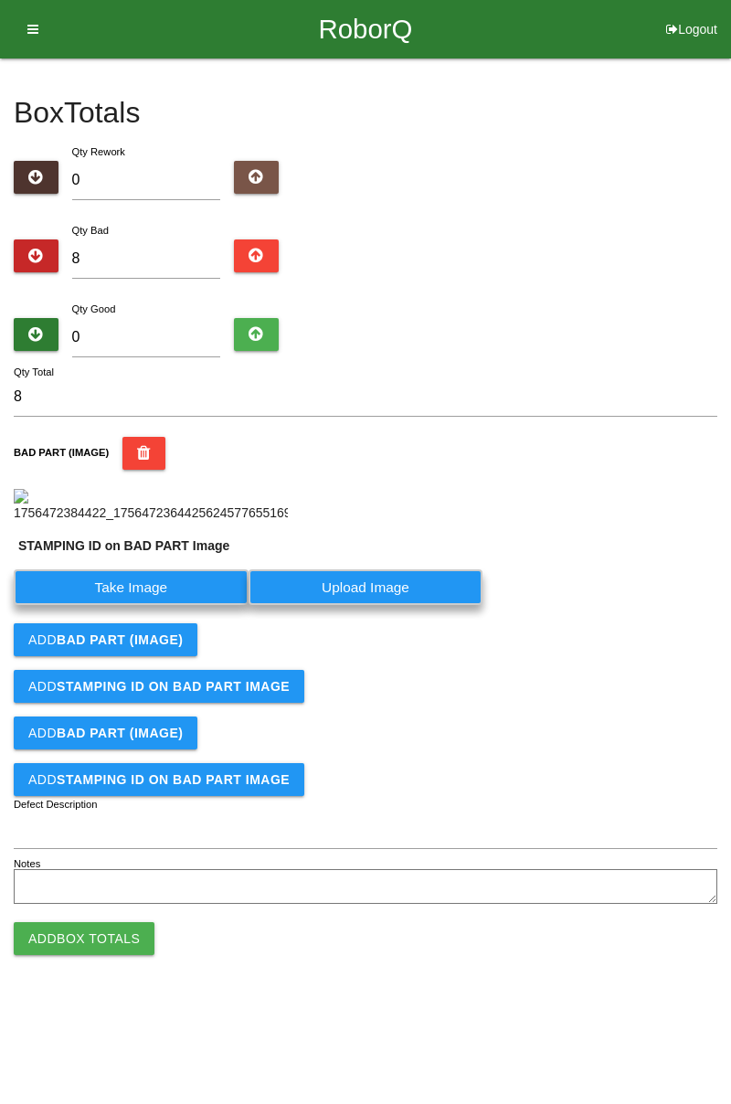
click at [146, 605] on label "Take Image" at bounding box center [131, 588] width 235 height 36
click at [0, 0] on PART "Take Image" at bounding box center [0, 0] width 0 height 0
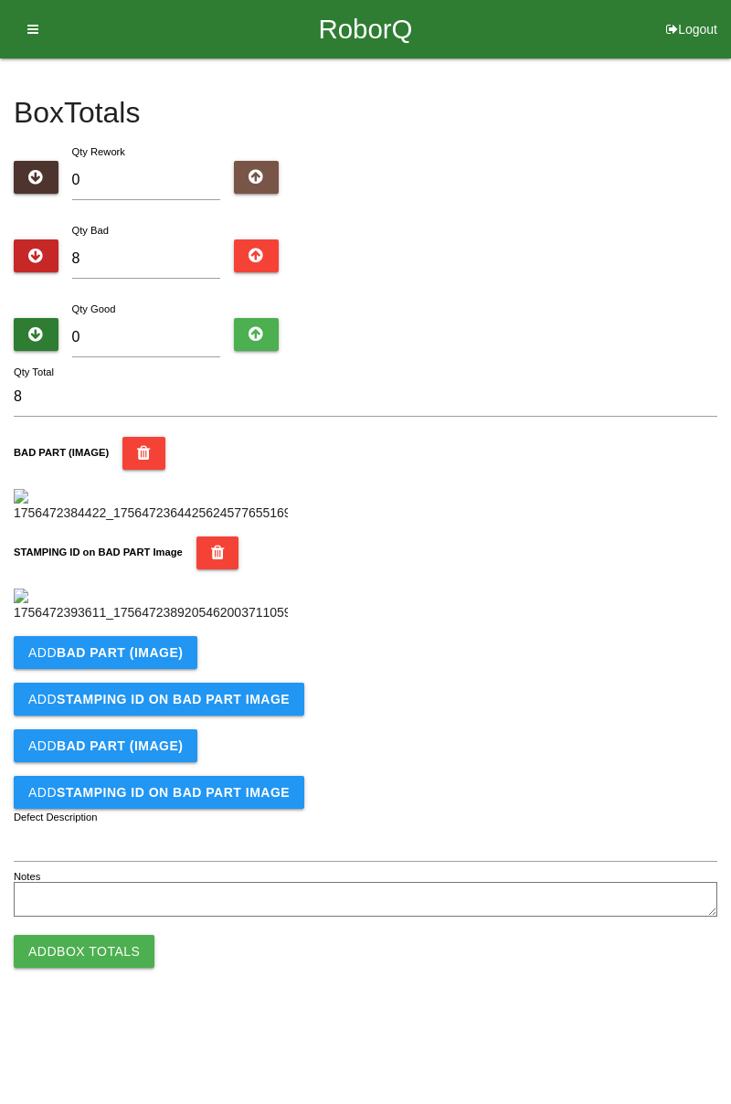
scroll to position [402, 0]
click at [186, 669] on button "Add BAD PART (IMAGE)" at bounding box center [106, 652] width 184 height 33
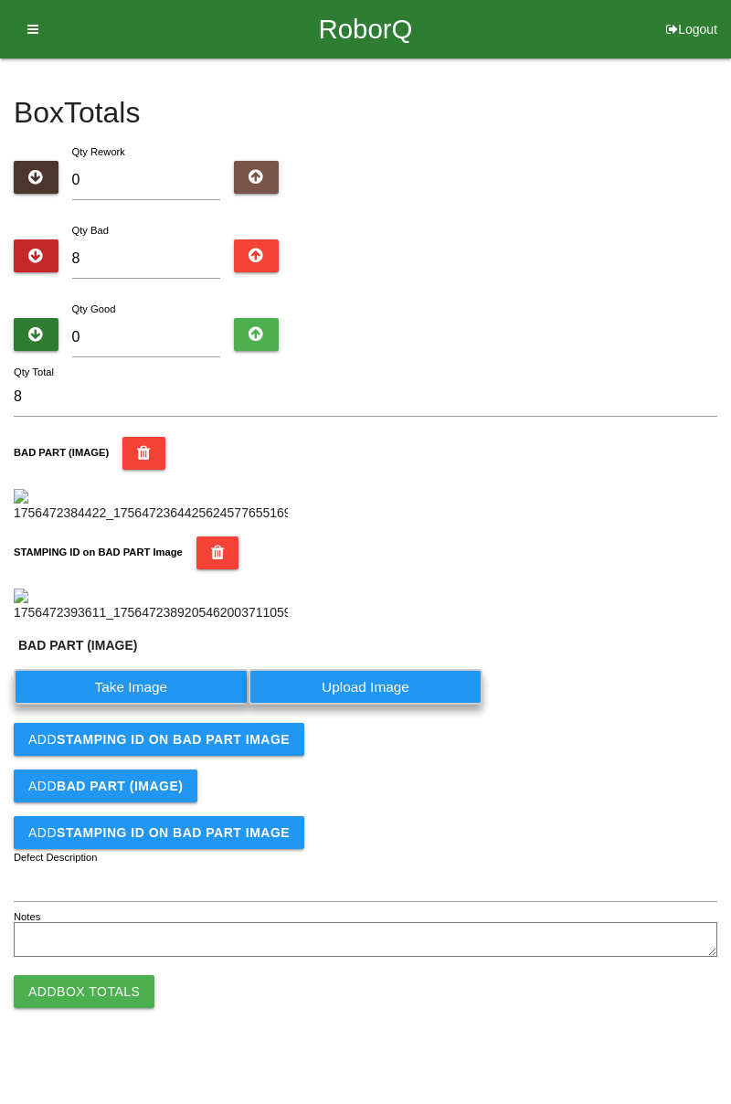
click at [155, 705] on label "Take Image" at bounding box center [131, 687] width 235 height 36
click at [0, 0] on \(IMAGE\) "Take Image" at bounding box center [0, 0] width 0 height 0
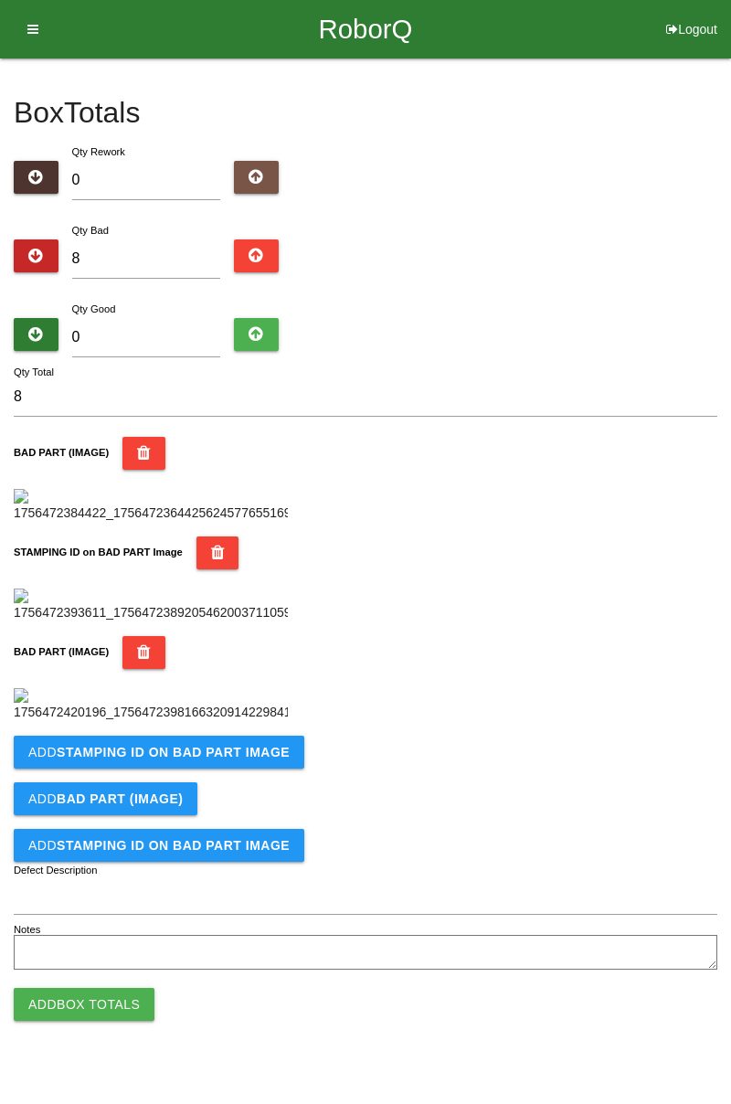
scroll to position [702, 0]
click at [224, 769] on button "Add STAMPING ID on BAD PART Image" at bounding box center [159, 752] width 291 height 33
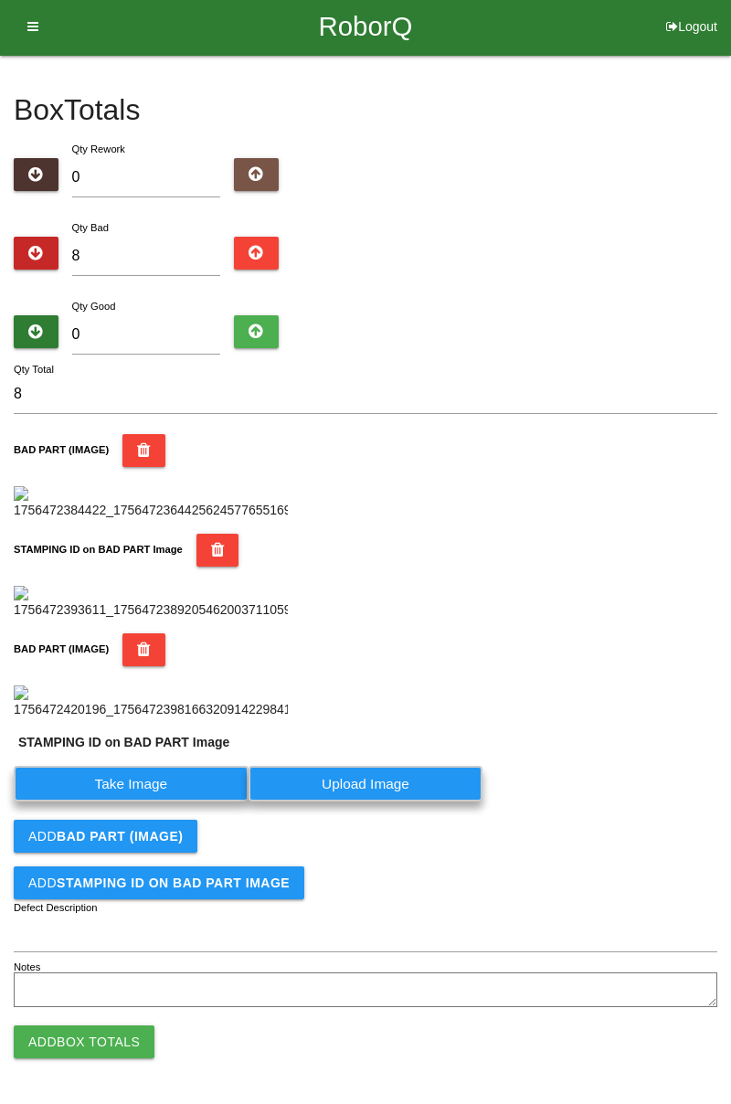
click at [137, 802] on label "Take Image" at bounding box center [131, 784] width 235 height 36
click at [0, 0] on PART "Take Image" at bounding box center [0, 0] width 0 height 0
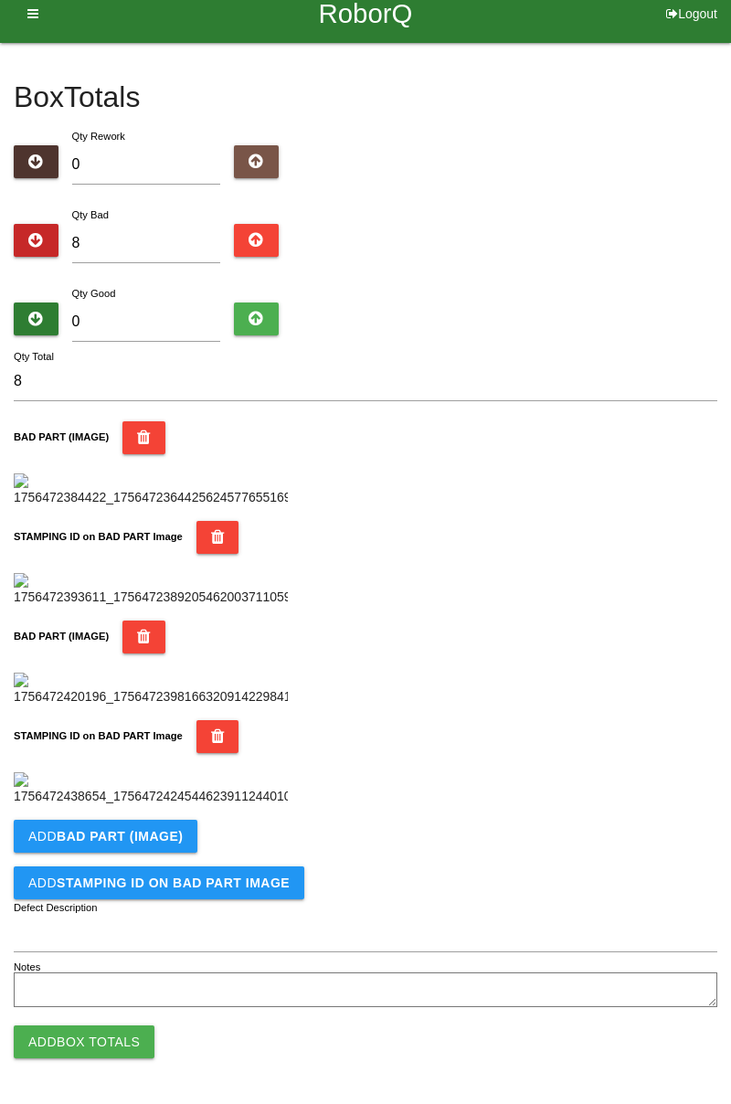
scroll to position [1002, 0]
click at [174, 836] on b "BAD PART (IMAGE)" at bounding box center [120, 836] width 126 height 15
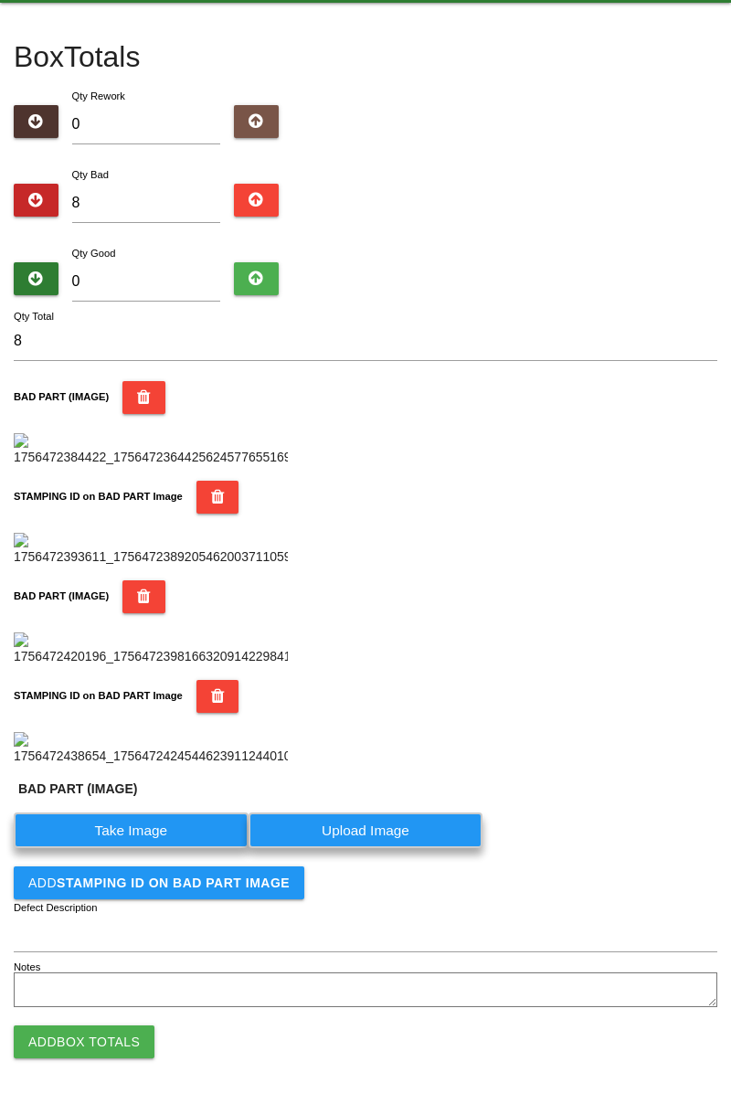
click at [152, 848] on label "Take Image" at bounding box center [131, 831] width 235 height 36
click at [0, 0] on \(IMAGE\) "Take Image" at bounding box center [0, 0] width 0 height 0
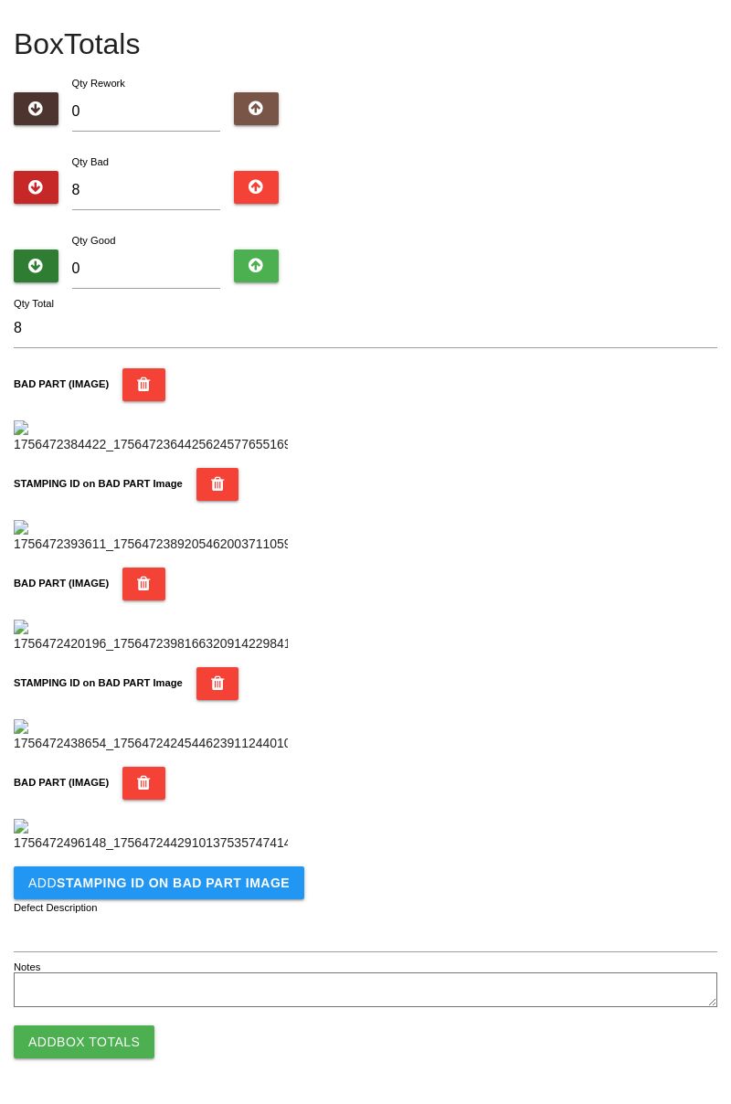
scroll to position [1302, 0]
click at [226, 887] on b "STAMPING ID on BAD PART Image" at bounding box center [173, 883] width 233 height 15
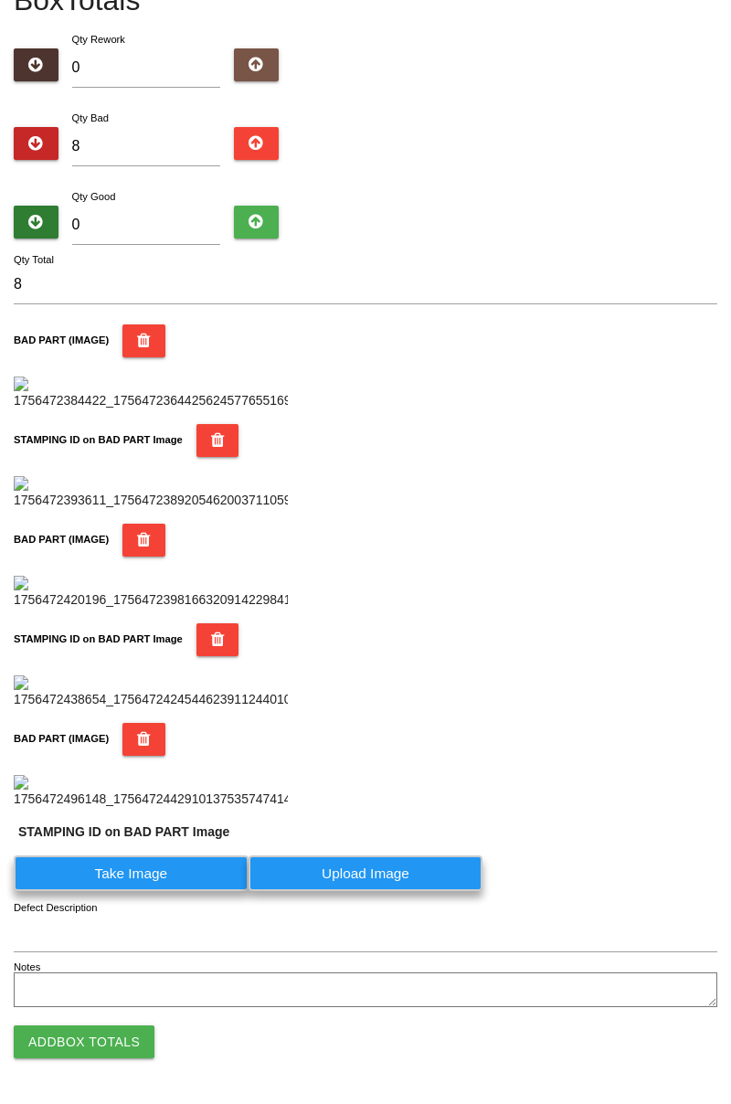
click at [150, 891] on label "Take Image" at bounding box center [131, 874] width 235 height 36
click at [0, 0] on PART "Take Image" at bounding box center [0, 0] width 0 height 0
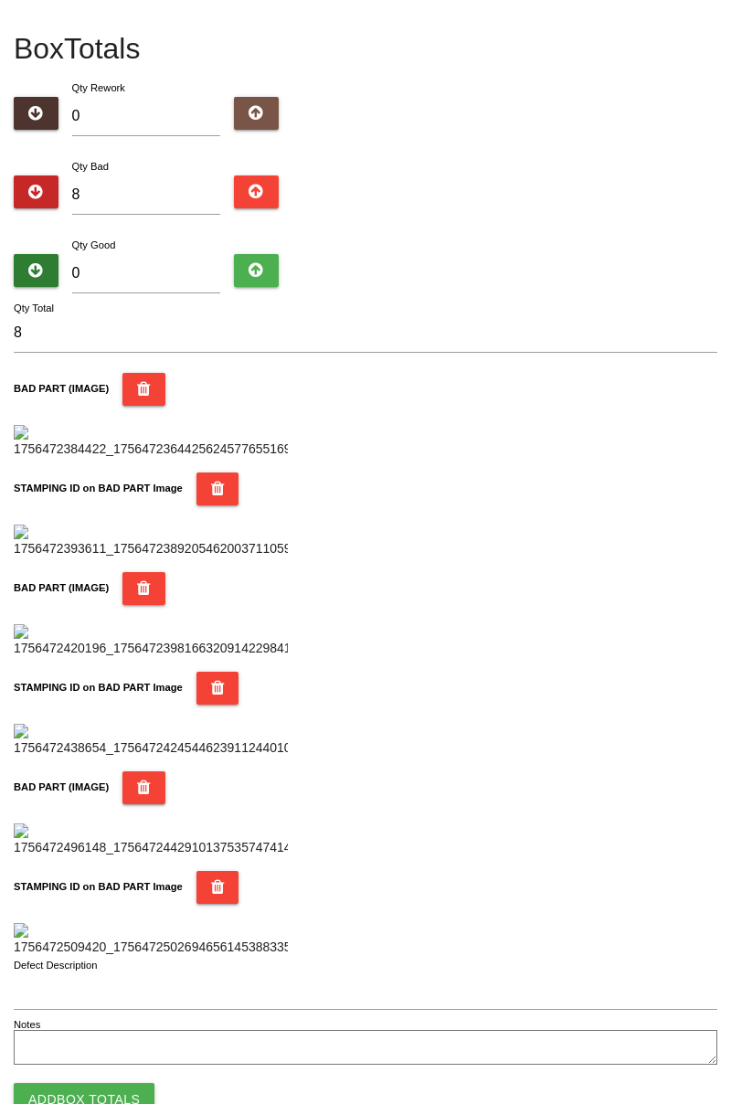
scroll to position [0, 0]
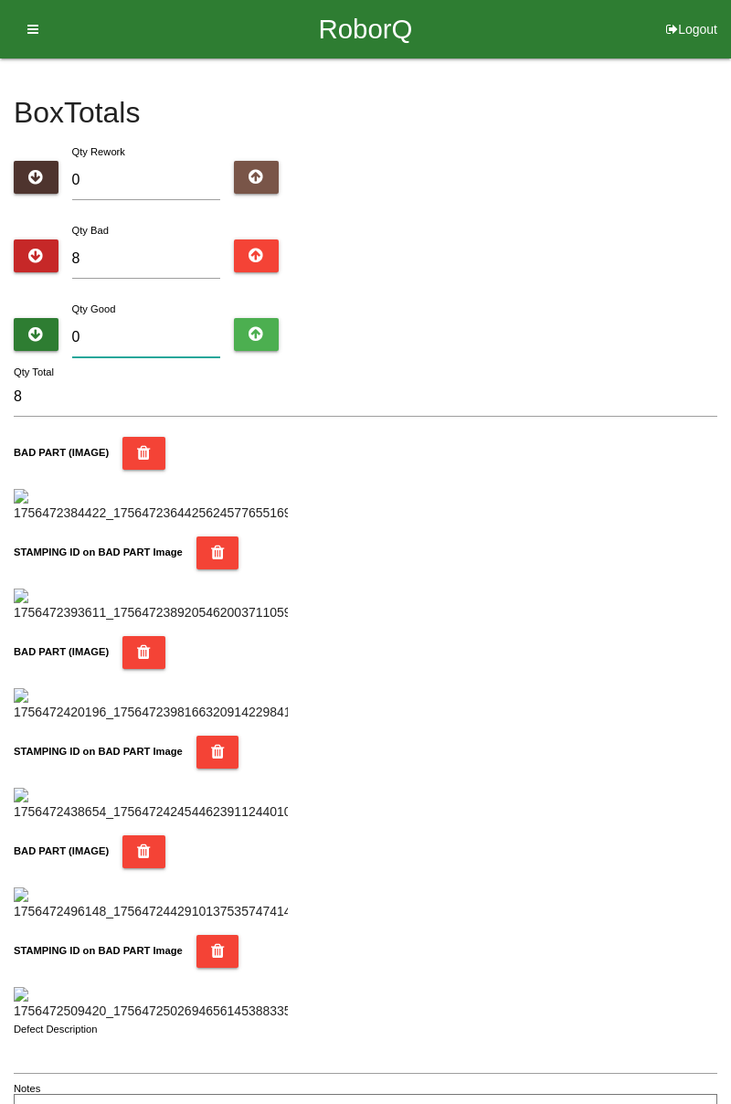
click at [165, 328] on input "0" at bounding box center [146, 337] width 149 height 39
type input "7"
type input "15"
type input "778"
type input "786"
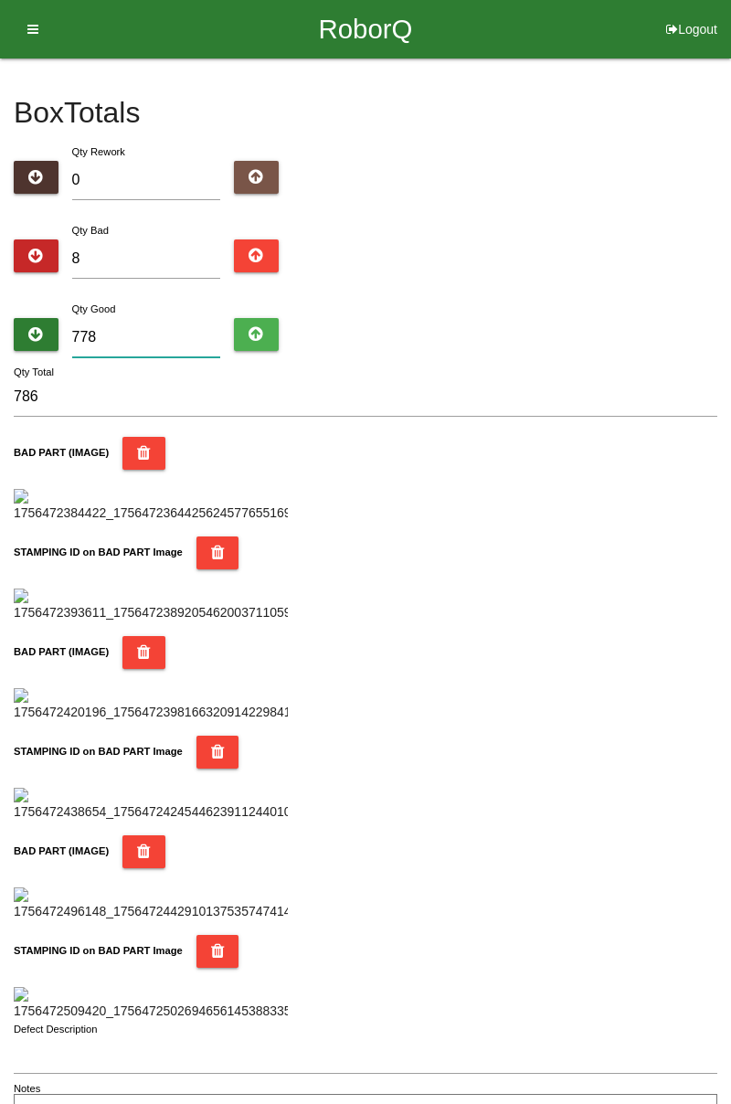
type input "77"
type input "85"
type input "7"
type input "15"
type input "78"
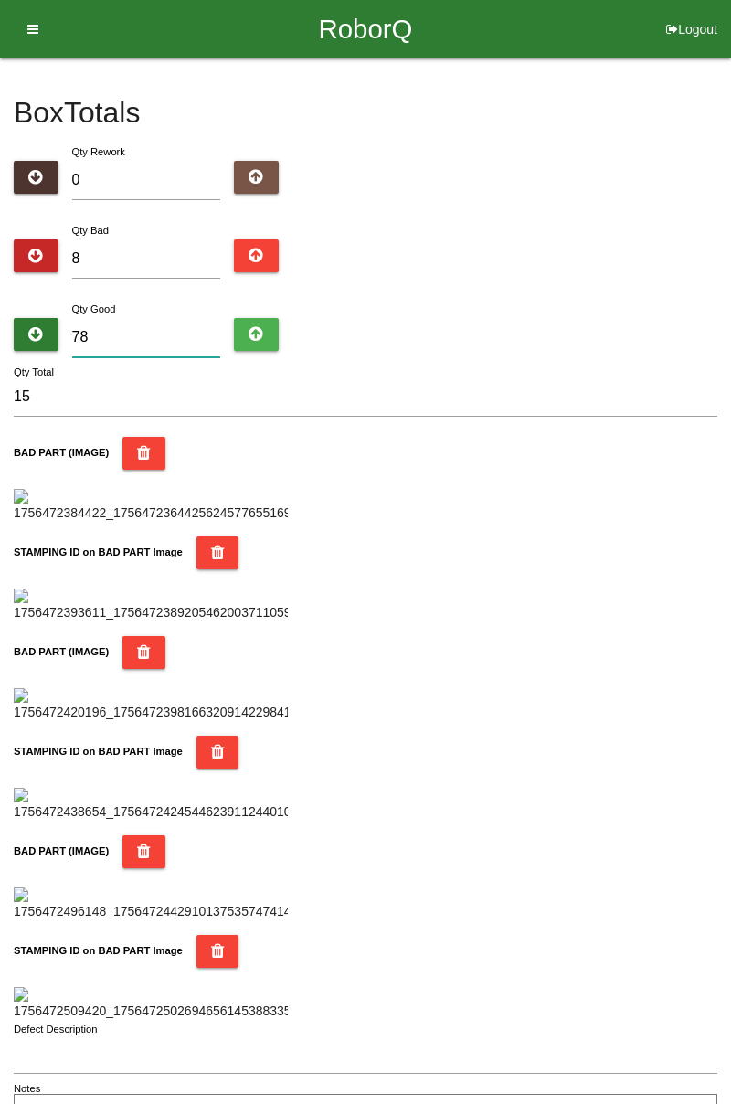
type input "86"
type input "7"
type input "15"
type input "76"
type input "84"
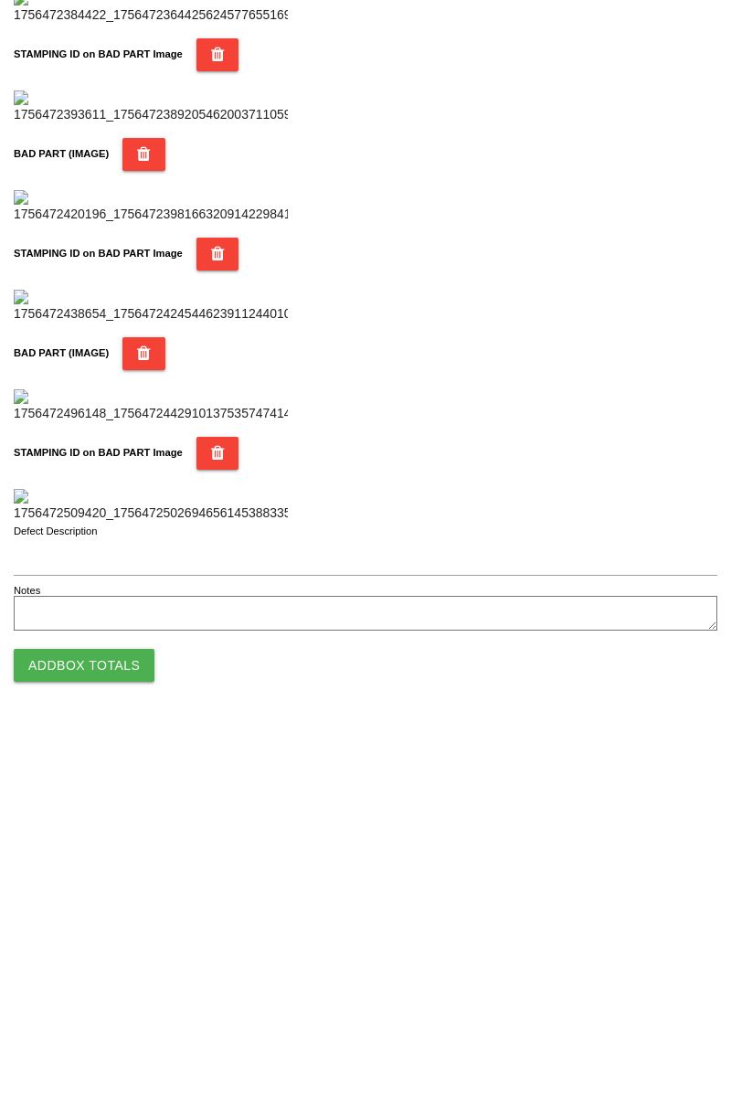
scroll to position [1602, 0]
type input "76"
click at [71, 1050] on button "Add Box Totals" at bounding box center [84, 1042] width 141 height 33
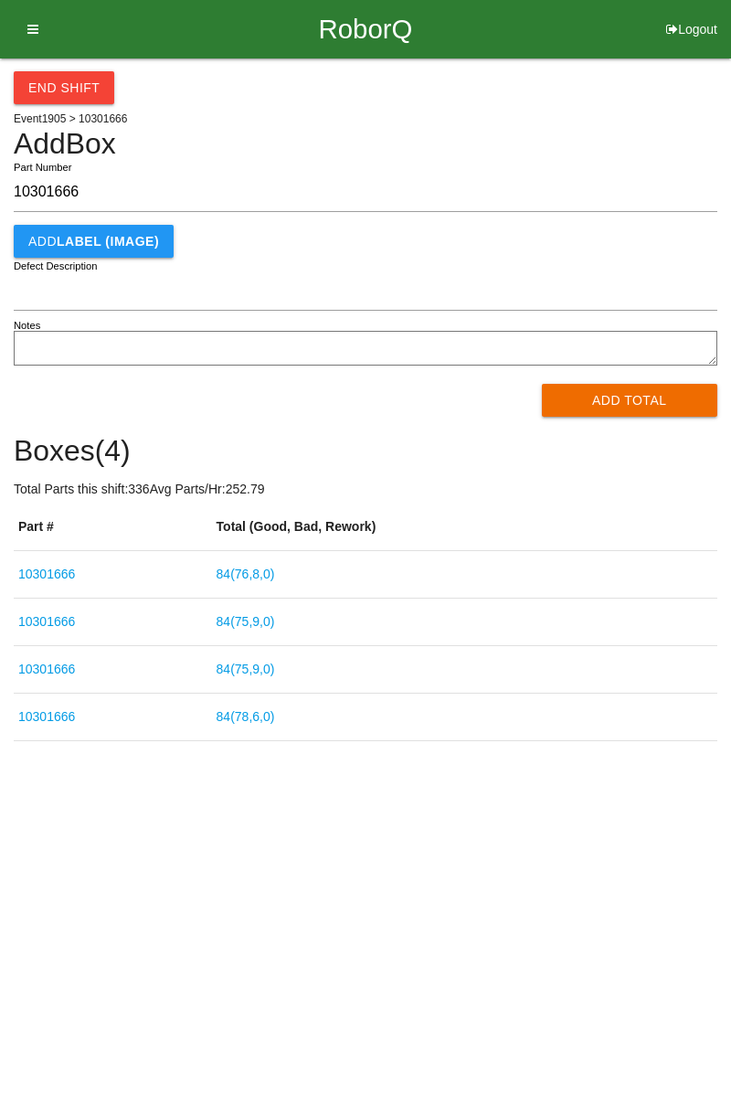
type input "10301666"
click at [631, 402] on button "Add Total" at bounding box center [630, 400] width 176 height 33
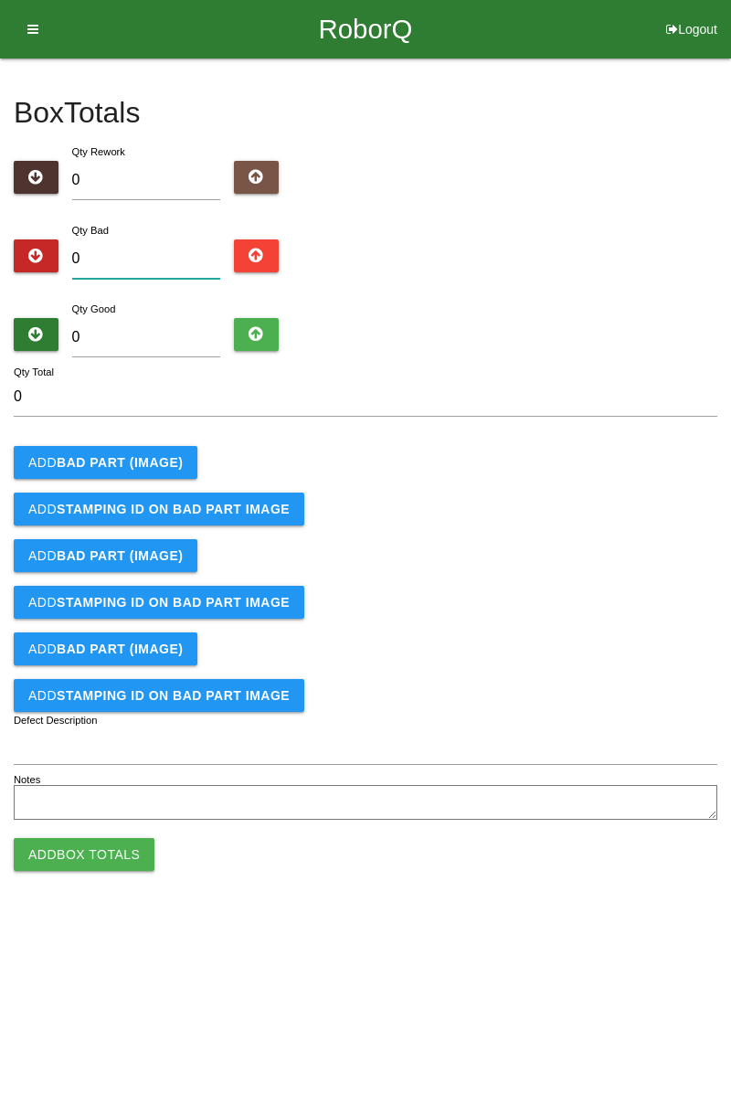
click at [161, 266] on input "0" at bounding box center [146, 259] width 149 height 39
type input "9"
click at [155, 453] on button "Add BAD PART (IMAGE)" at bounding box center [106, 462] width 184 height 33
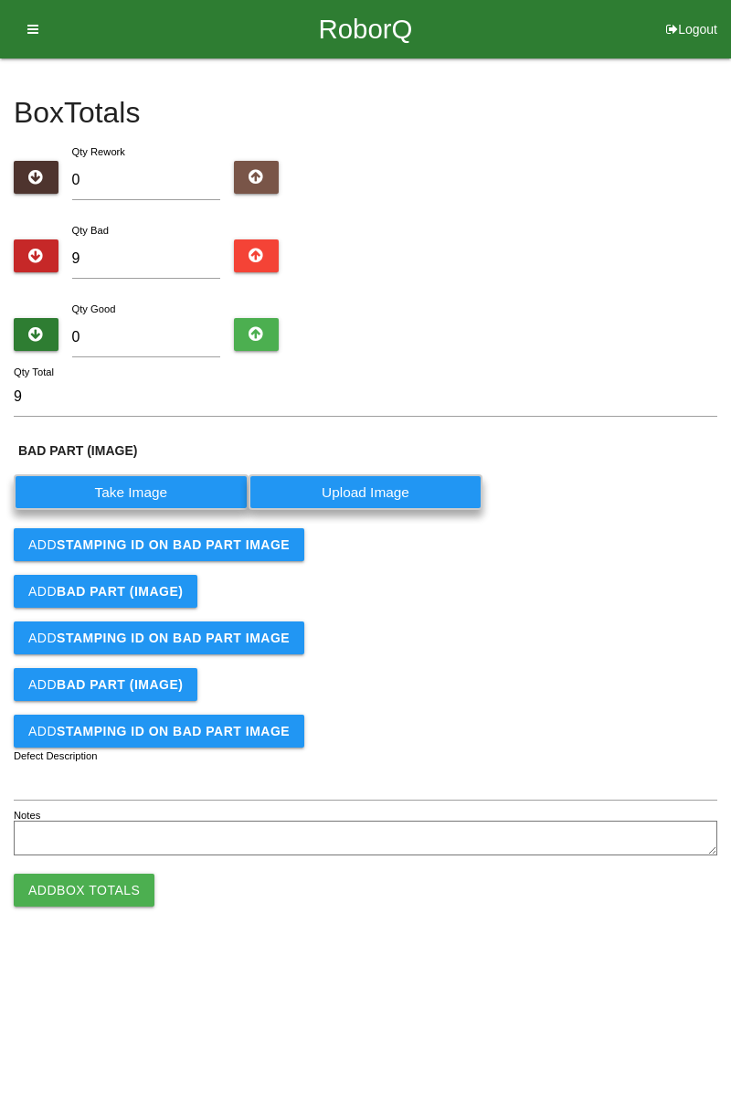
click at [148, 489] on label "Take Image" at bounding box center [131, 492] width 235 height 36
click at [0, 0] on \(IMAGE\) "Take Image" at bounding box center [0, 0] width 0 height 0
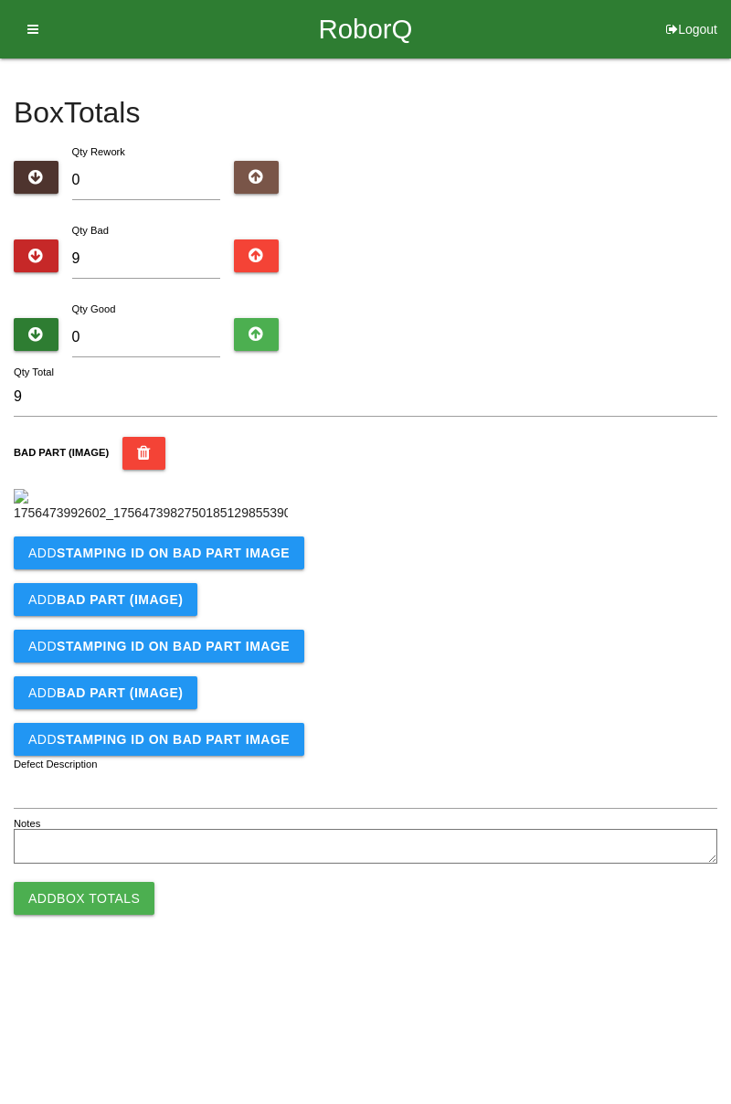
click at [233, 560] on b "STAMPING ID on BAD PART Image" at bounding box center [173, 553] width 233 height 15
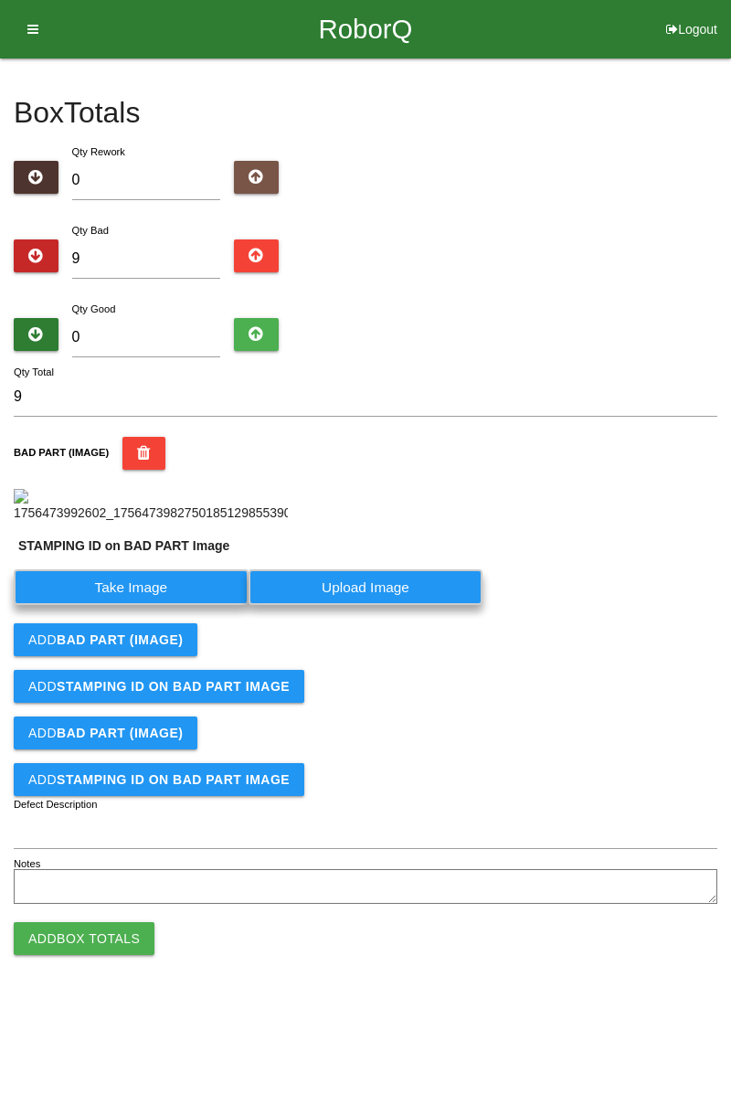
click at [181, 605] on label "Take Image" at bounding box center [131, 588] width 235 height 36
click at [0, 0] on PART "Take Image" at bounding box center [0, 0] width 0 height 0
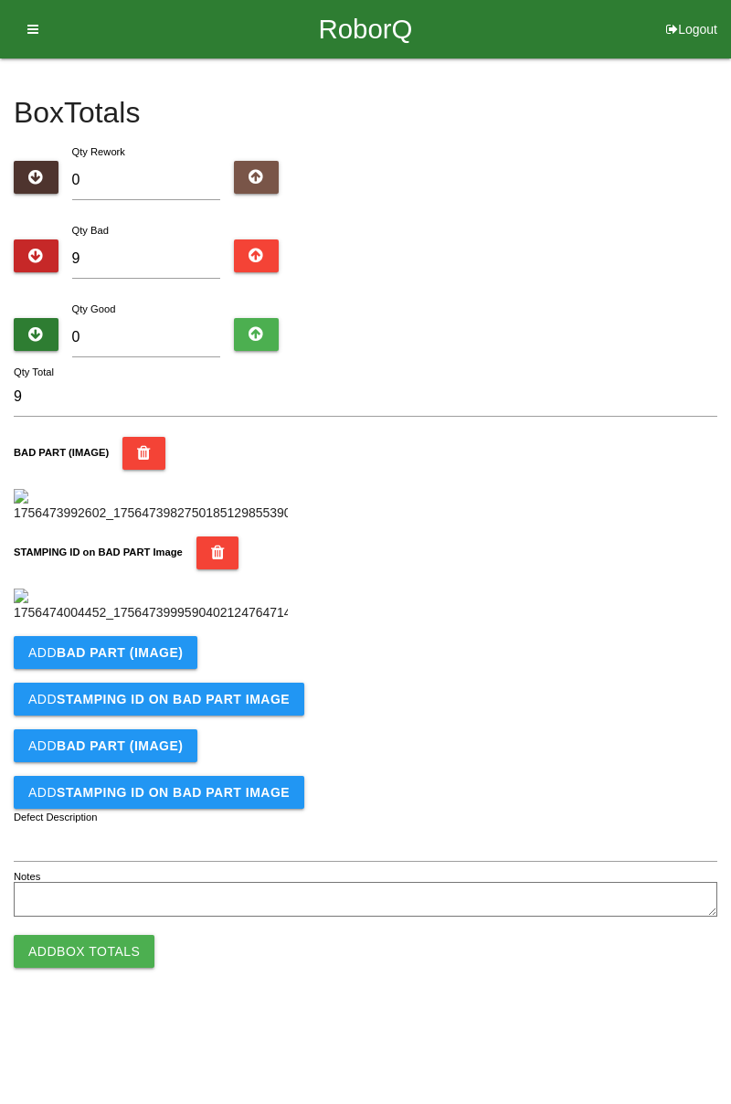
scroll to position [402, 0]
click at [172, 660] on b "BAD PART (IMAGE)" at bounding box center [120, 652] width 126 height 15
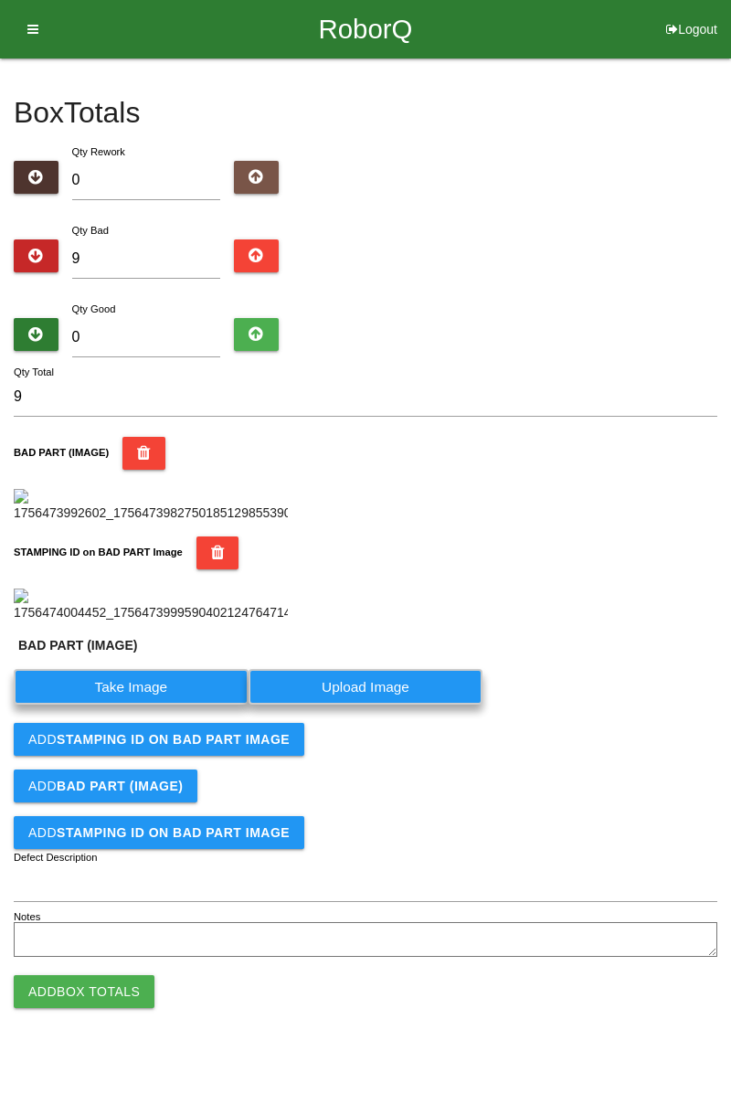
click at [150, 705] on label "Take Image" at bounding box center [131, 687] width 235 height 36
click at [0, 0] on \(IMAGE\) "Take Image" at bounding box center [0, 0] width 0 height 0
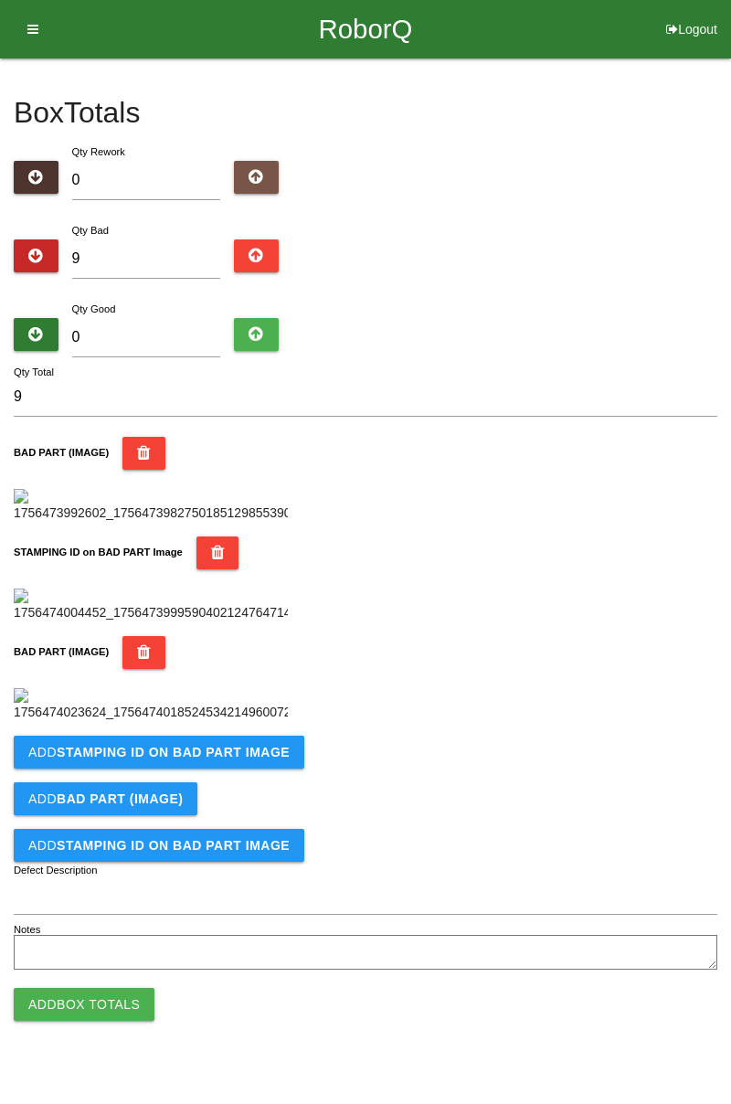
scroll to position [702, 0]
click at [236, 760] on b "STAMPING ID on BAD PART Image" at bounding box center [173, 752] width 233 height 15
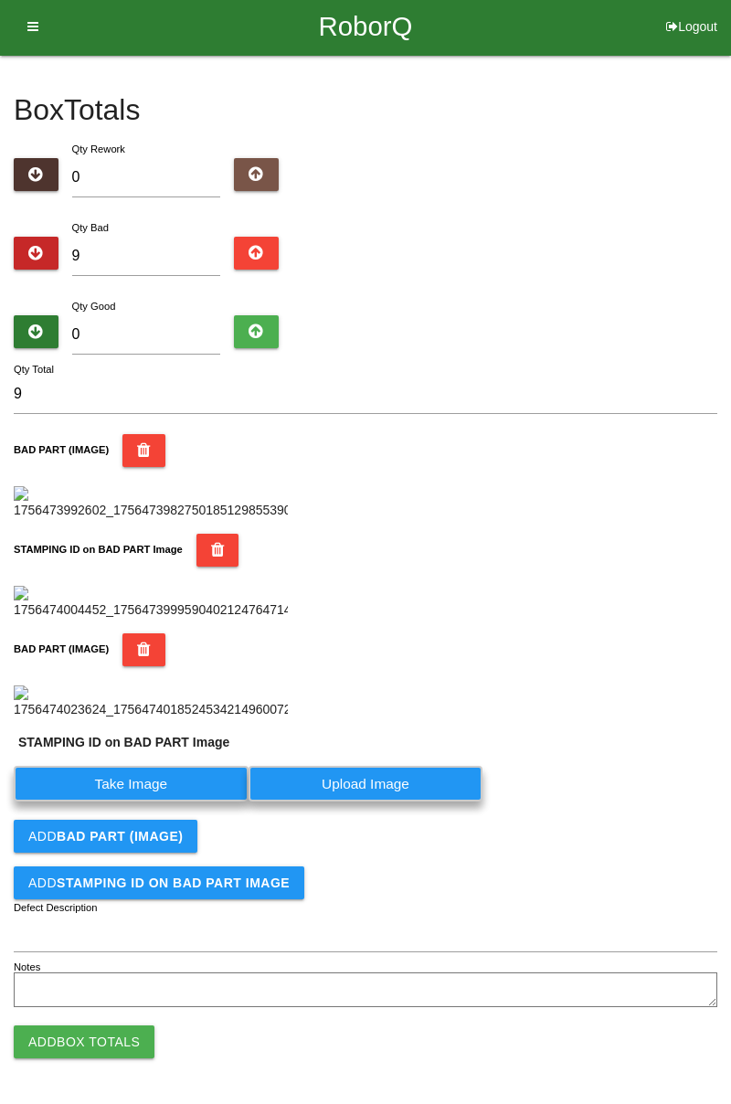
click at [188, 802] on label "Take Image" at bounding box center [131, 784] width 235 height 36
click at [0, 0] on PART "Take Image" at bounding box center [0, 0] width 0 height 0
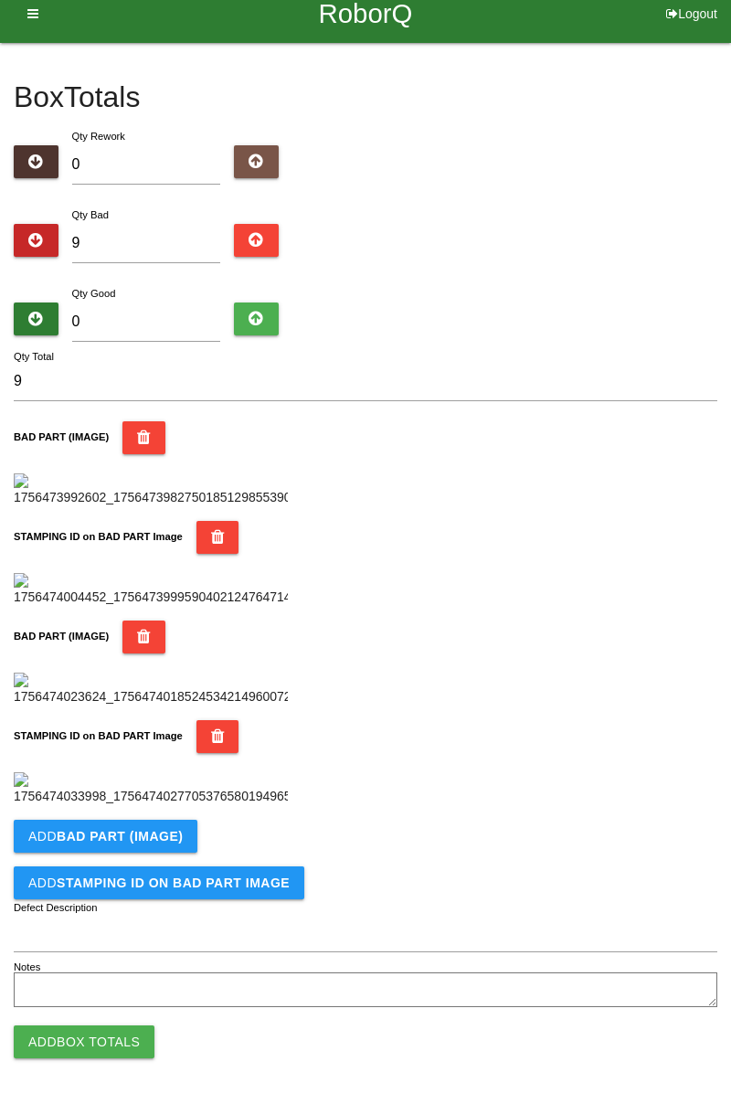
scroll to position [1002, 0]
click at [139, 843] on button "Add BAD PART (IMAGE)" at bounding box center [106, 836] width 184 height 33
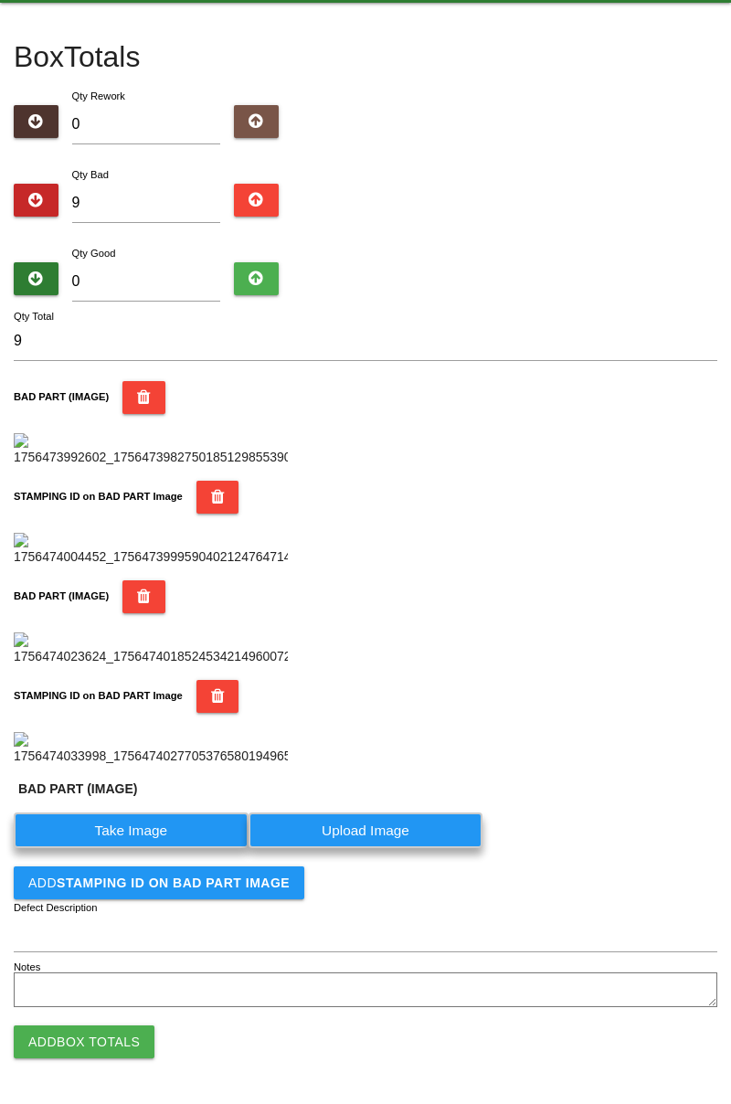
click at [147, 848] on label "Take Image" at bounding box center [131, 831] width 235 height 36
click at [0, 0] on \(IMAGE\) "Take Image" at bounding box center [0, 0] width 0 height 0
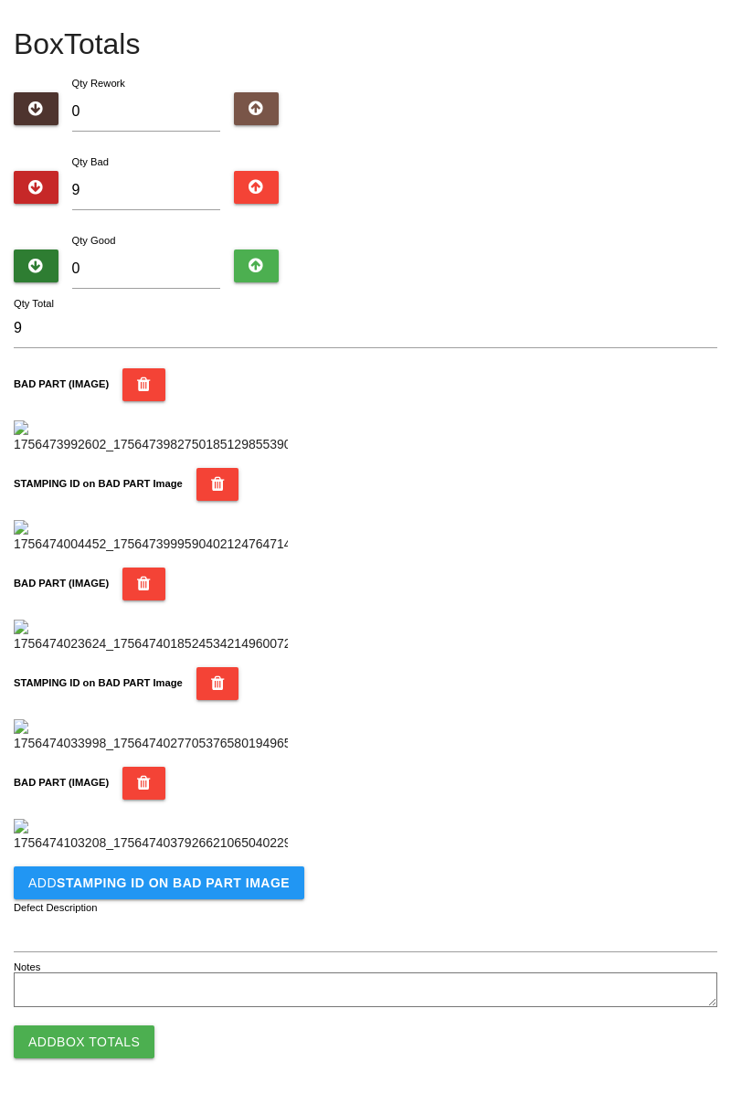
scroll to position [1302, 0]
click at [170, 872] on button "Add STAMPING ID on BAD PART Image" at bounding box center [159, 883] width 291 height 33
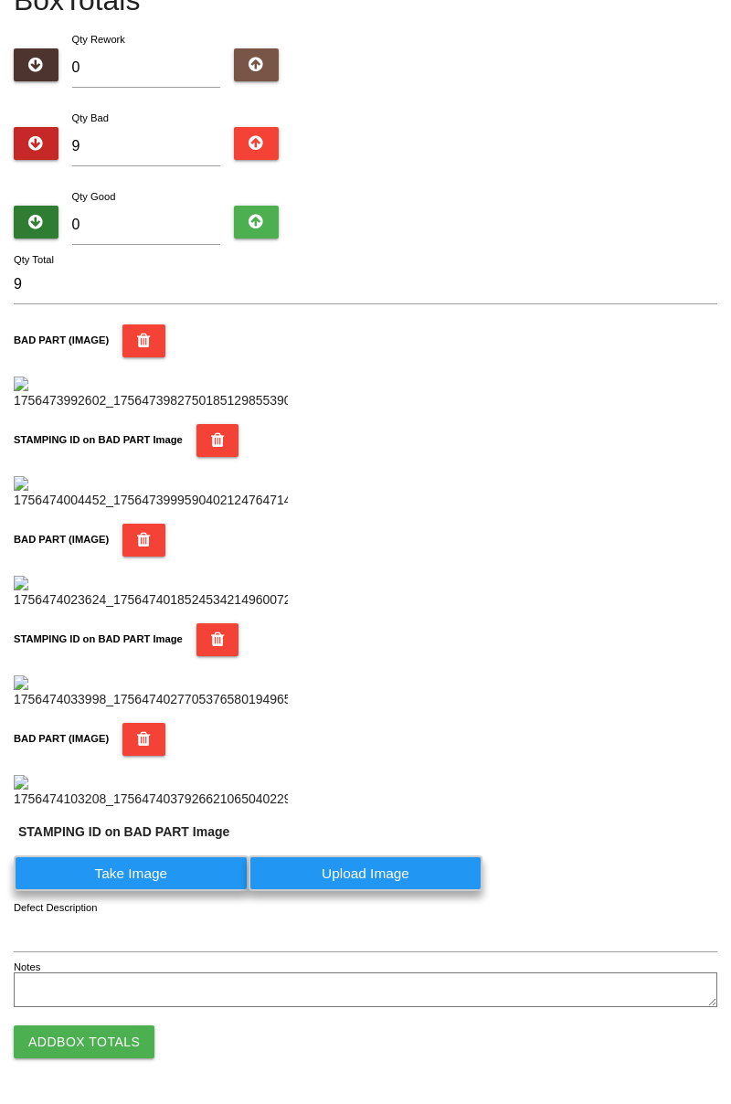
click at [152, 891] on label "Take Image" at bounding box center [131, 874] width 235 height 36
click at [0, 0] on PART "Take Image" at bounding box center [0, 0] width 0 height 0
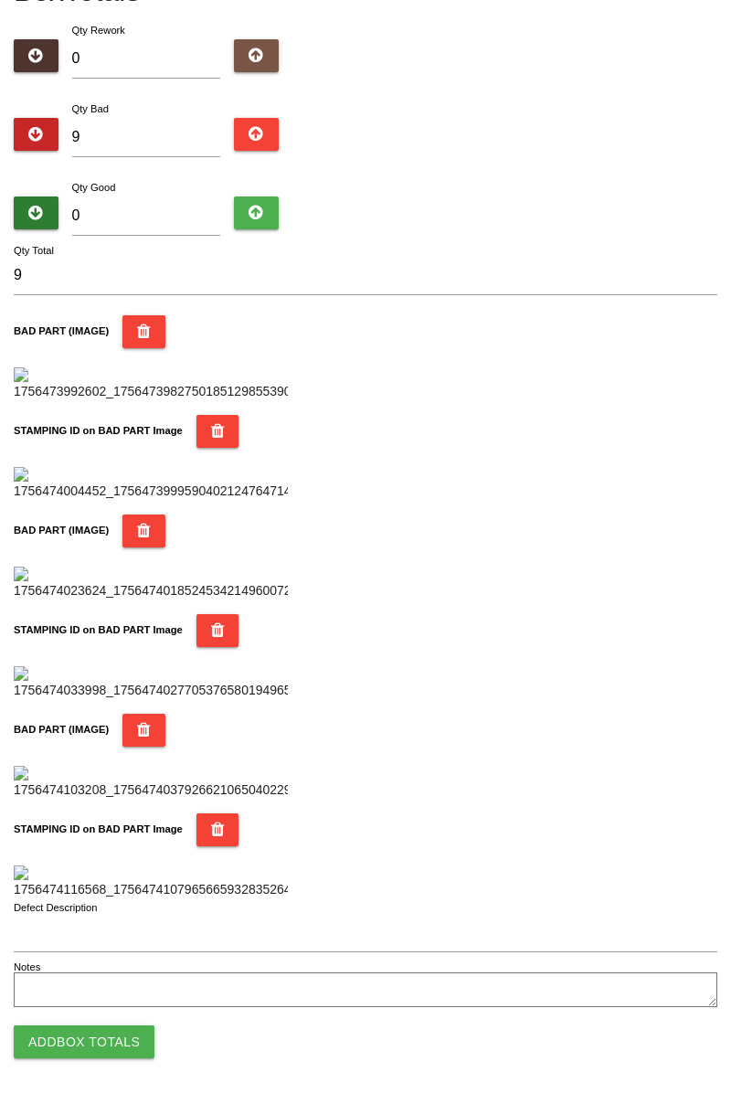
scroll to position [1602, 0]
click at [119, 1048] on button "Add Box Totals" at bounding box center [84, 1042] width 141 height 33
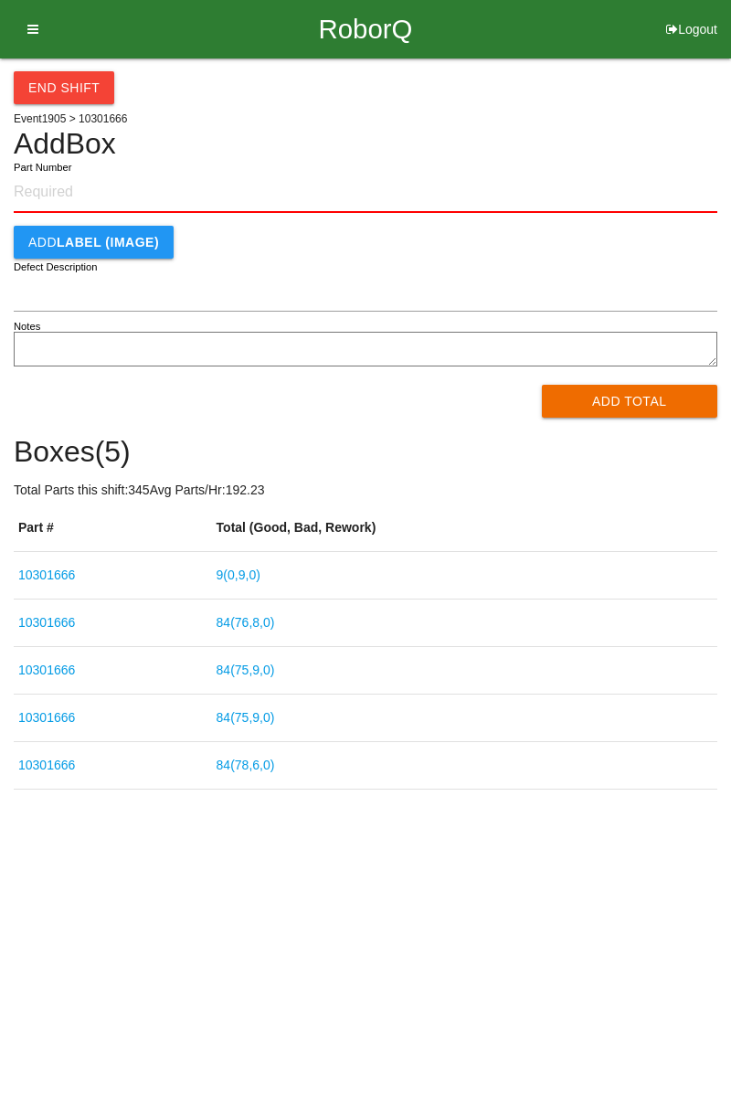
click at [258, 570] on link "9 ( 0 , 9 , 0 )" at bounding box center [239, 575] width 44 height 15
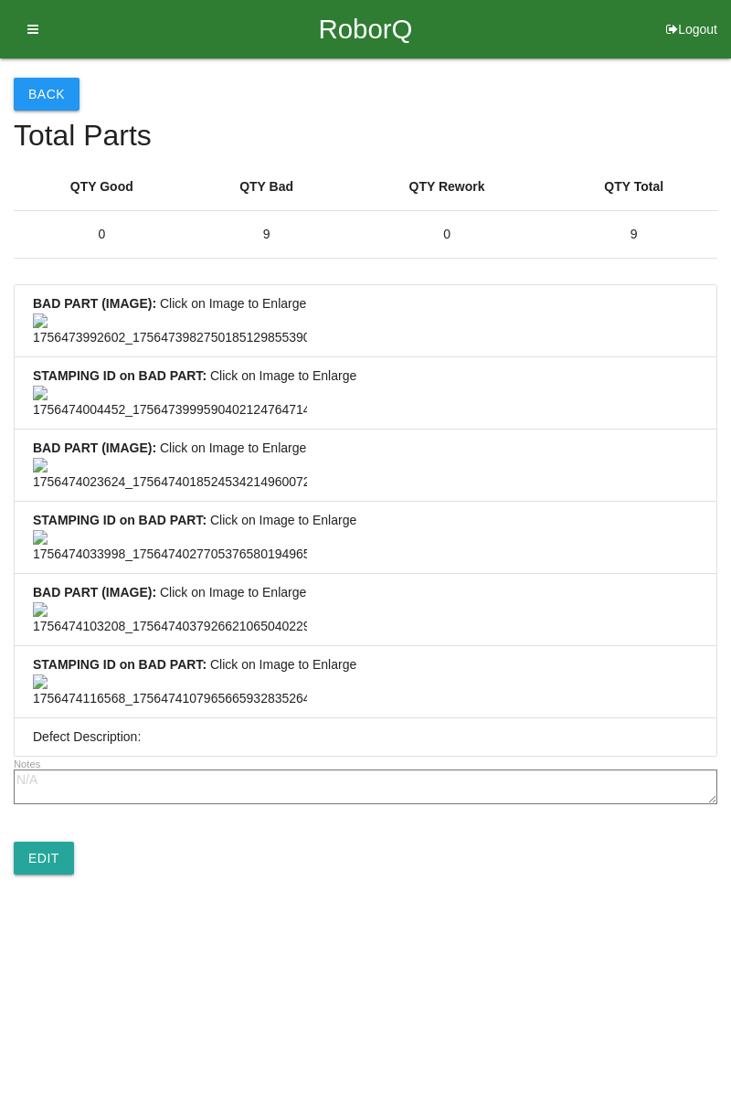
scroll to position [1359, 0]
click at [69, 875] on link "Edit" at bounding box center [44, 858] width 60 height 33
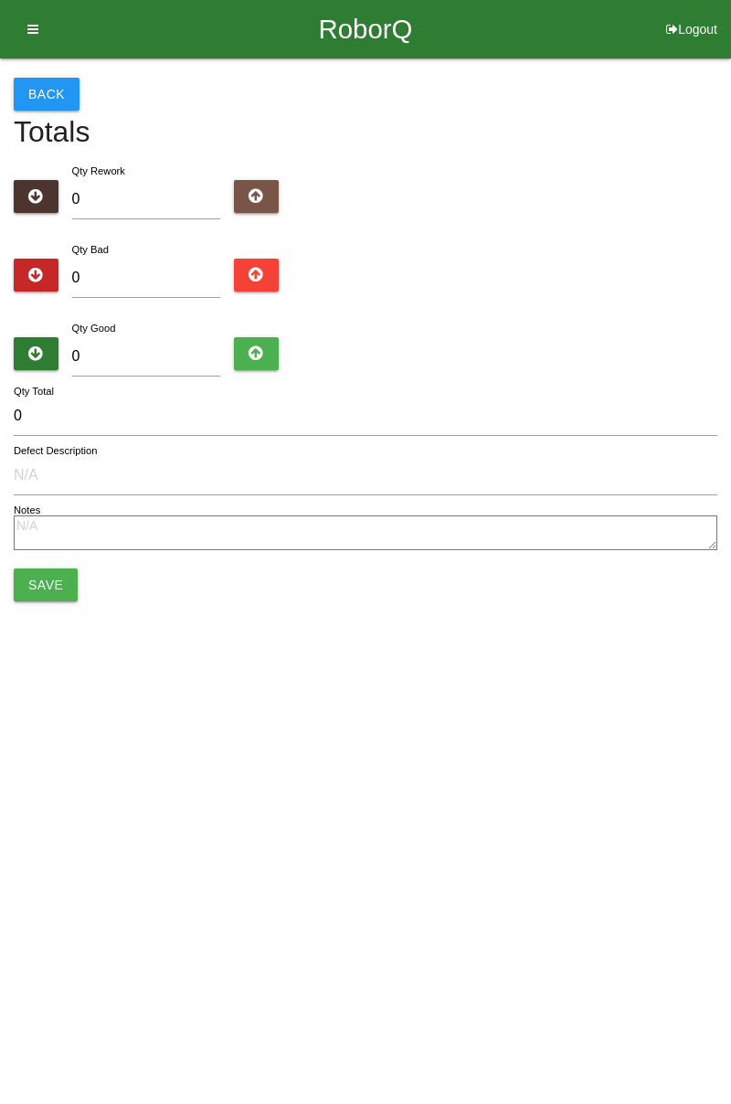
type input "9"
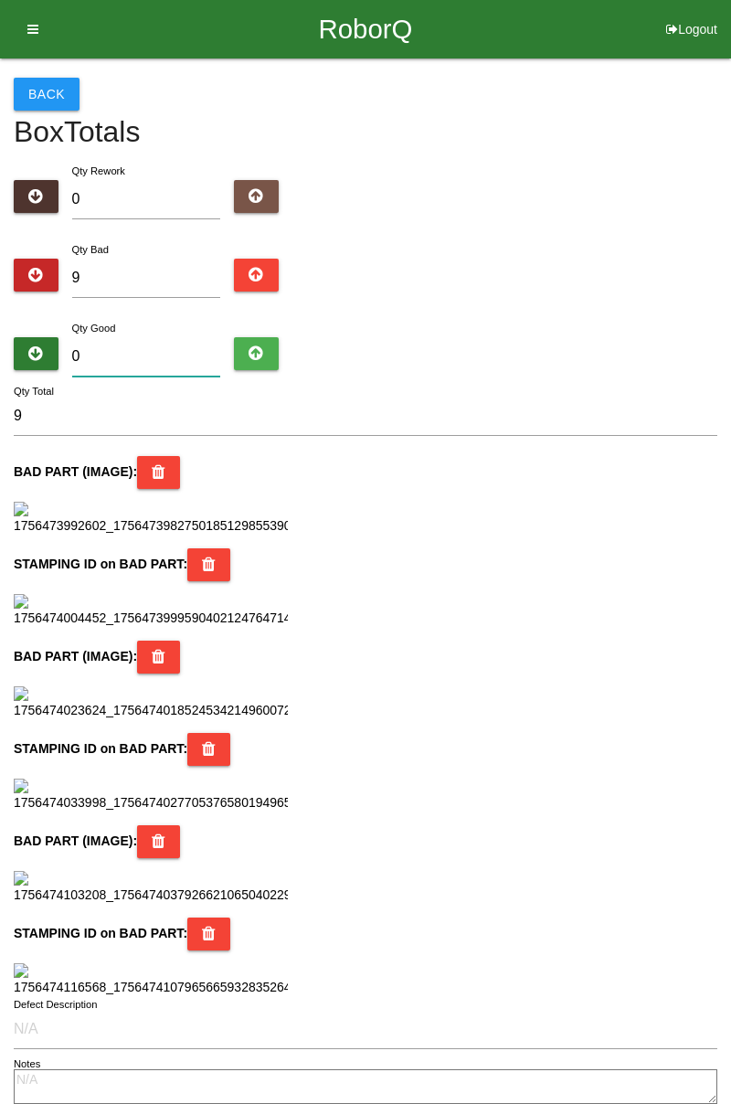
click at [150, 356] on input "0" at bounding box center [146, 356] width 149 height 39
type input "7"
type input "16"
type input "75"
type input "84"
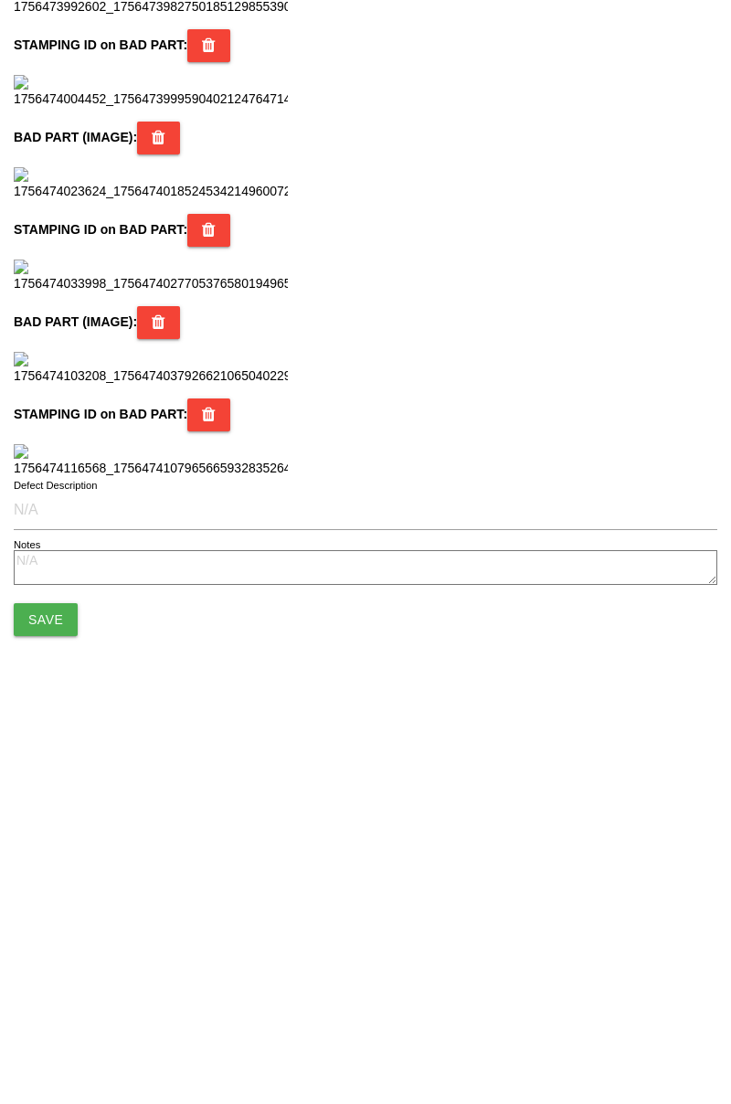
scroll to position [1624, 0]
type input "75"
click at [58, 988] on button "Save" at bounding box center [46, 996] width 64 height 33
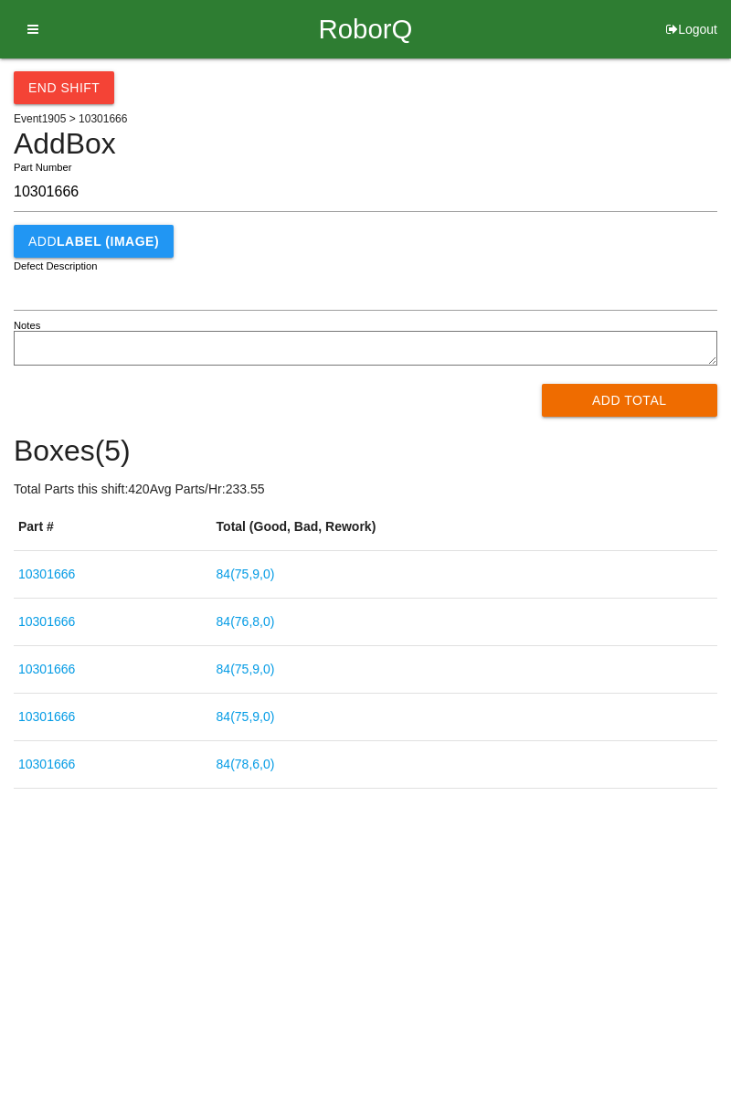
type input "10301666"
